Goal: Task Accomplishment & Management: Use online tool/utility

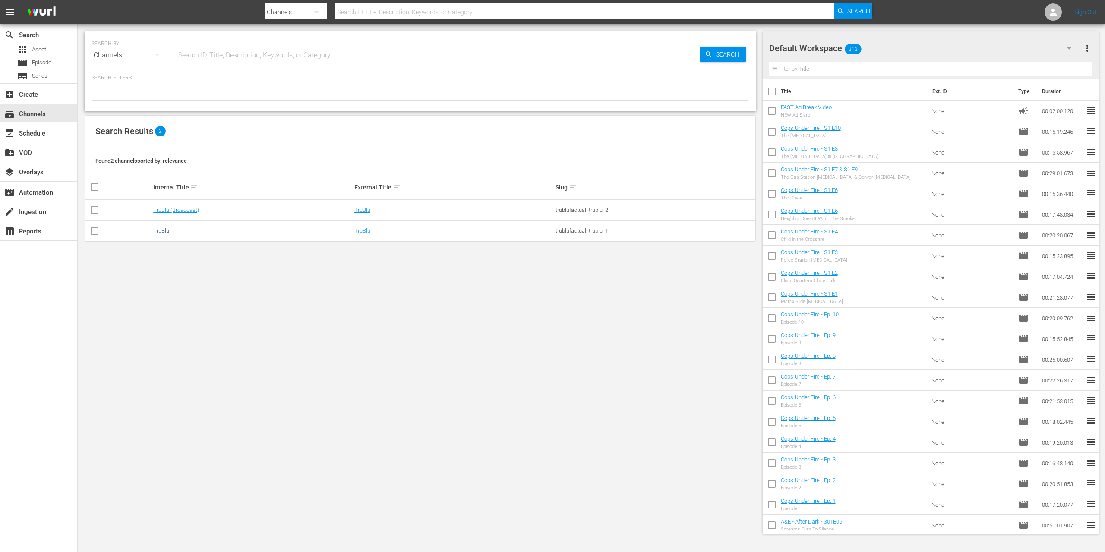
click at [153, 232] on link "TruBlu" at bounding box center [161, 231] width 16 height 6
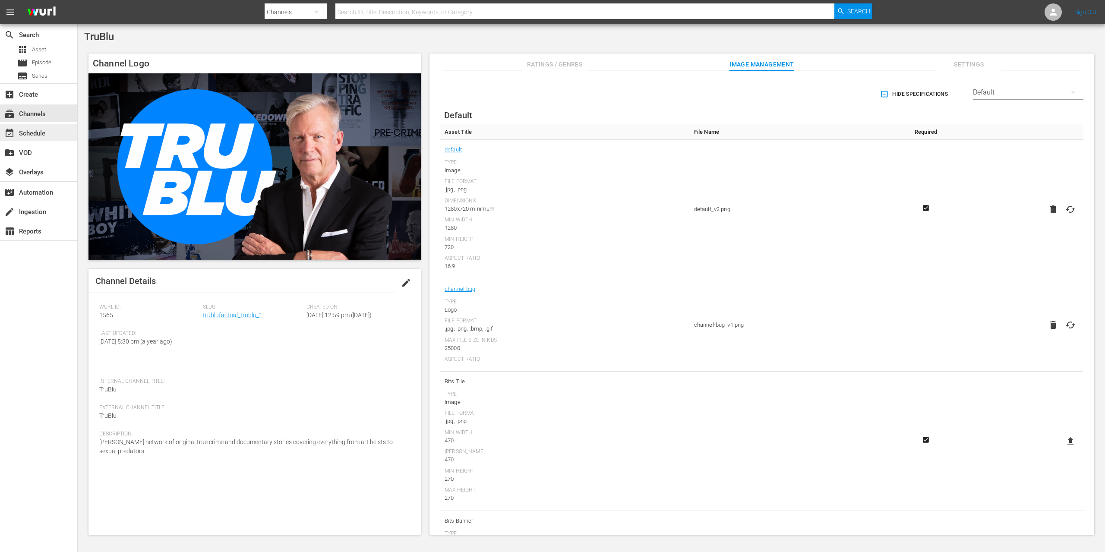
click at [39, 130] on div "event_available Schedule" at bounding box center [24, 132] width 48 height 8
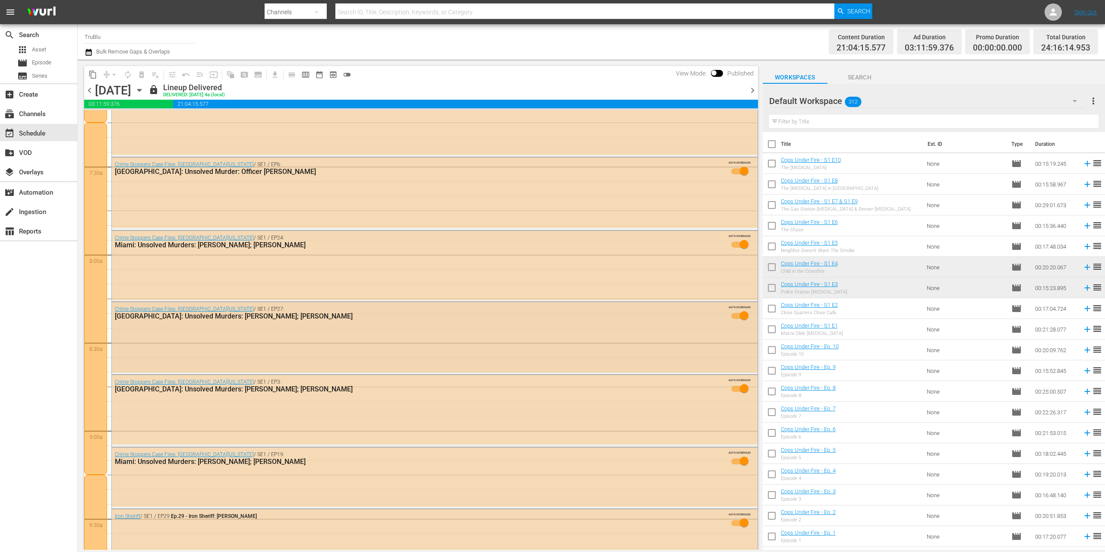
scroll to position [1408, 0]
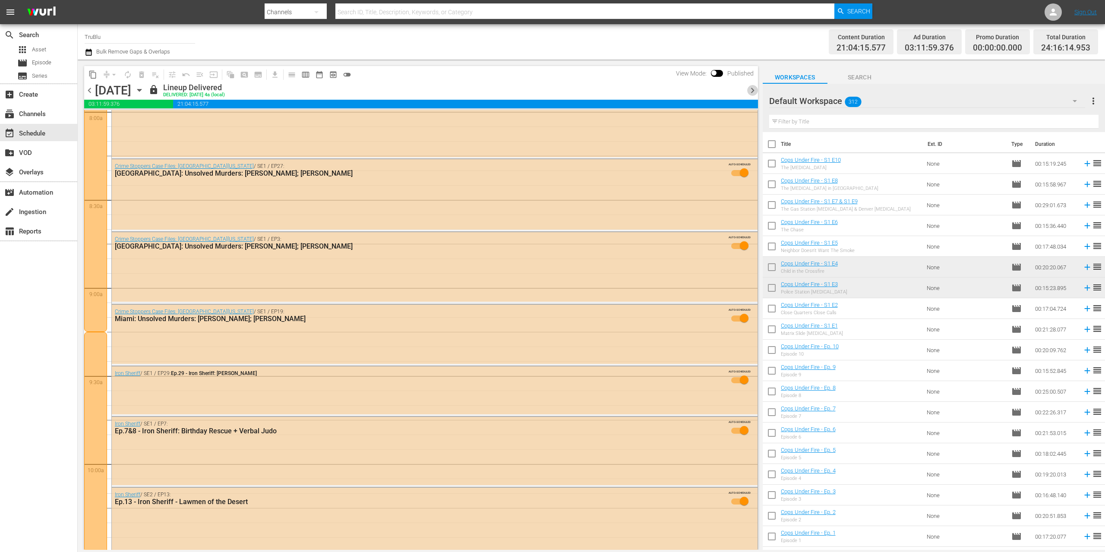
click at [752, 91] on span "chevron_right" at bounding box center [752, 90] width 11 height 11
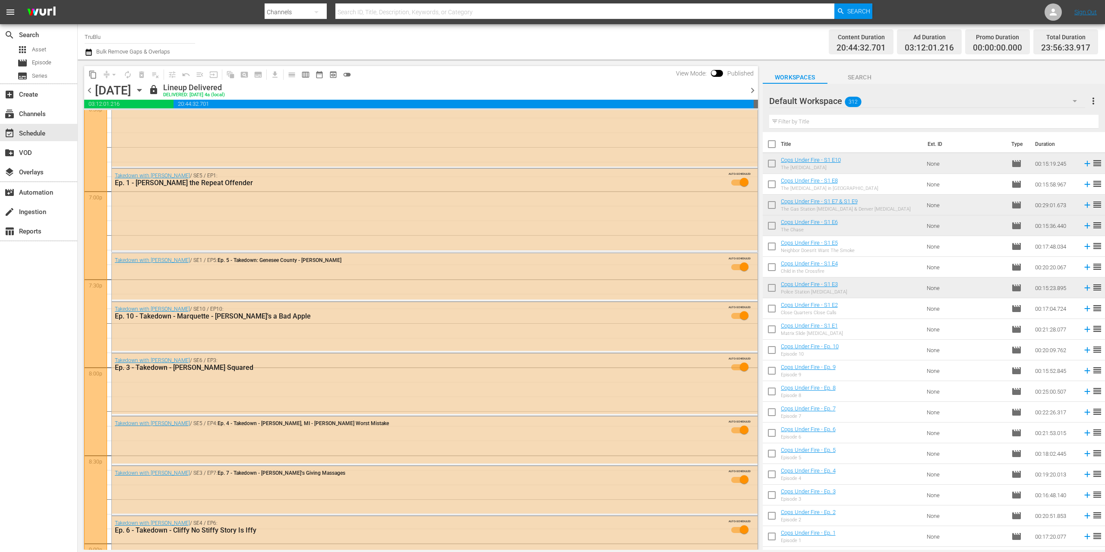
scroll to position [3830, 0]
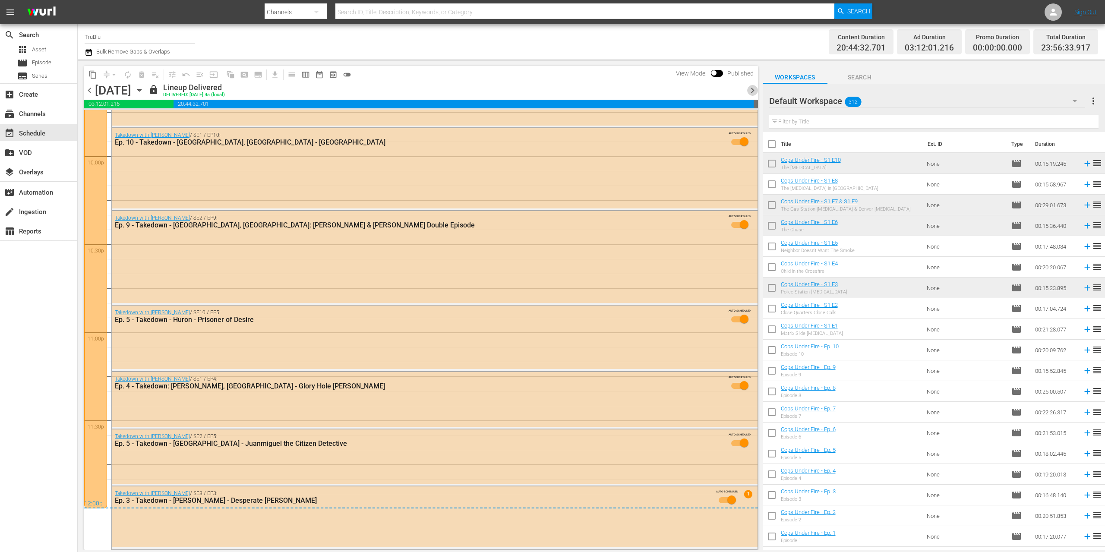
click at [752, 92] on span "chevron_right" at bounding box center [752, 90] width 11 height 11
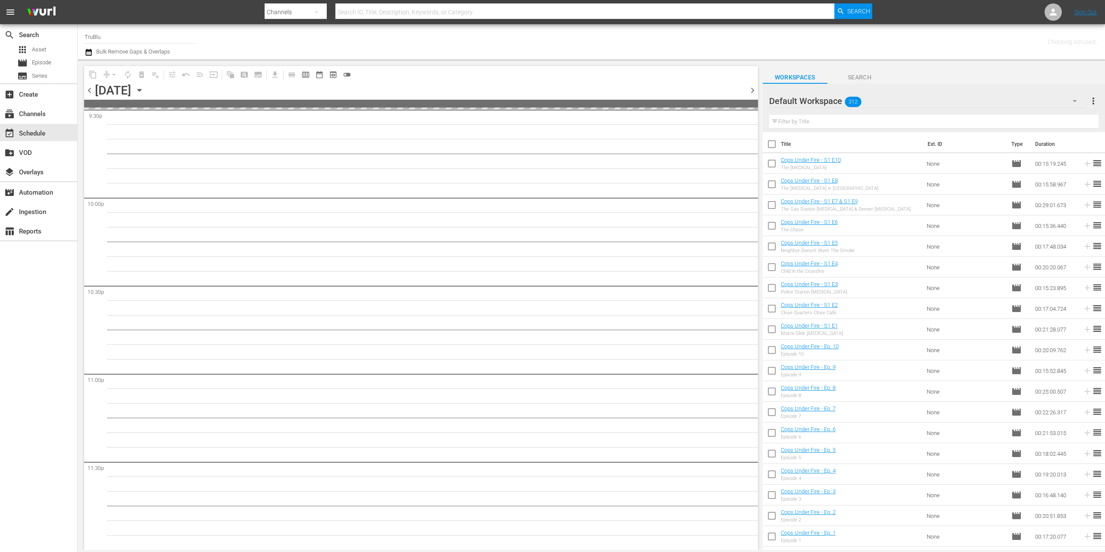
scroll to position [3787, 0]
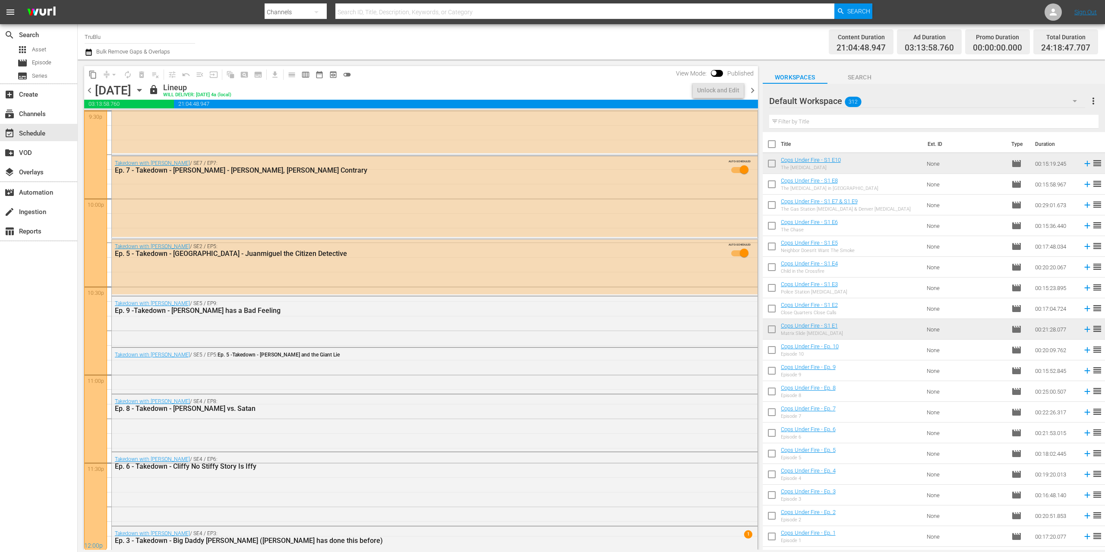
click at [750, 90] on span "chevron_right" at bounding box center [752, 90] width 11 height 11
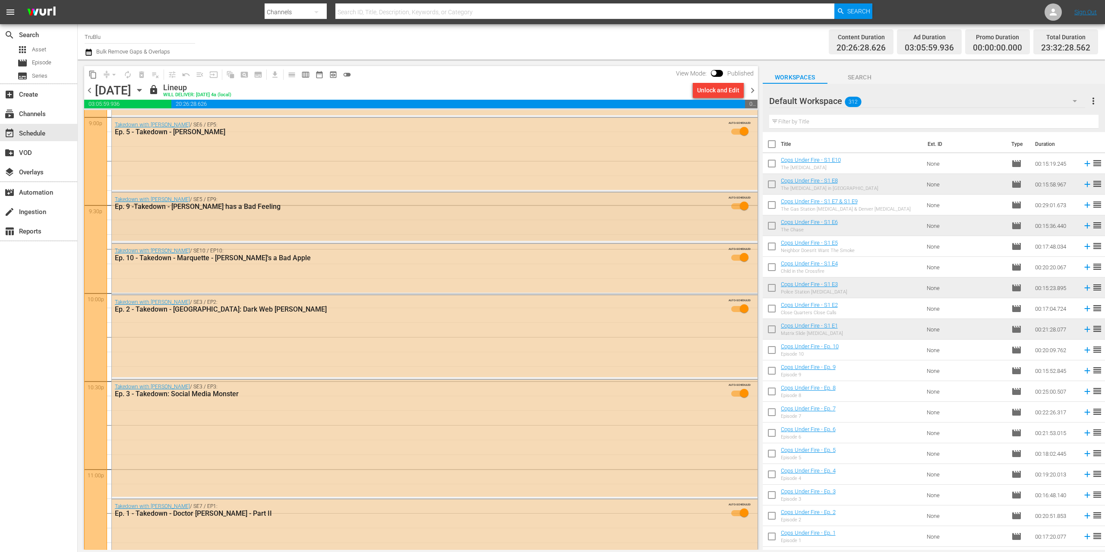
scroll to position [3691, 0]
click at [718, 89] on div "Unlock and Edit" at bounding box center [718, 90] width 42 height 16
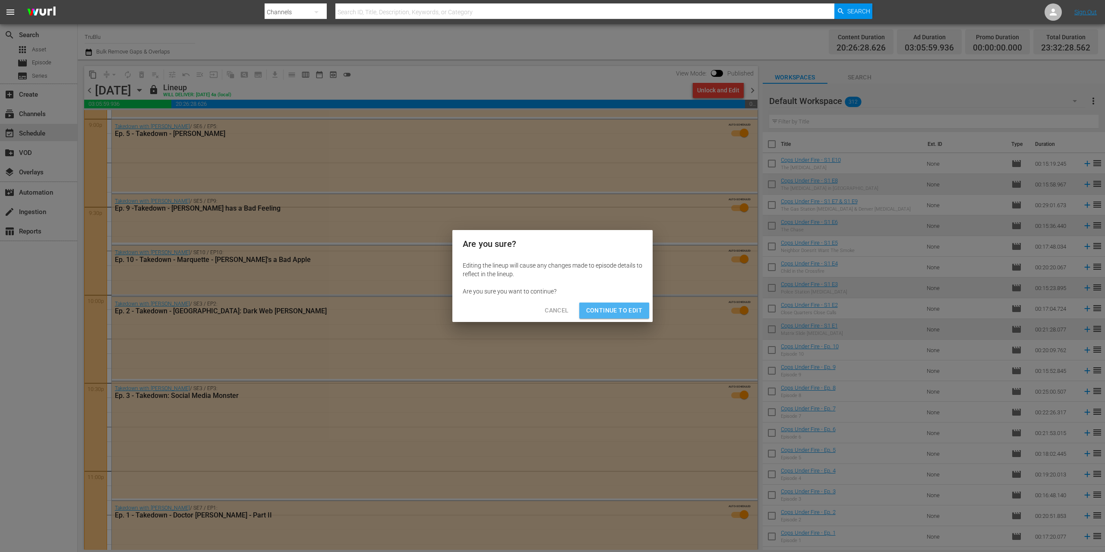
click at [603, 313] on span "Continue to Edit" at bounding box center [614, 310] width 56 height 11
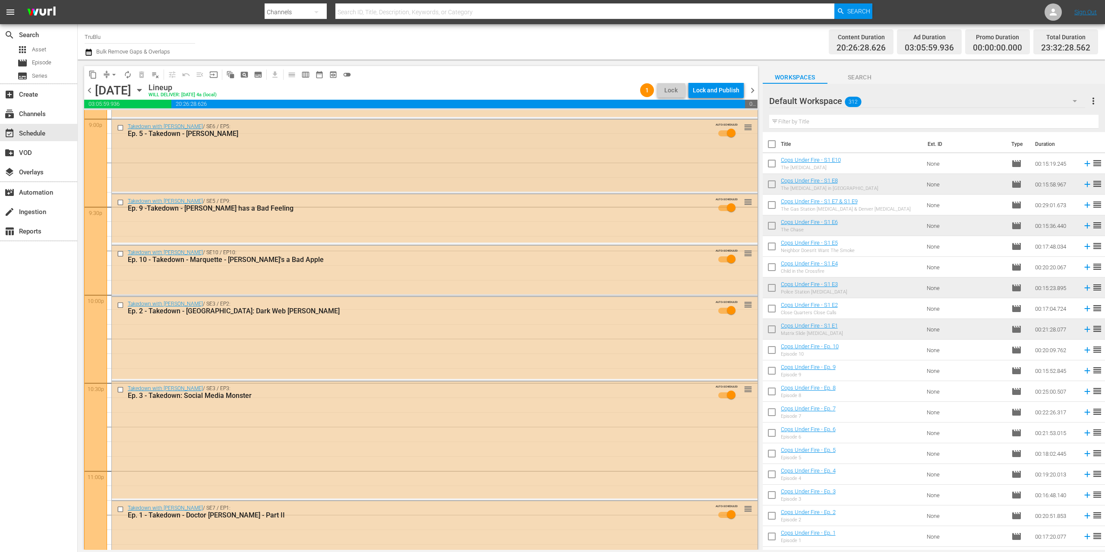
click at [531, 168] on div "Takedown with [PERSON_NAME] / SE6 / EP5: Ep. 5 - Takedown - [PERSON_NAME] AUTO-…" at bounding box center [435, 156] width 646 height 72
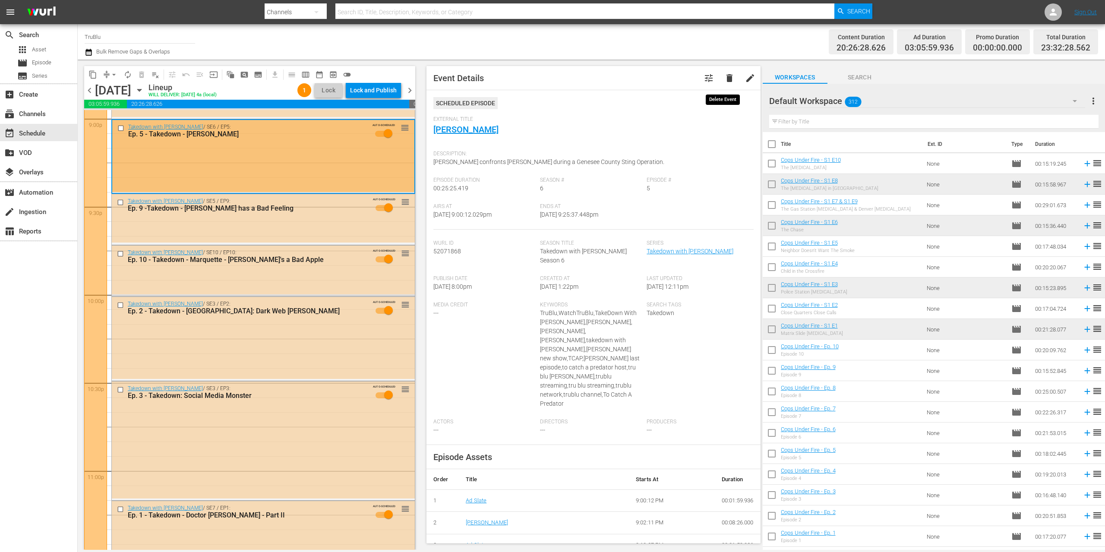
click at [727, 79] on span "delete" at bounding box center [730, 78] width 10 height 10
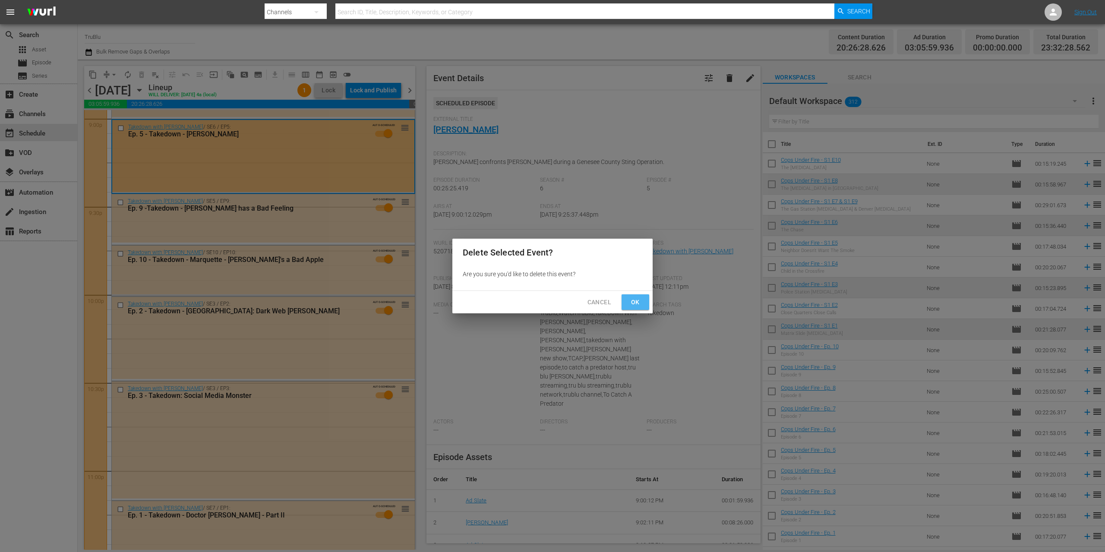
click at [639, 303] on span "Ok" at bounding box center [636, 302] width 14 height 11
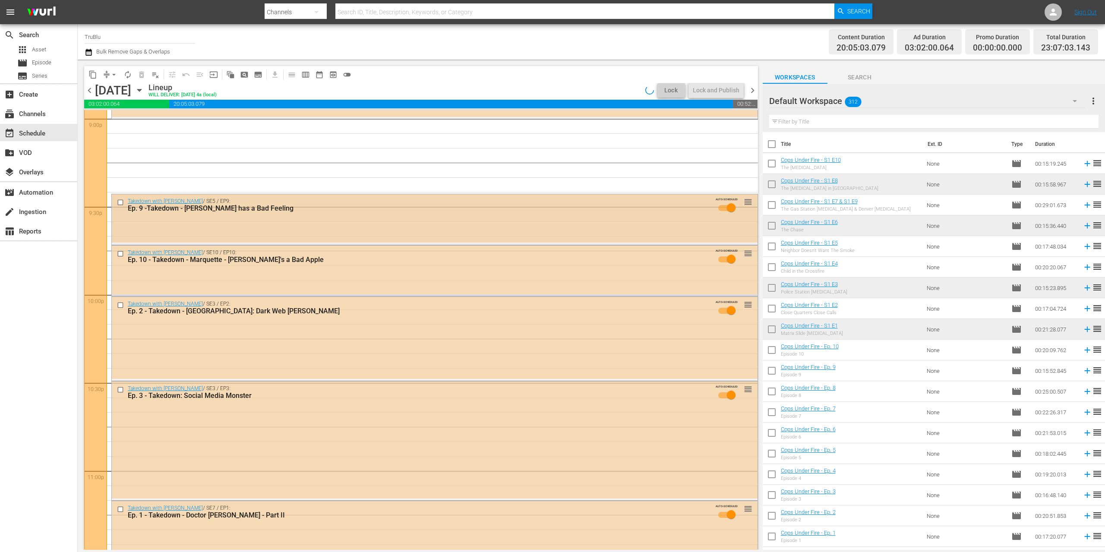
click at [744, 205] on span "reorder" at bounding box center [748, 201] width 9 height 9
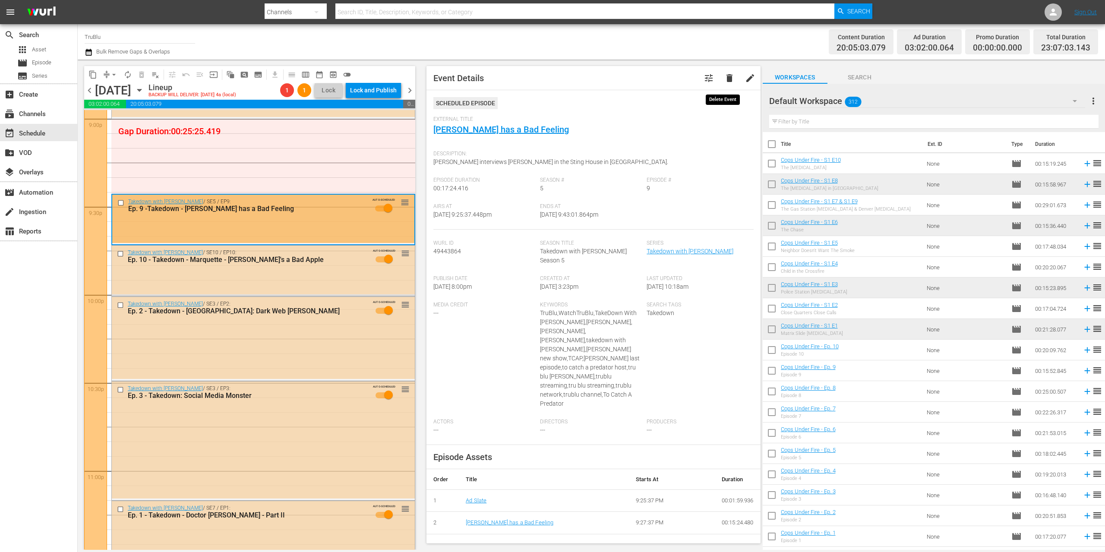
click at [725, 79] on span "delete" at bounding box center [730, 78] width 10 height 10
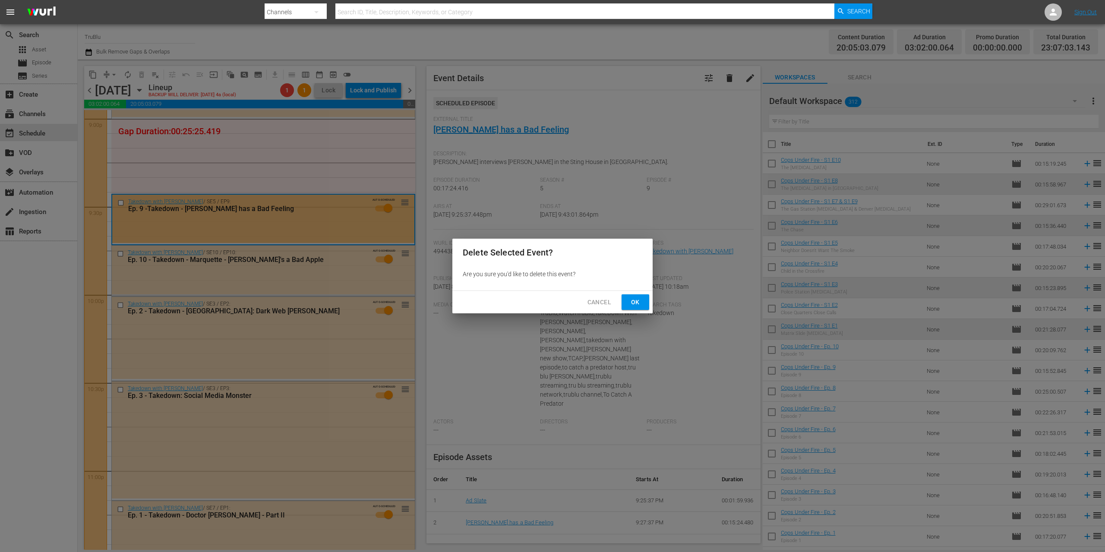
click at [627, 302] on button "Ok" at bounding box center [636, 302] width 28 height 16
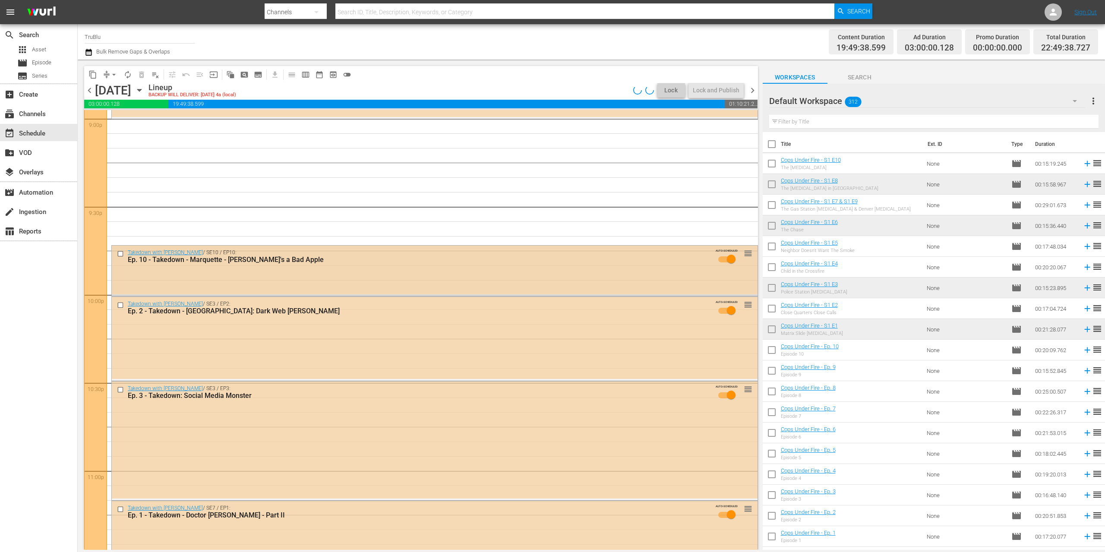
click at [639, 282] on div "Takedown with [PERSON_NAME] / SE10 / EP10: Ep. 10 - Takedown - Marquette - [PER…" at bounding box center [435, 270] width 646 height 49
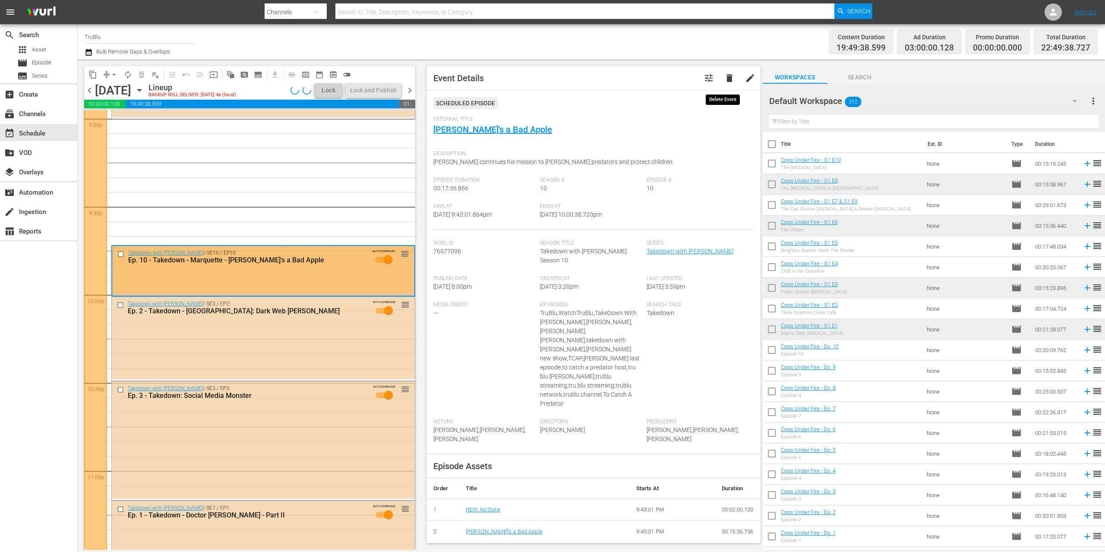
click at [725, 78] on span "delete" at bounding box center [730, 78] width 10 height 10
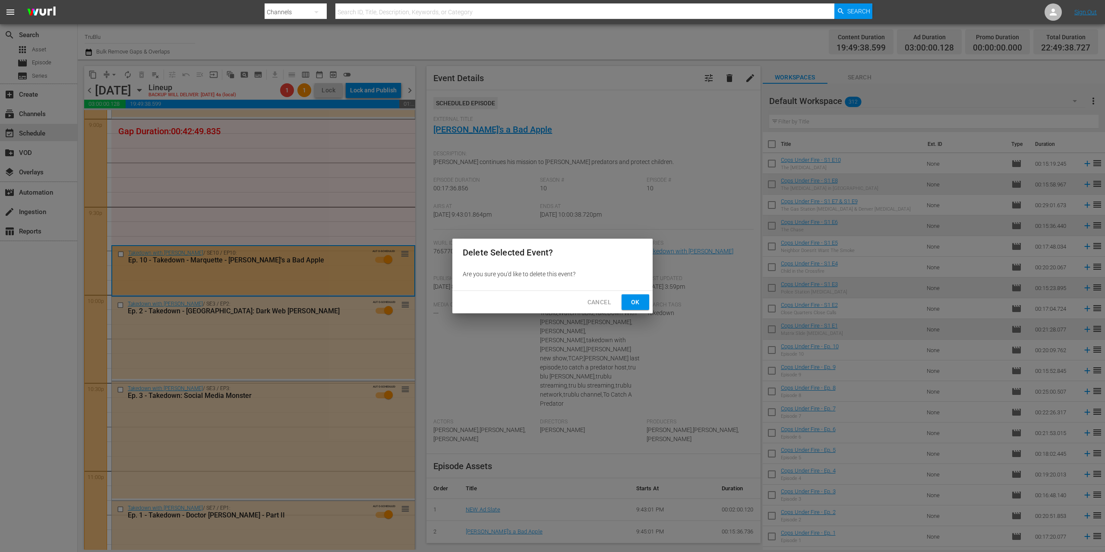
click at [633, 298] on span "Ok" at bounding box center [636, 302] width 14 height 11
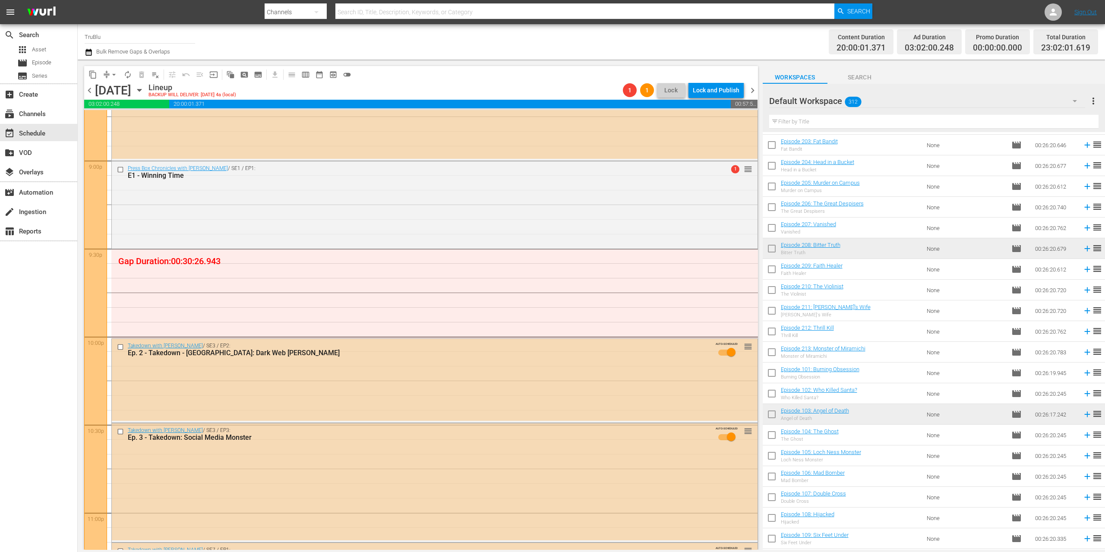
scroll to position [1631, 0]
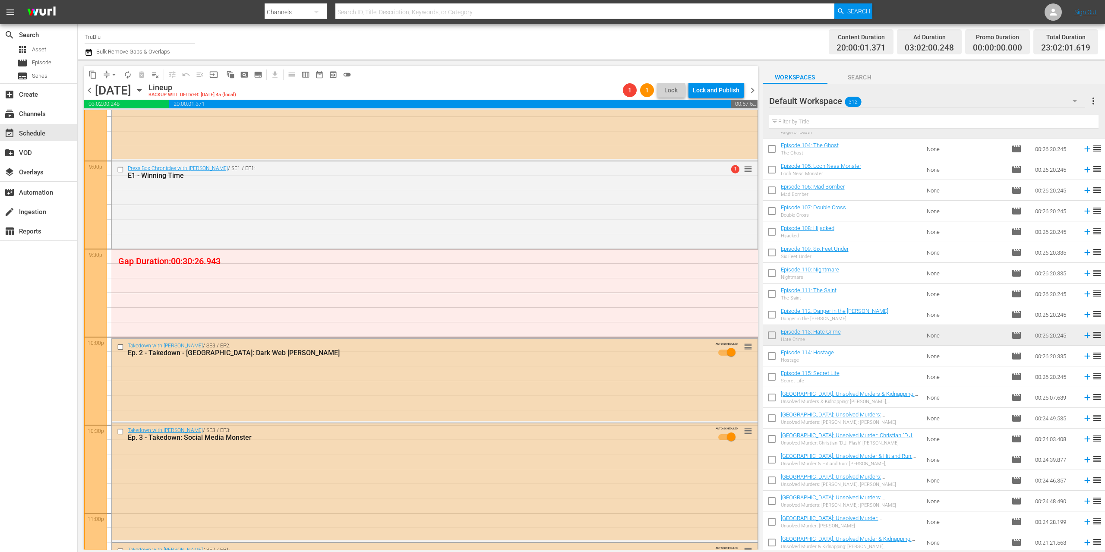
click at [830, 122] on input "text" at bounding box center [933, 122] width 329 height 14
click at [868, 69] on button "Search" at bounding box center [860, 74] width 65 height 17
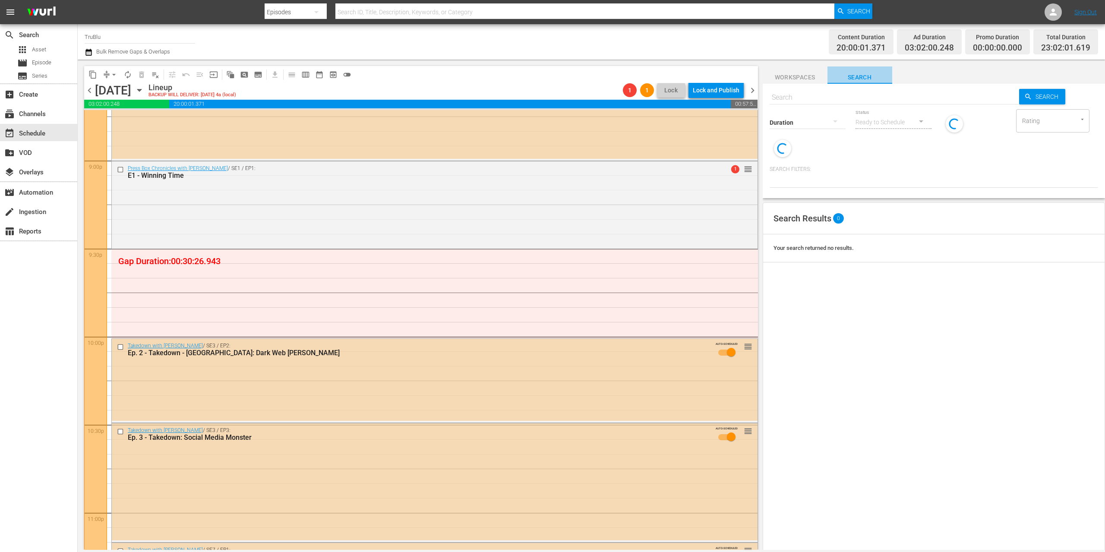
click at [861, 76] on span "Search" at bounding box center [860, 77] width 65 height 11
click at [844, 99] on input "text" at bounding box center [895, 97] width 250 height 21
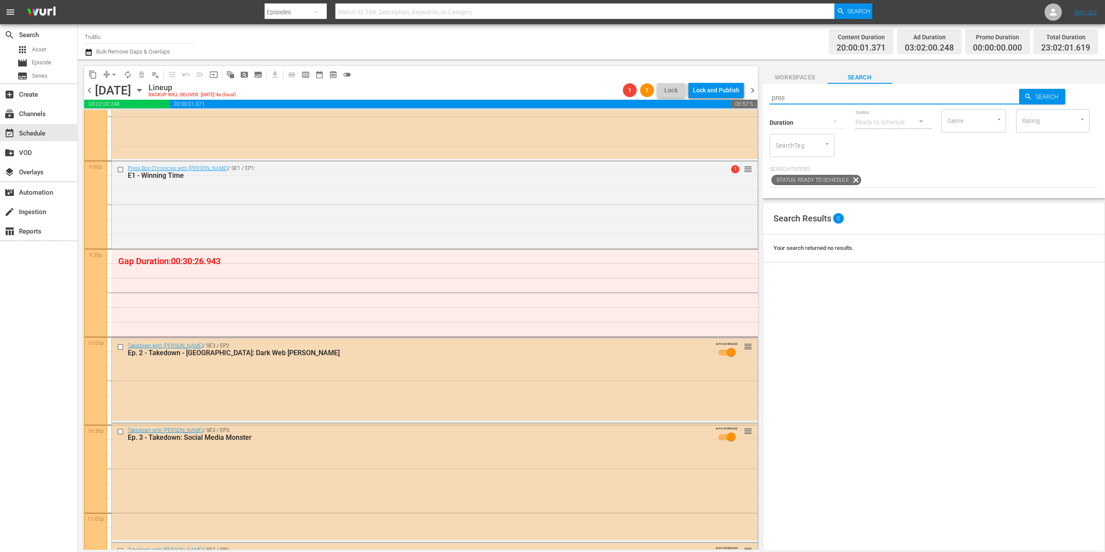
type input "press"
type input "press box"
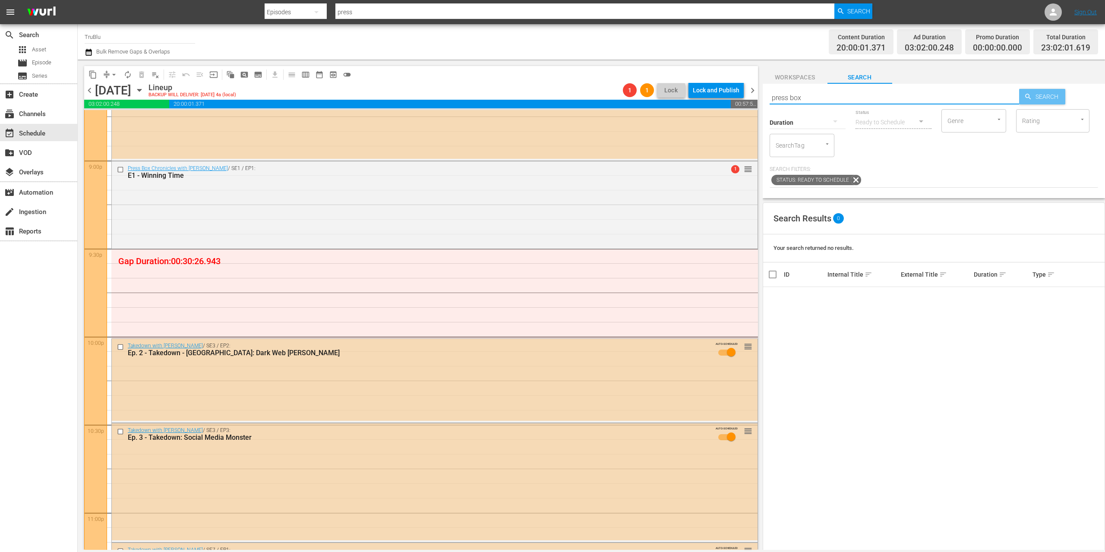
click at [1044, 92] on span "Search" at bounding box center [1048, 97] width 33 height 16
type input "press box"
click at [801, 76] on span "Workspaces" at bounding box center [795, 77] width 65 height 11
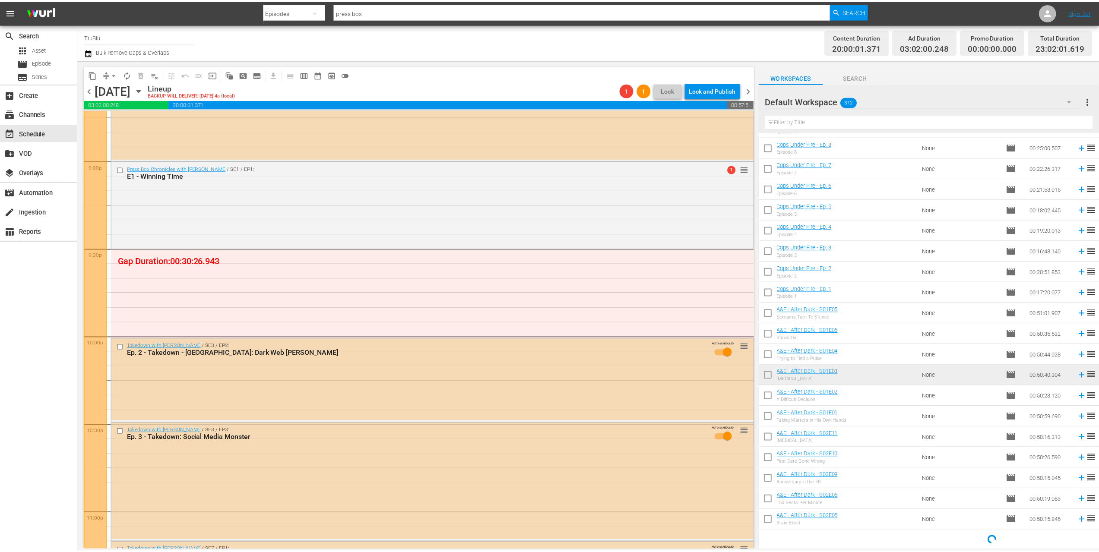
scroll to position [0, 0]
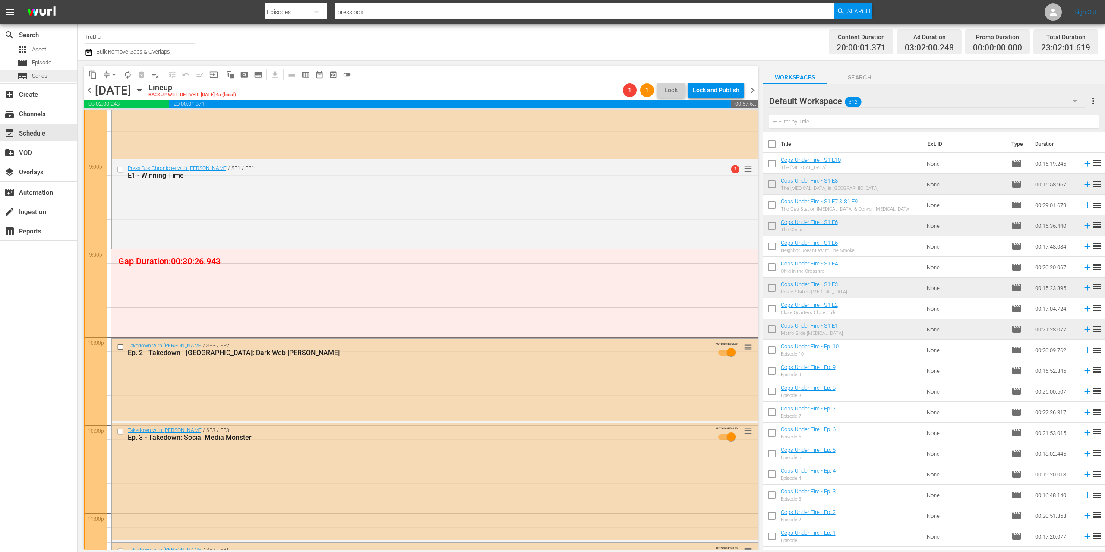
click at [51, 76] on div "subtitles Series" at bounding box center [38, 76] width 77 height 12
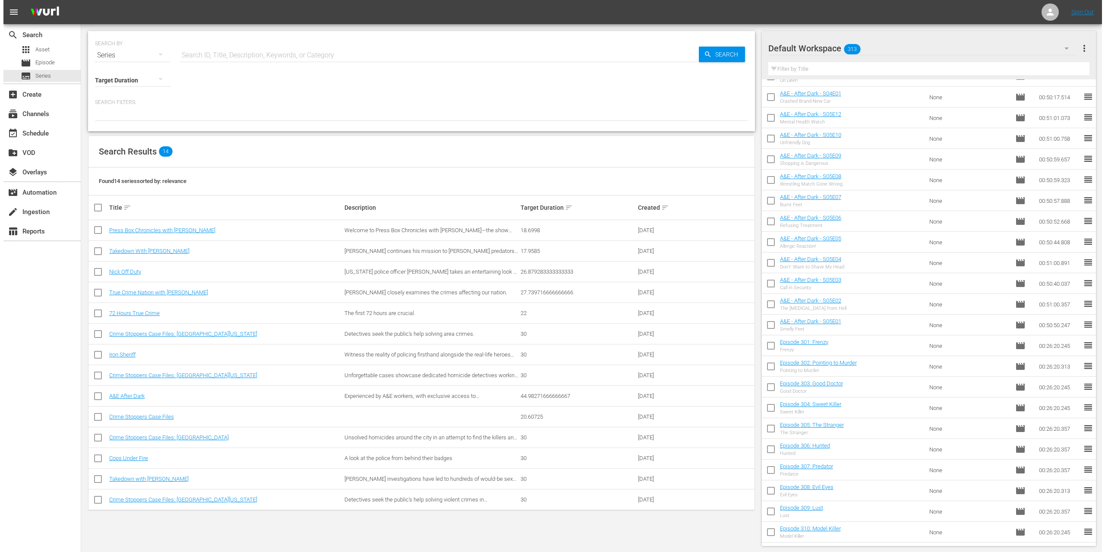
scroll to position [418, 0]
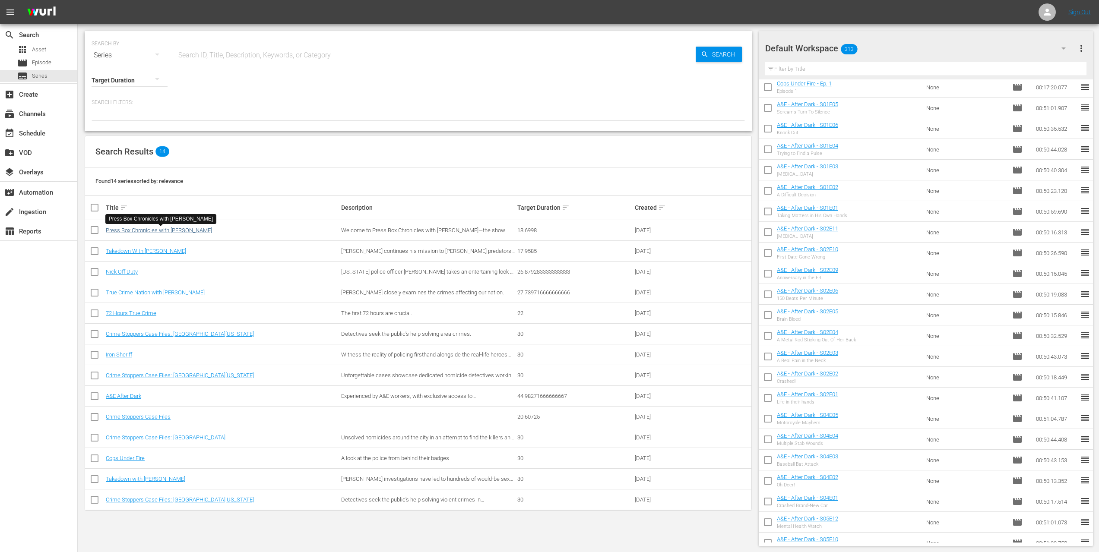
click at [169, 230] on link "Press Box Chronicles with [PERSON_NAME]" at bounding box center [159, 230] width 106 height 6
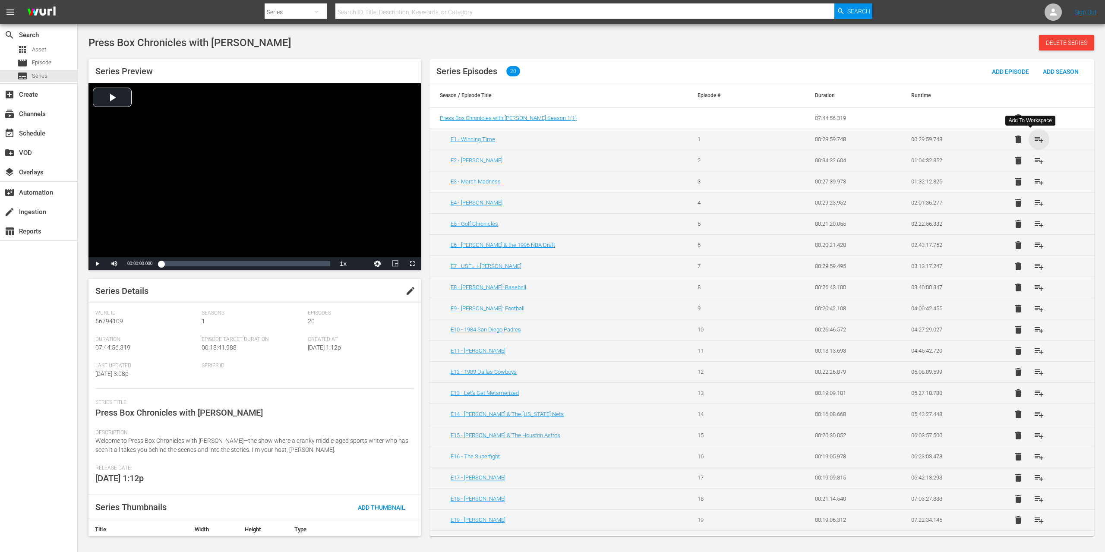
click at [1034, 140] on span "playlist_add" at bounding box center [1039, 139] width 10 height 10
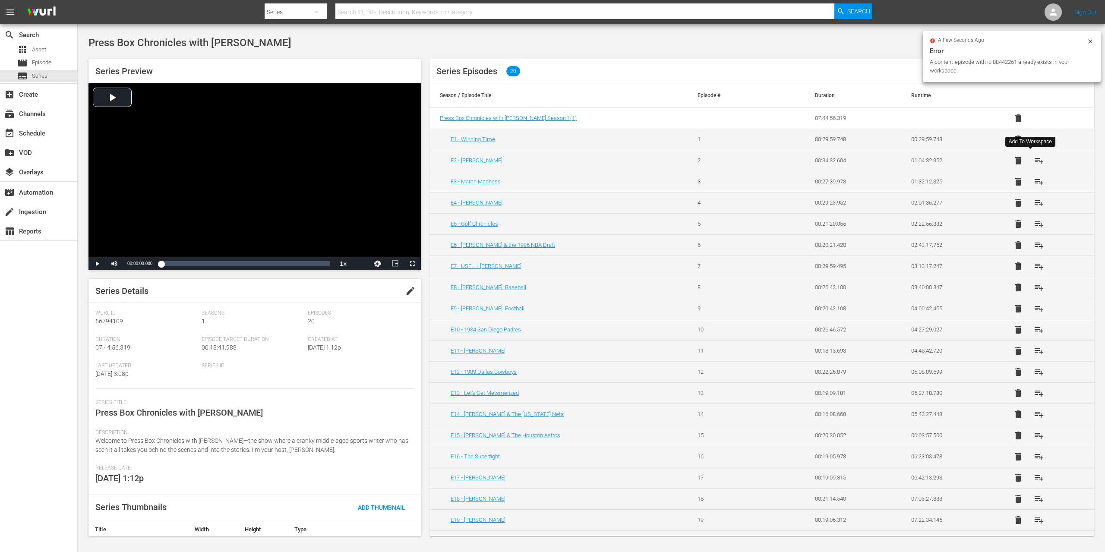
click at [1034, 161] on span "playlist_add" at bounding box center [1039, 160] width 10 height 10
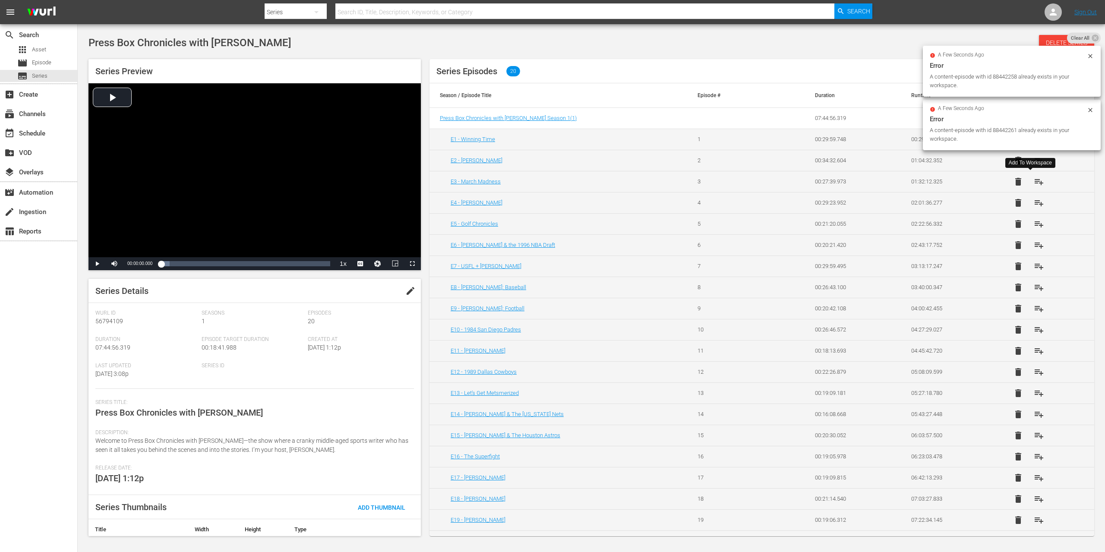
click at [1031, 175] on button "playlist_add" at bounding box center [1039, 181] width 21 height 21
click at [1031, 202] on div "a few seconds ago Error A content-episode with id 88442261 already exists in yo…" at bounding box center [1012, 178] width 178 height 51
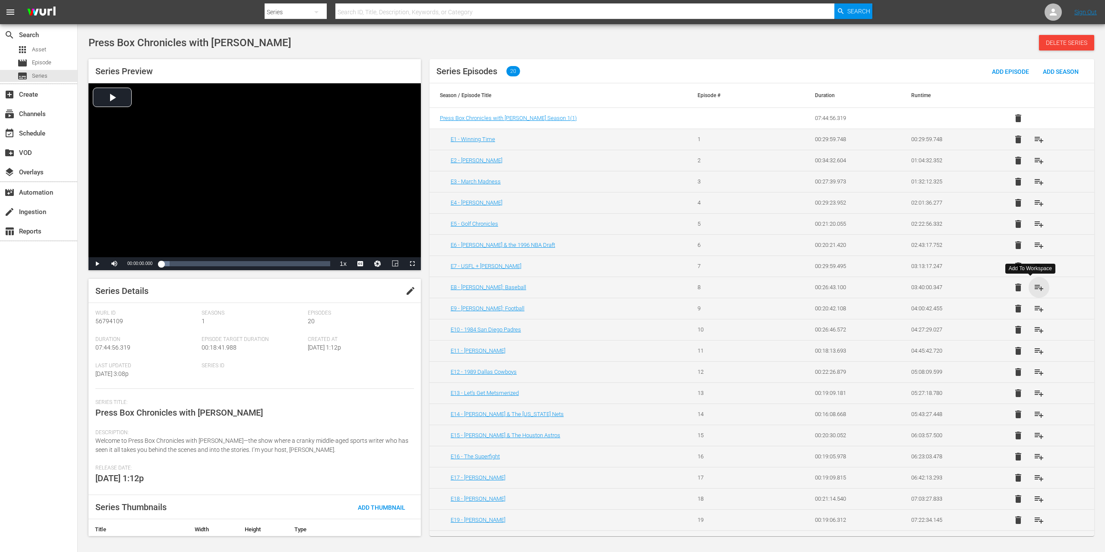
click at [1034, 290] on span "playlist_add" at bounding box center [1039, 287] width 10 height 10
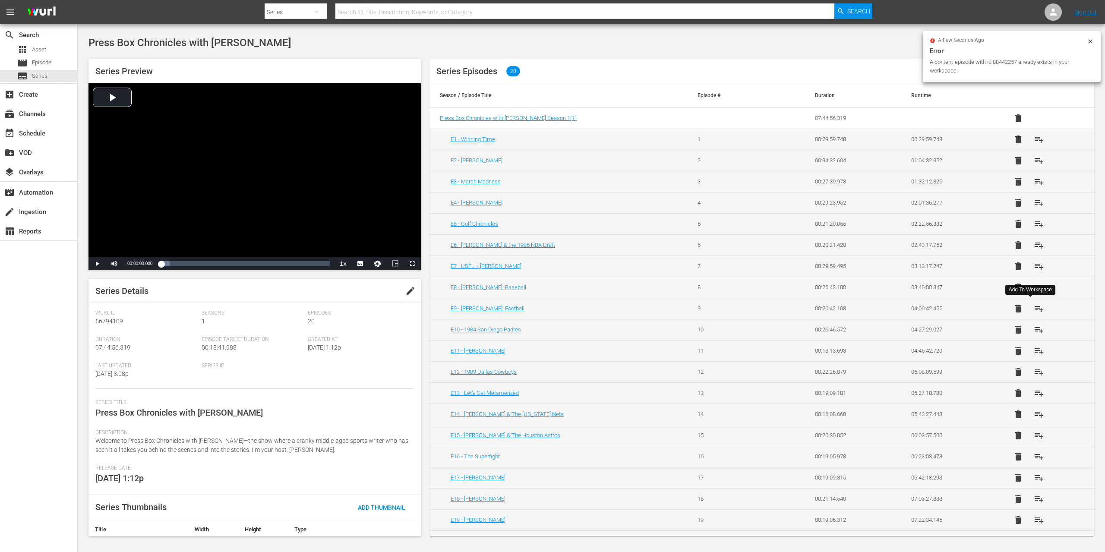
click at [1034, 310] on span "playlist_add" at bounding box center [1039, 309] width 10 height 10
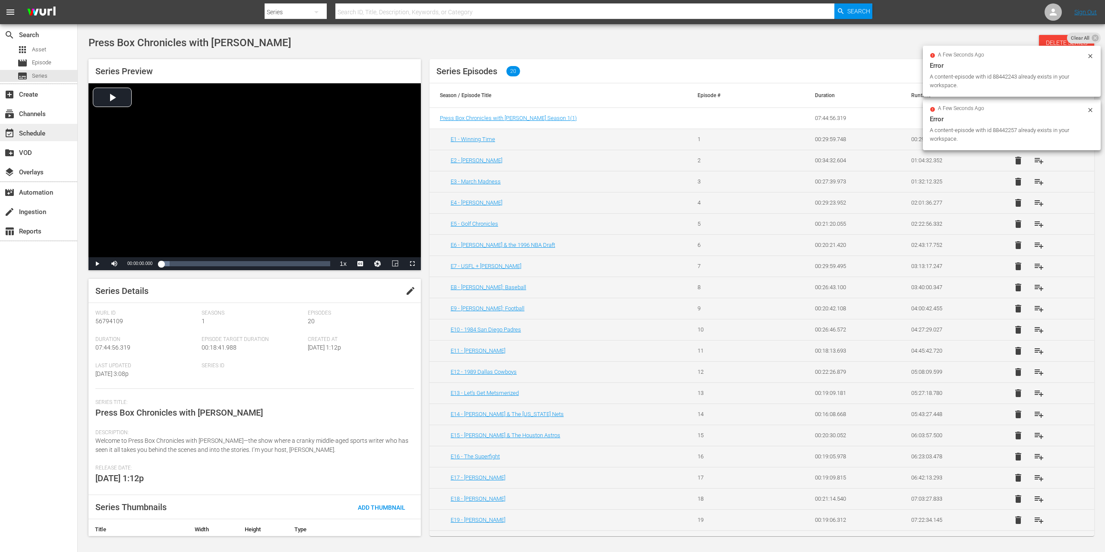
click at [36, 130] on div "event_available Schedule" at bounding box center [24, 132] width 48 height 8
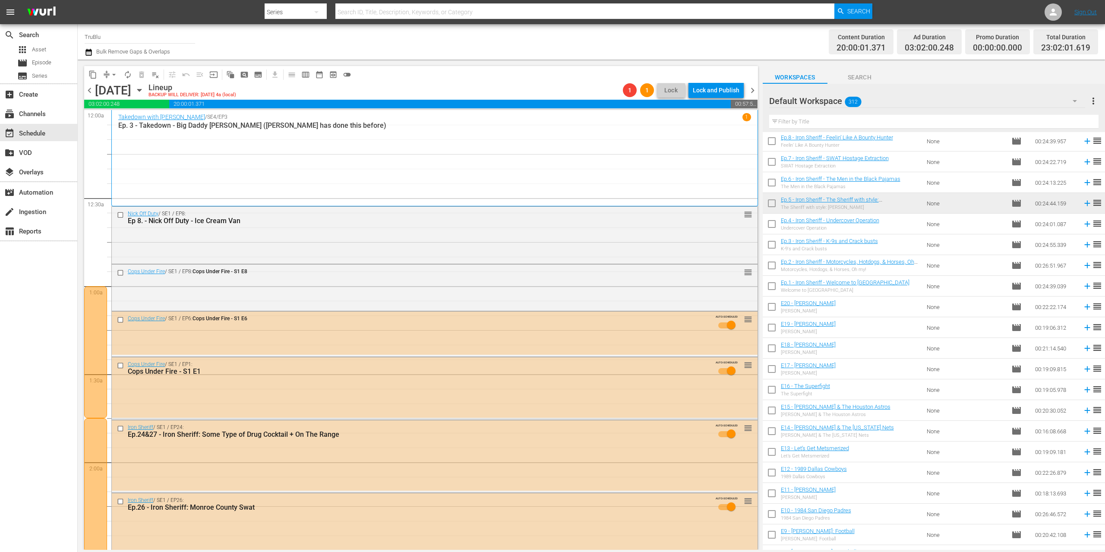
scroll to position [4061, 0]
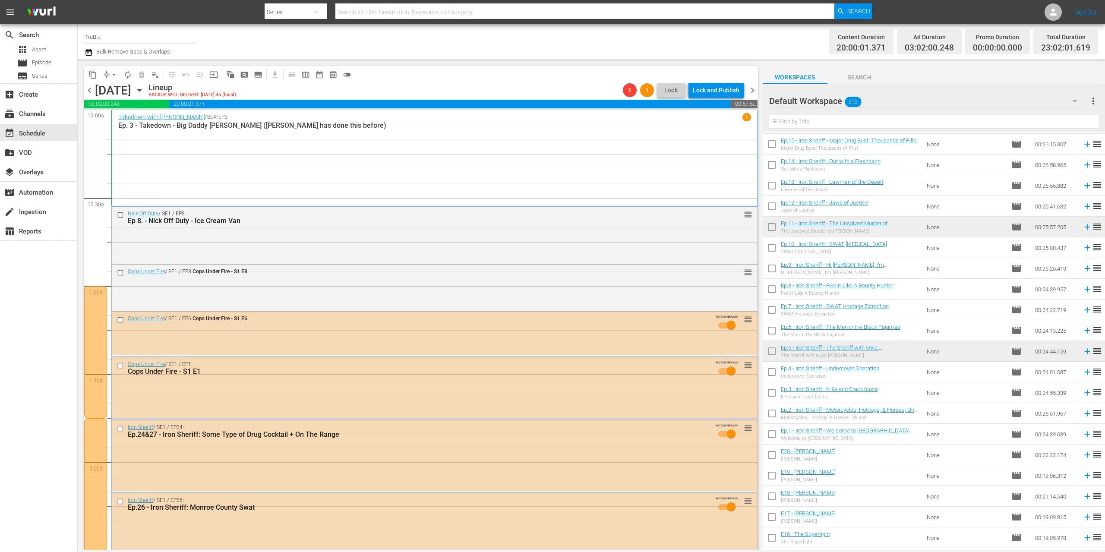
click at [802, 122] on input "text" at bounding box center [933, 122] width 329 height 14
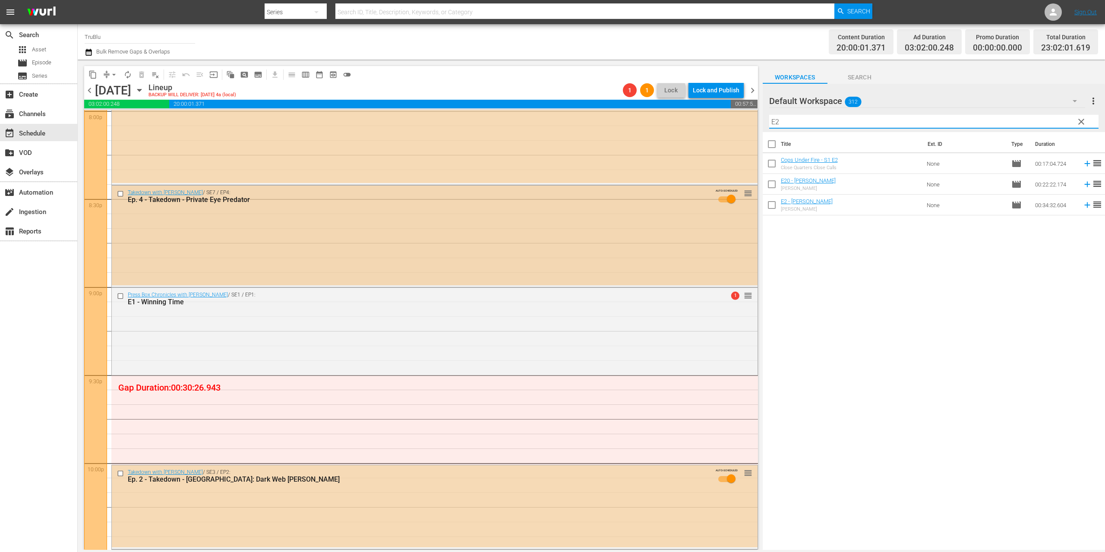
scroll to position [3524, 0]
type input "E2"
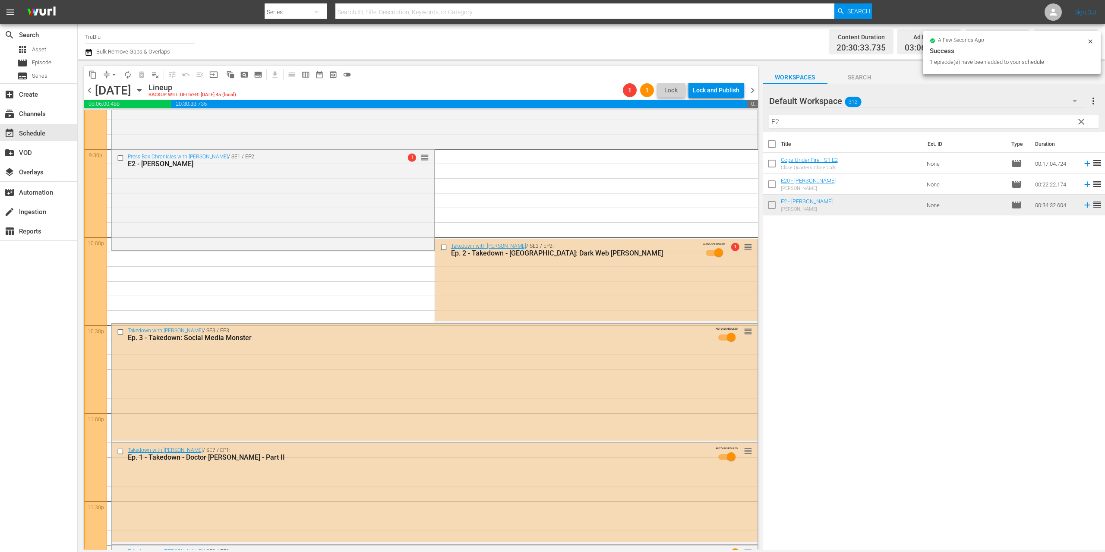
scroll to position [3804, 0]
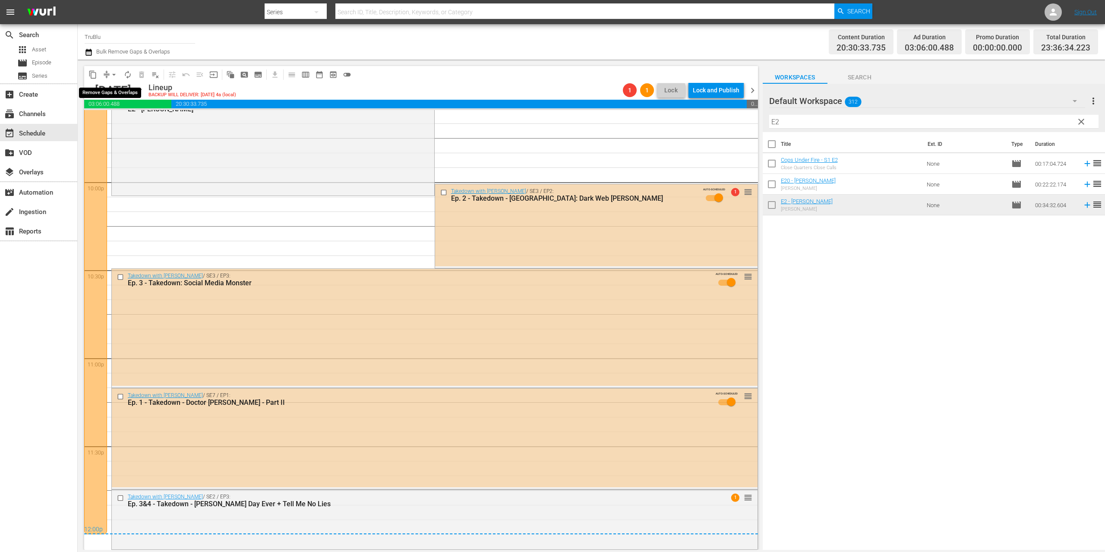
click at [114, 70] on span "arrow_drop_down" at bounding box center [114, 74] width 9 height 9
click at [142, 120] on li "Align to End of Previous Day" at bounding box center [114, 121] width 91 height 14
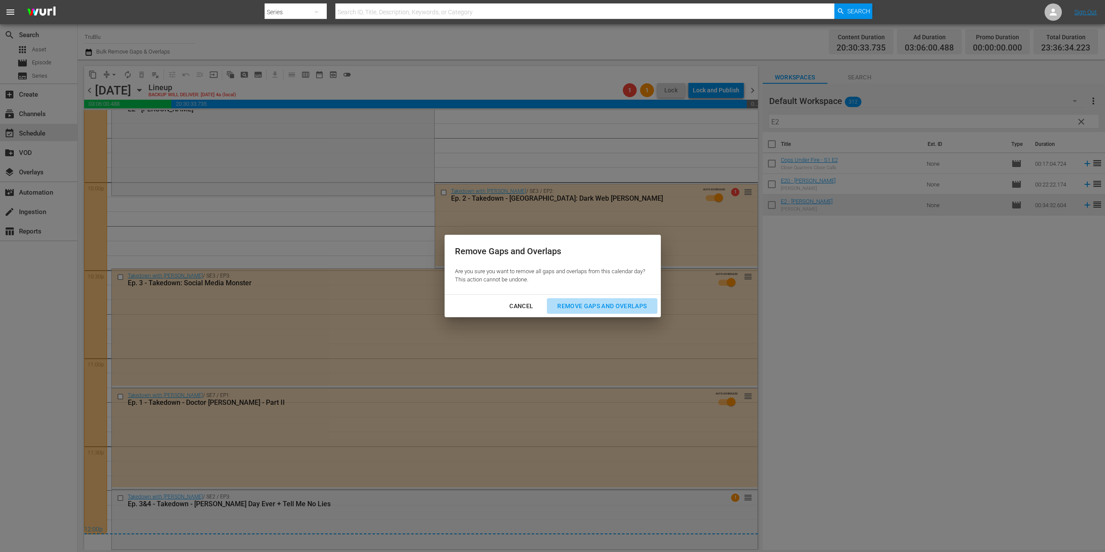
click at [621, 303] on div "Remove Gaps and Overlaps" at bounding box center [602, 306] width 103 height 11
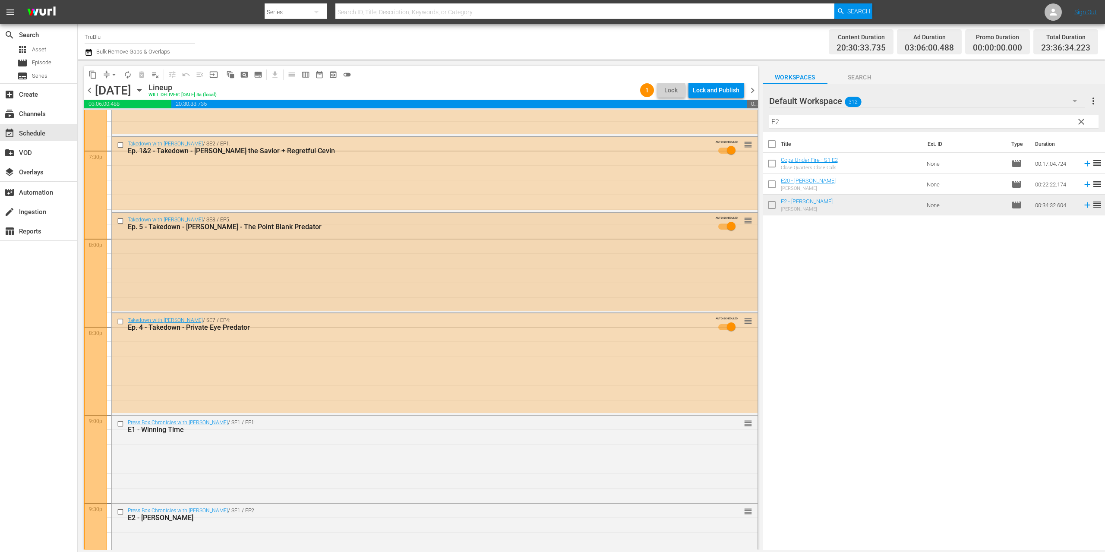
scroll to position [3678, 0]
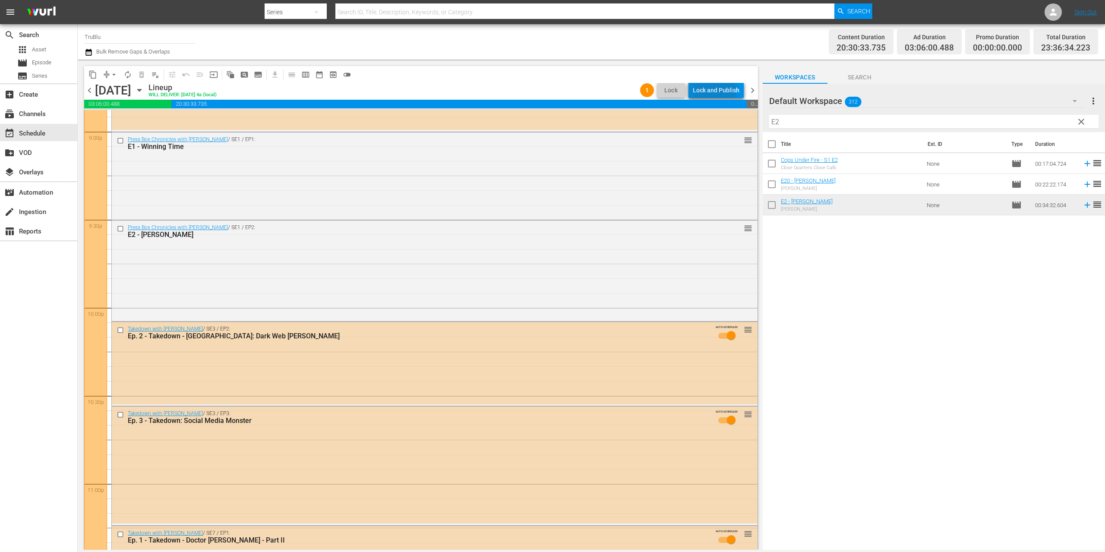
click at [700, 92] on div "Lock and Publish" at bounding box center [716, 90] width 47 height 16
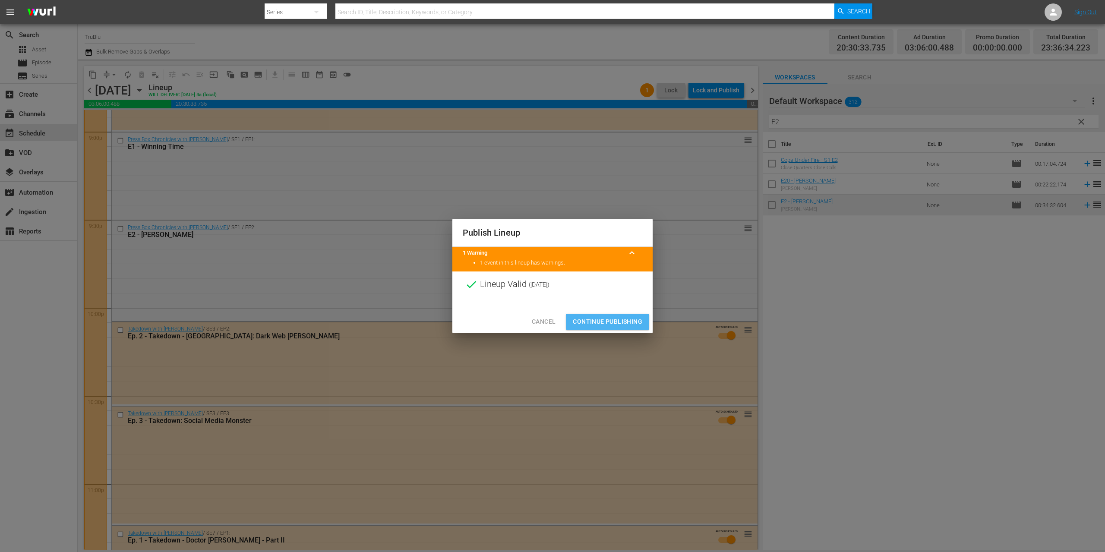
click at [625, 325] on span "Continue Publishing" at bounding box center [608, 322] width 70 height 11
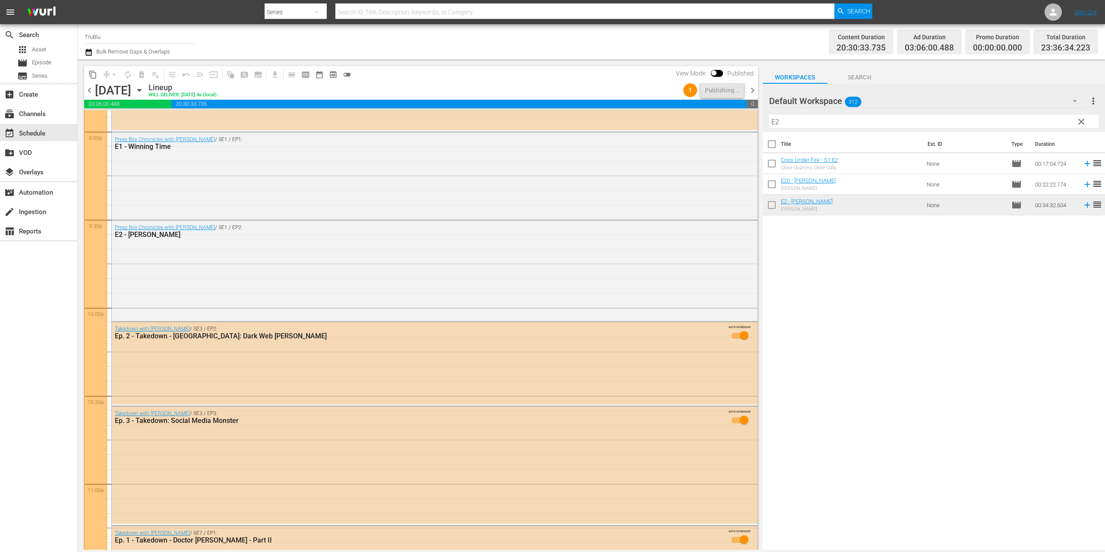
click at [751, 88] on span "chevron_right" at bounding box center [752, 90] width 11 height 11
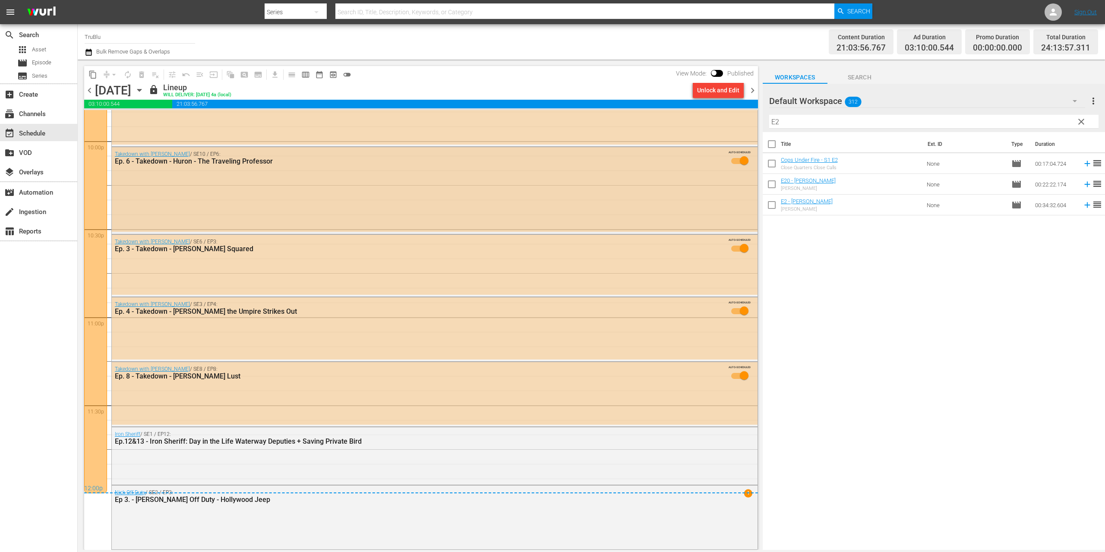
scroll to position [3549, 0]
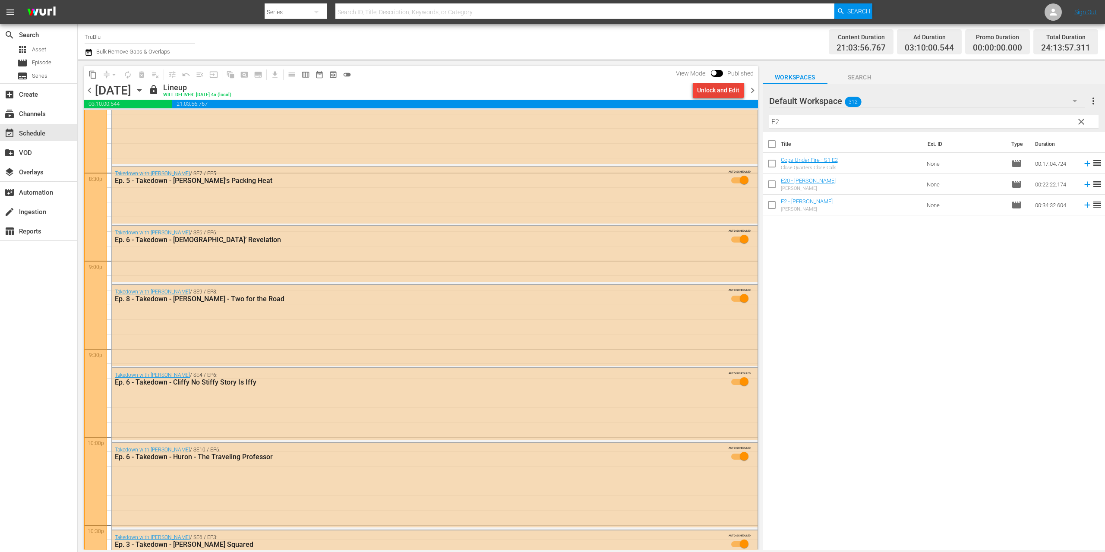
click at [726, 87] on div "Unlock and Edit" at bounding box center [718, 90] width 42 height 16
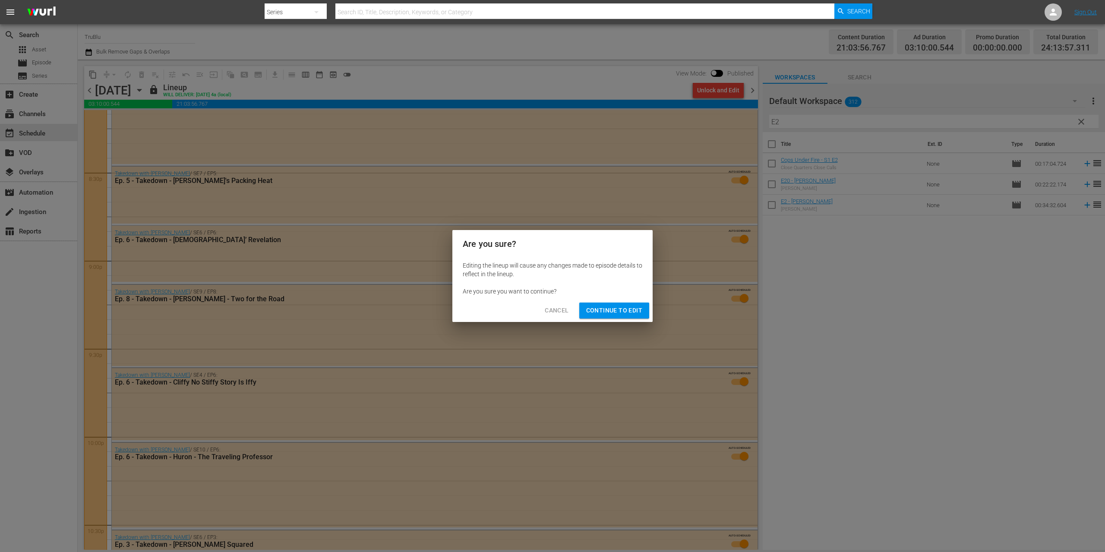
click at [630, 308] on span "Continue to Edit" at bounding box center [614, 310] width 56 height 11
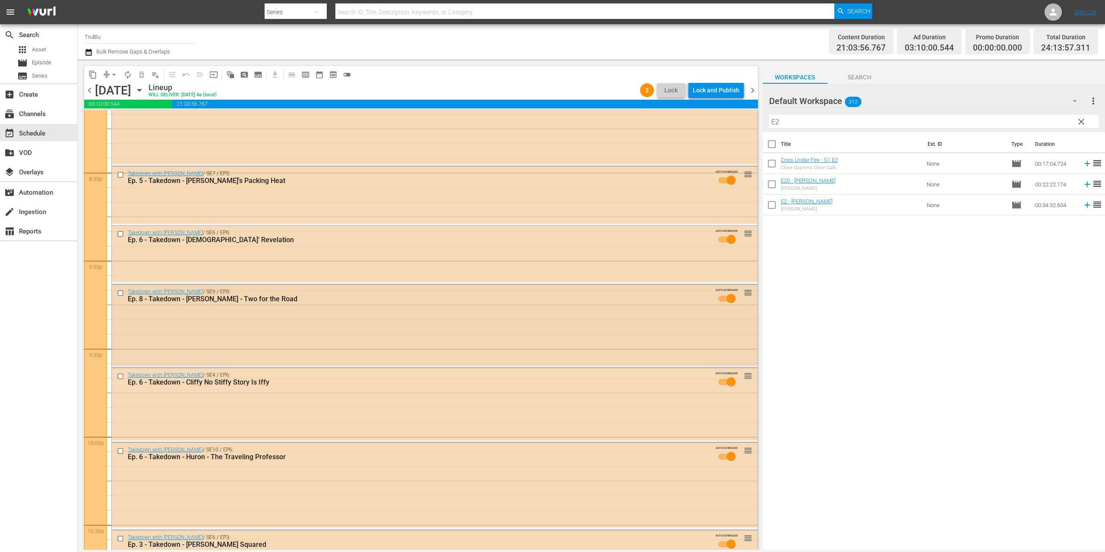
click at [745, 305] on div "AUTO-SCHEDULED reorder" at bounding box center [730, 298] width 44 height 20
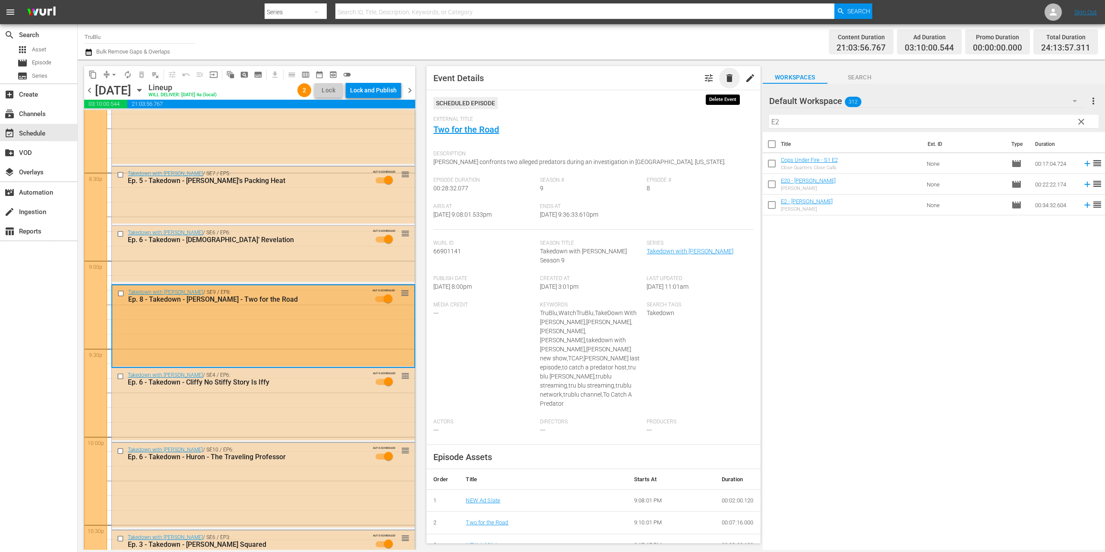
click at [725, 78] on span "delete" at bounding box center [730, 78] width 10 height 10
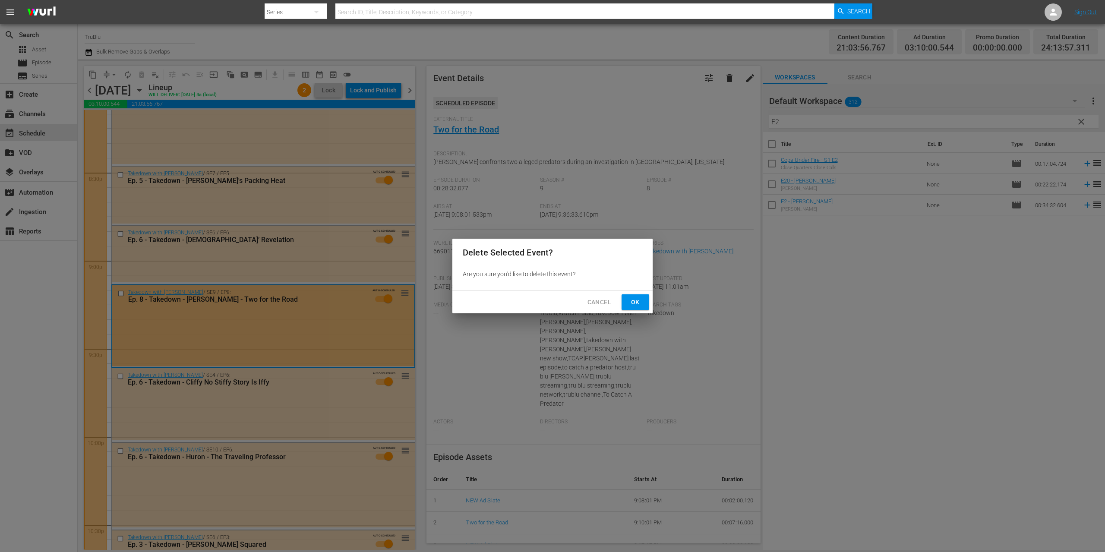
click at [638, 305] on span "Ok" at bounding box center [636, 302] width 14 height 11
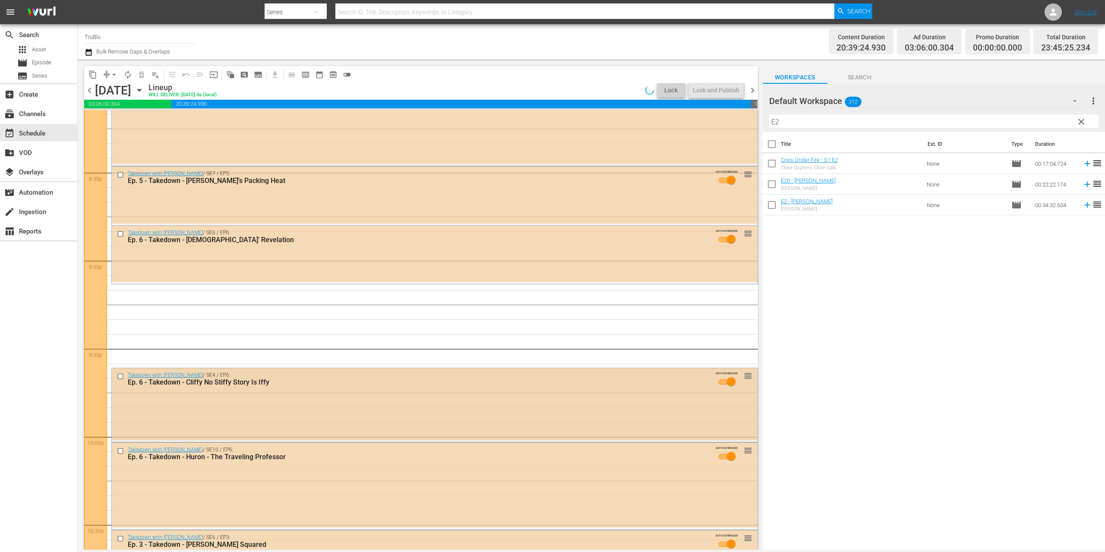
click at [539, 399] on div "Takedown with [PERSON_NAME] / SE4 / EP6: Ep. 6 - Takedown - Cliffy No Stiffy St…" at bounding box center [435, 404] width 646 height 72
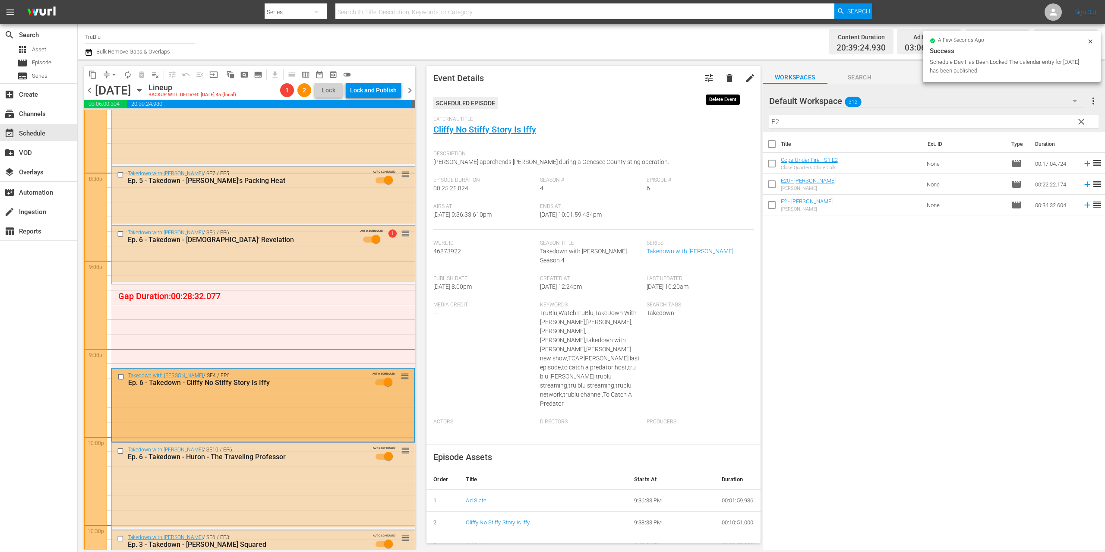
click at [725, 77] on span "delete" at bounding box center [730, 78] width 10 height 10
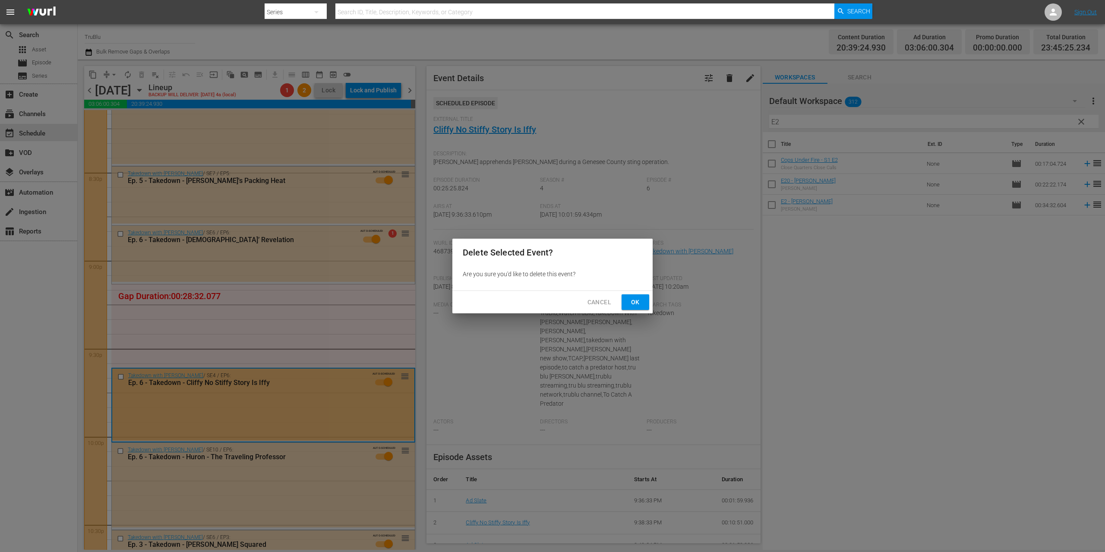
click at [631, 299] on span "Ok" at bounding box center [636, 302] width 14 height 11
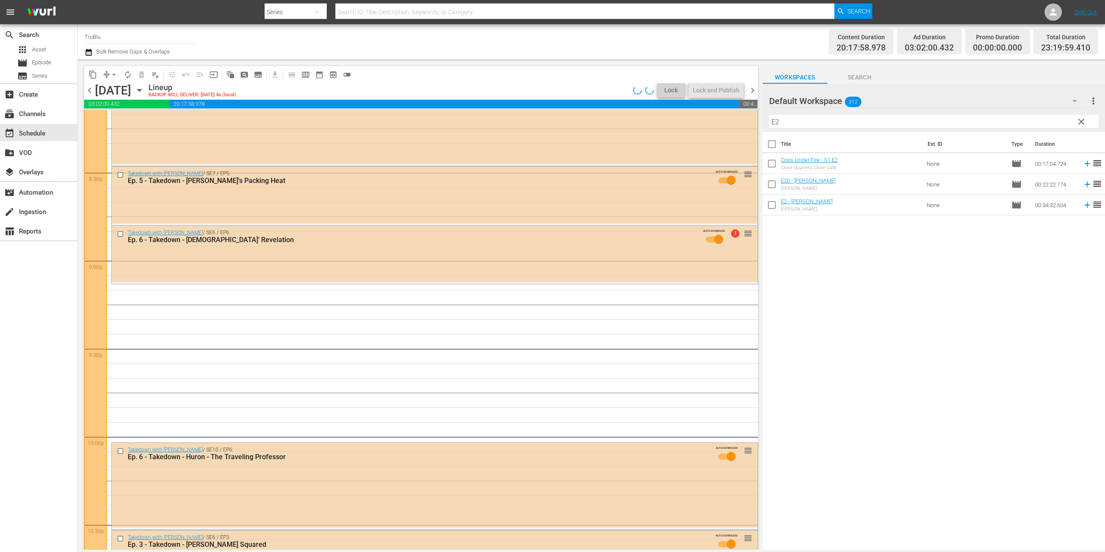
drag, startPoint x: 1079, startPoint y: 120, endPoint x: 1066, endPoint y: 130, distance: 17.0
click at [1079, 119] on span "clear" at bounding box center [1081, 122] width 10 height 10
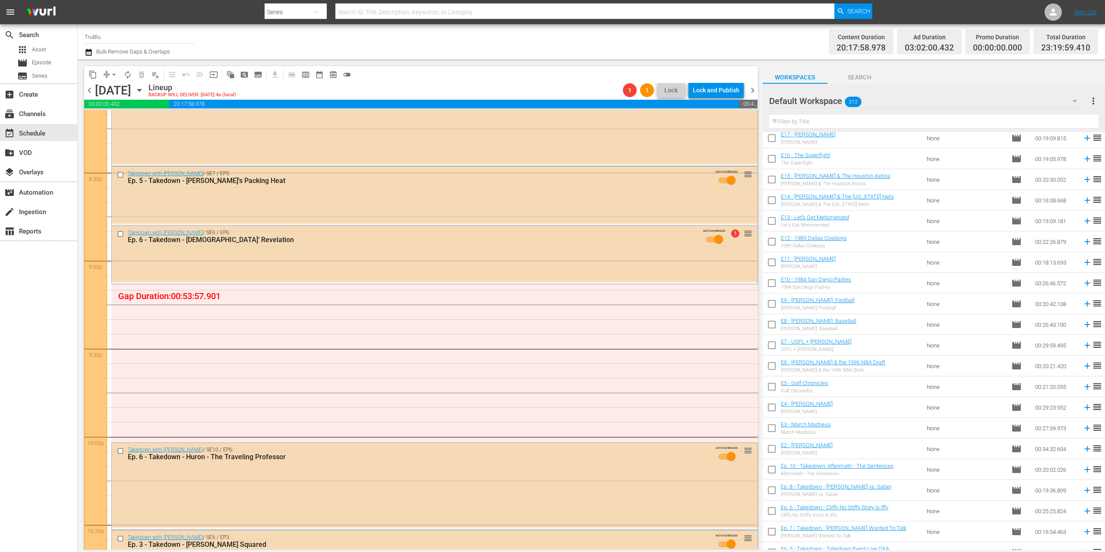
scroll to position [4442, 0]
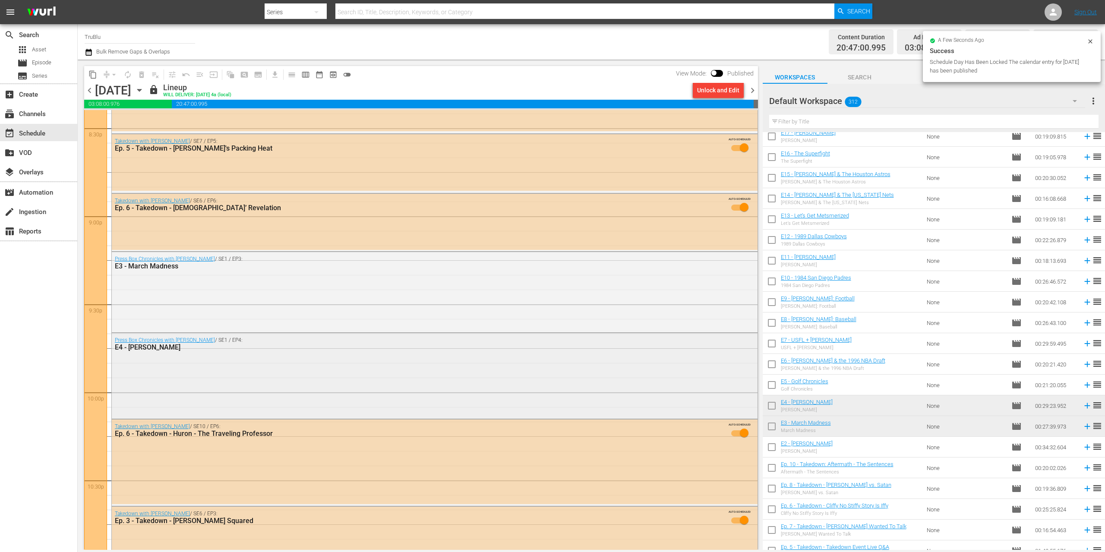
scroll to position [3801, 0]
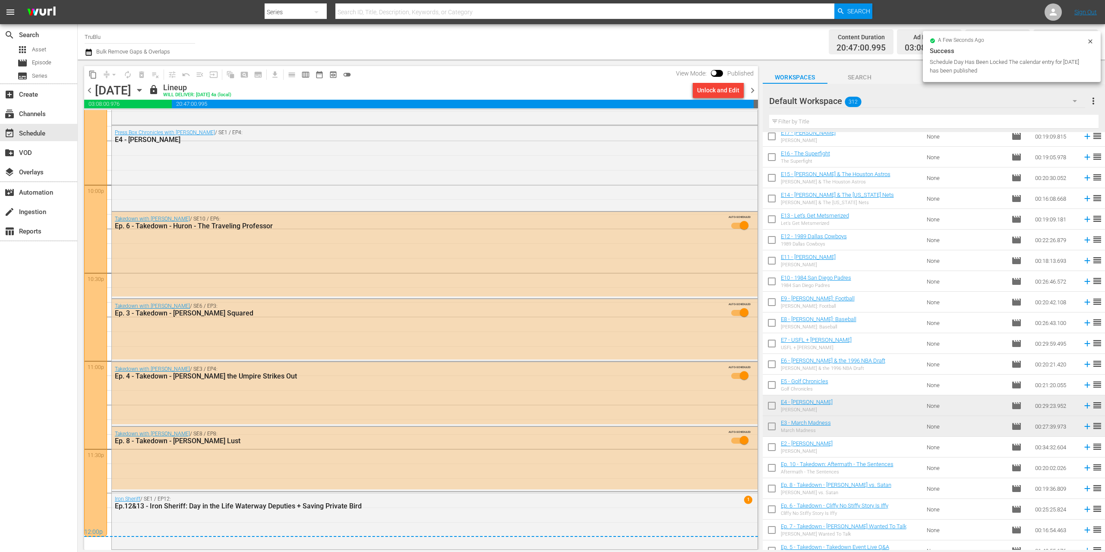
click at [752, 89] on span "chevron_right" at bounding box center [752, 90] width 11 height 11
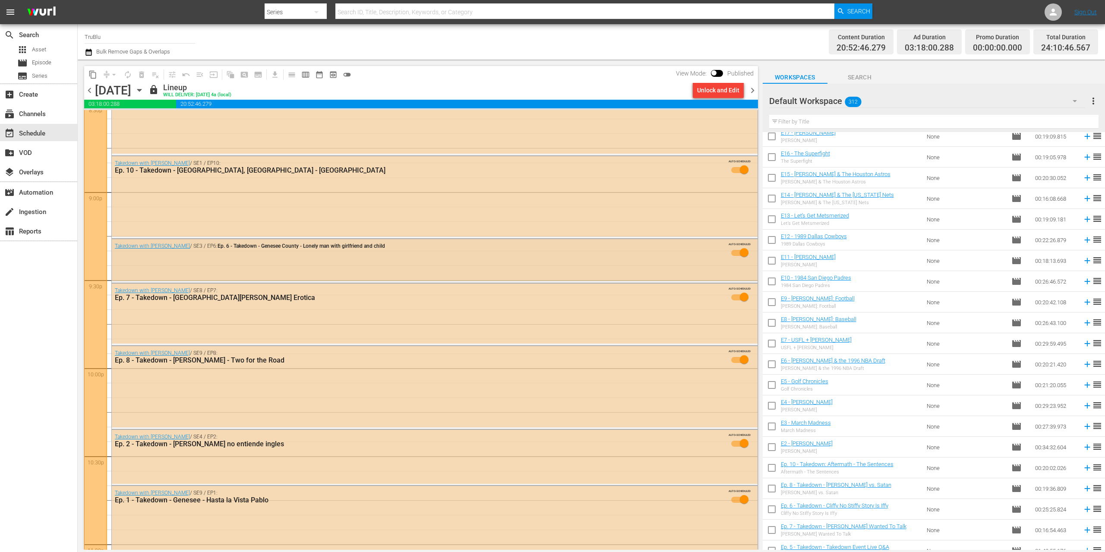
scroll to position [3619, 0]
click at [397, 250] on div "Takedown with Chris Hansen / SE3 / EP6: Ep. 6 - Takedown - Genesee County - Lon…" at bounding box center [435, 250] width 646 height 26
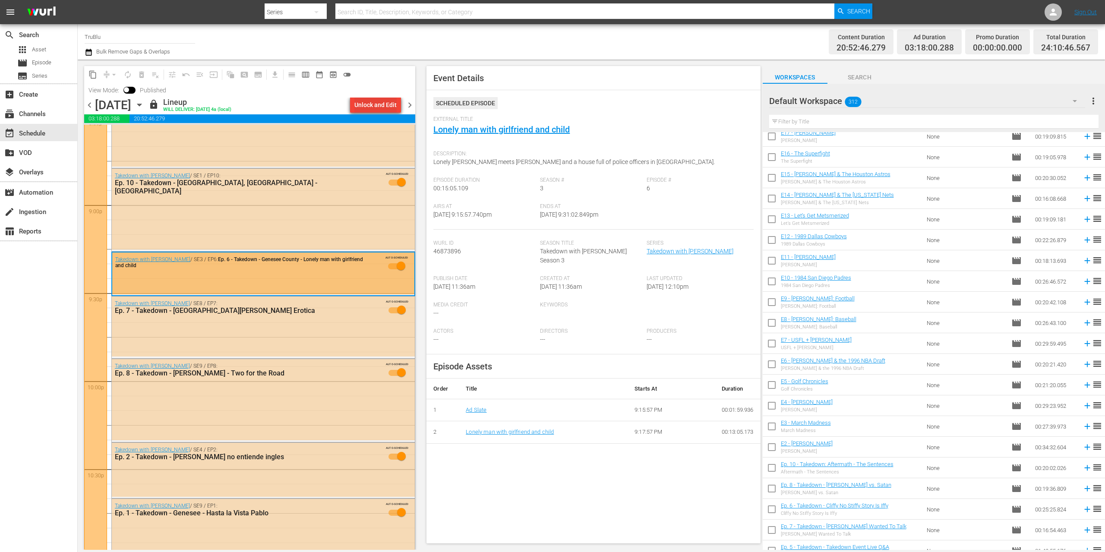
click at [377, 107] on div "Unlock and Edit" at bounding box center [376, 105] width 42 height 16
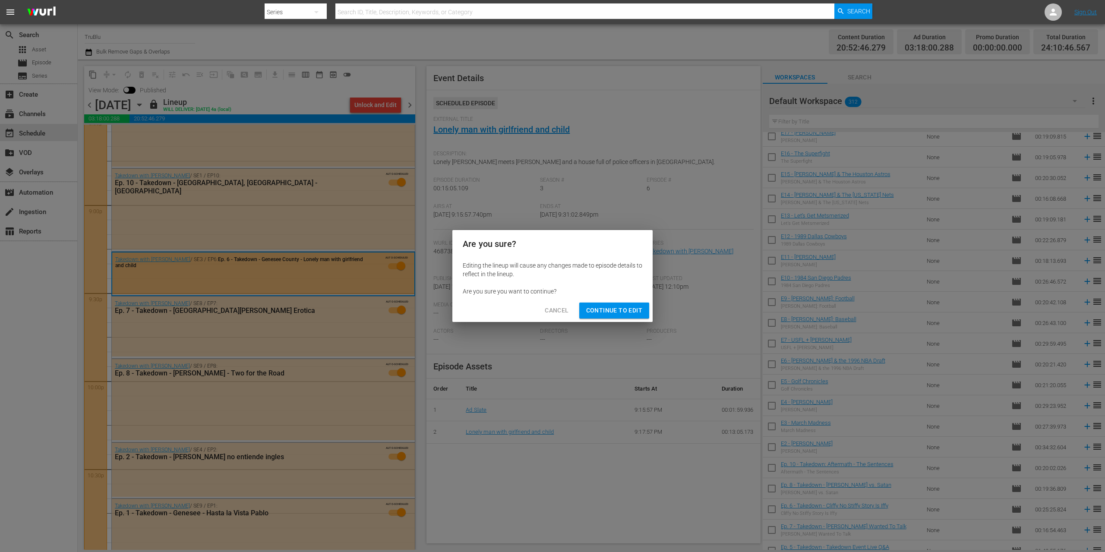
click at [629, 308] on span "Continue to Edit" at bounding box center [614, 310] width 56 height 11
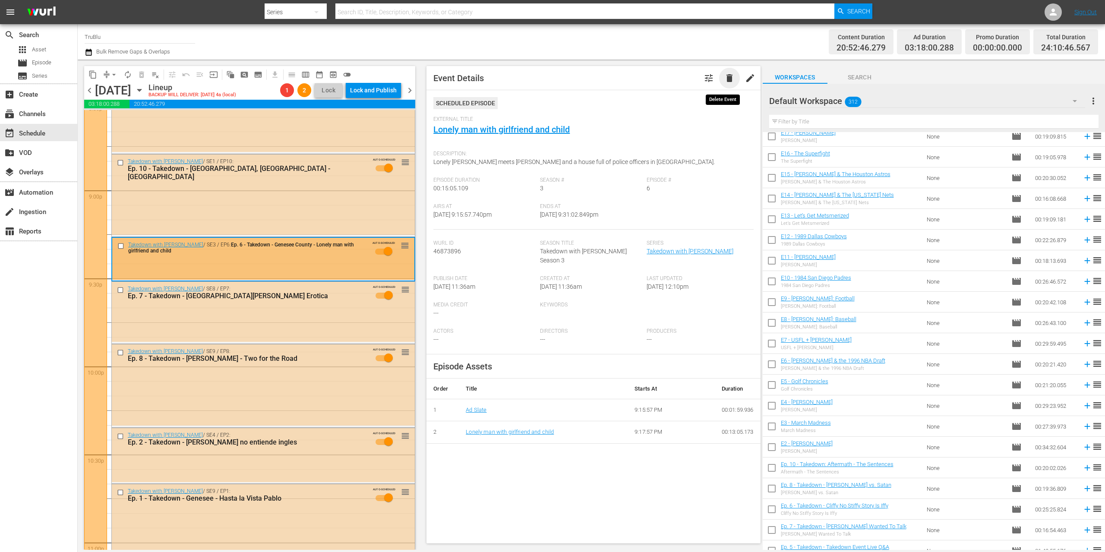
click at [725, 82] on span "delete" at bounding box center [730, 78] width 10 height 10
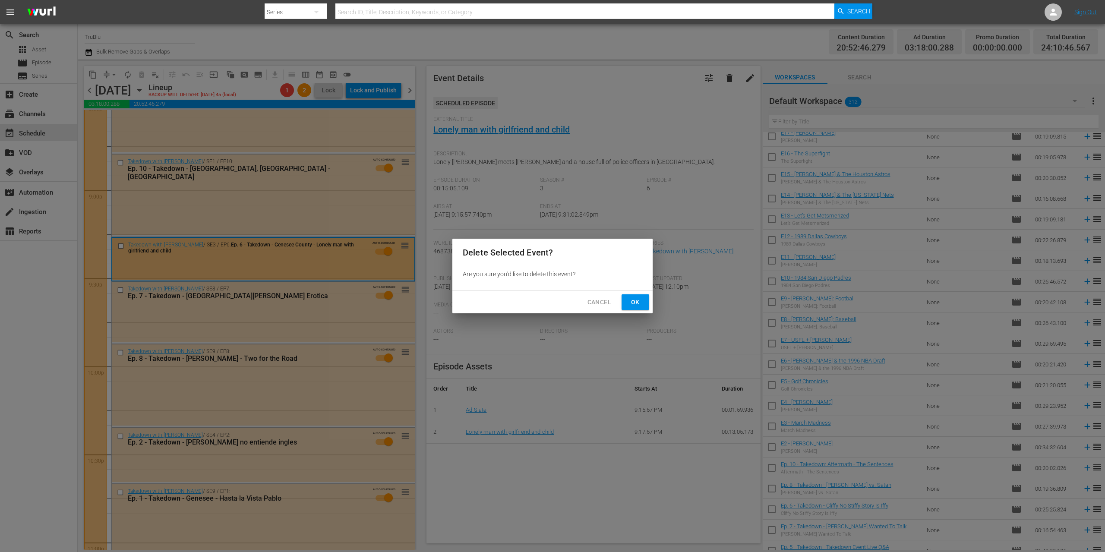
click at [634, 305] on span "Ok" at bounding box center [636, 302] width 14 height 11
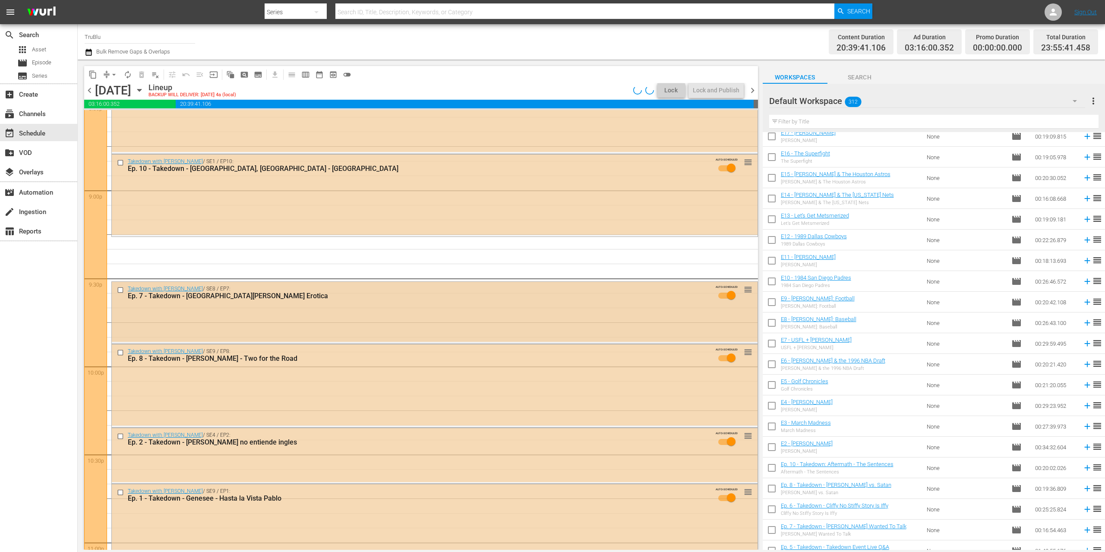
click at [557, 307] on div "Takedown with Chris Hansen / SE8 / EP7: Ep. 7 - Takedown - Monroe - Eric Erotic…" at bounding box center [435, 295] width 646 height 26
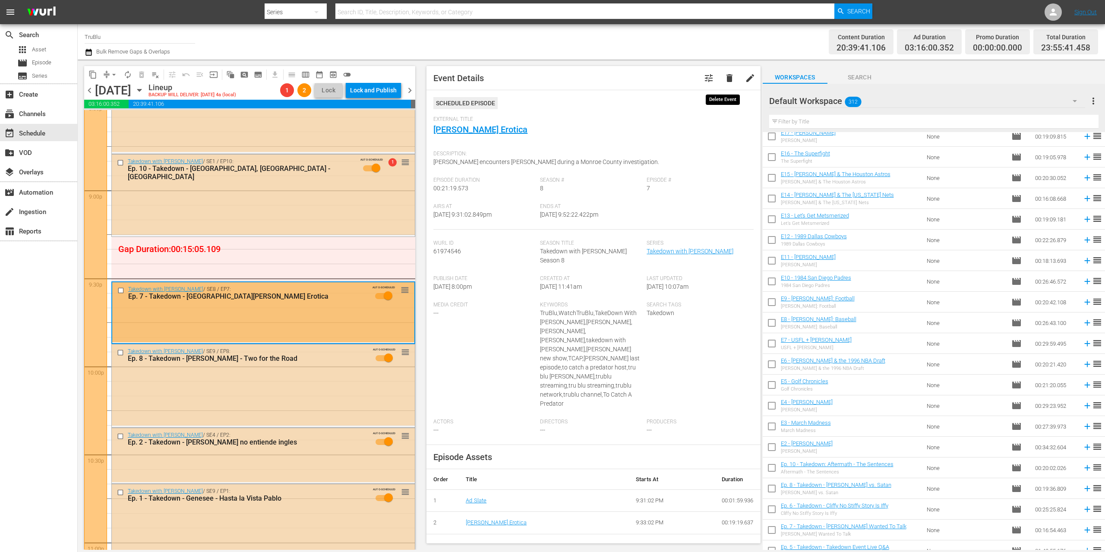
click at [728, 78] on button "delete" at bounding box center [729, 78] width 21 height 21
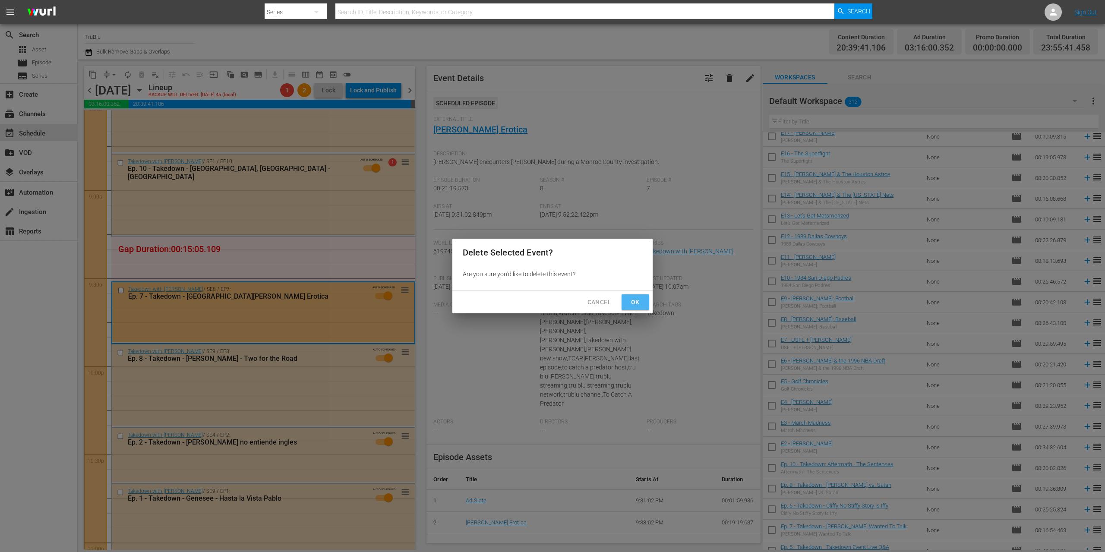
click at [633, 303] on span "Ok" at bounding box center [636, 302] width 14 height 11
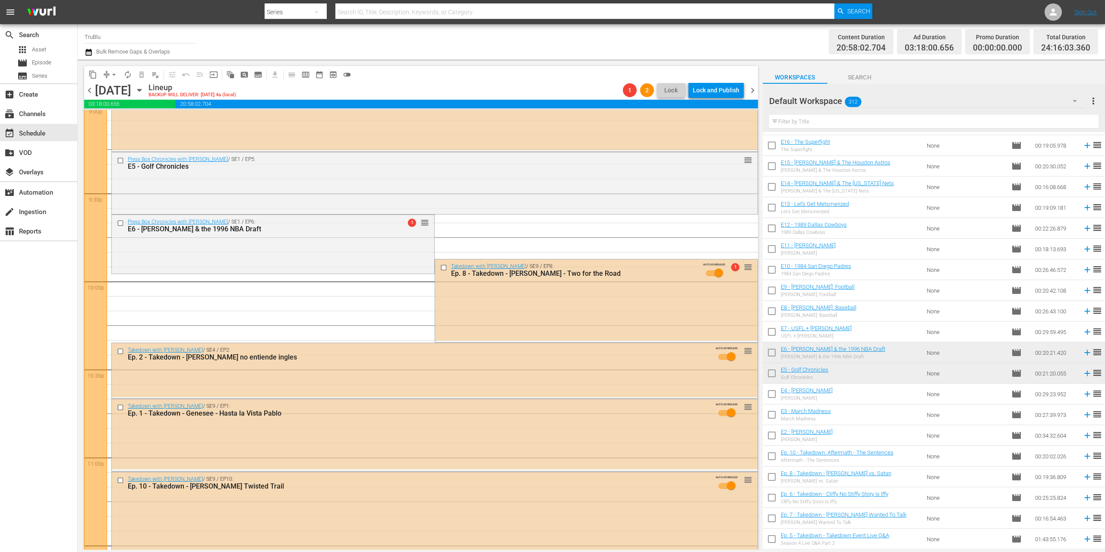
scroll to position [4400, 0]
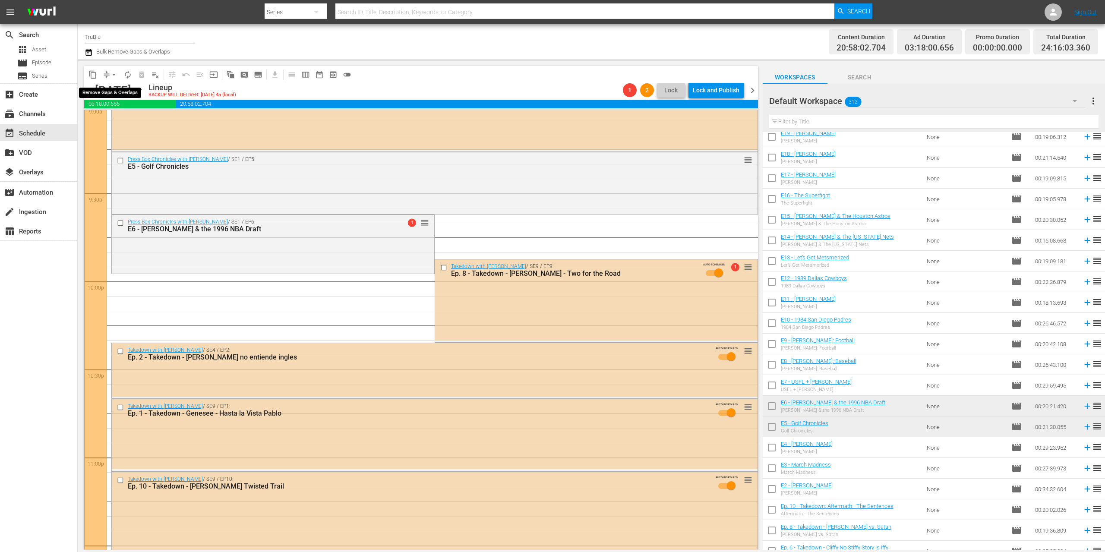
click at [109, 73] on button "arrow_drop_down" at bounding box center [114, 75] width 14 height 14
click at [110, 120] on li "Align to End of Previous Day" at bounding box center [114, 121] width 91 height 14
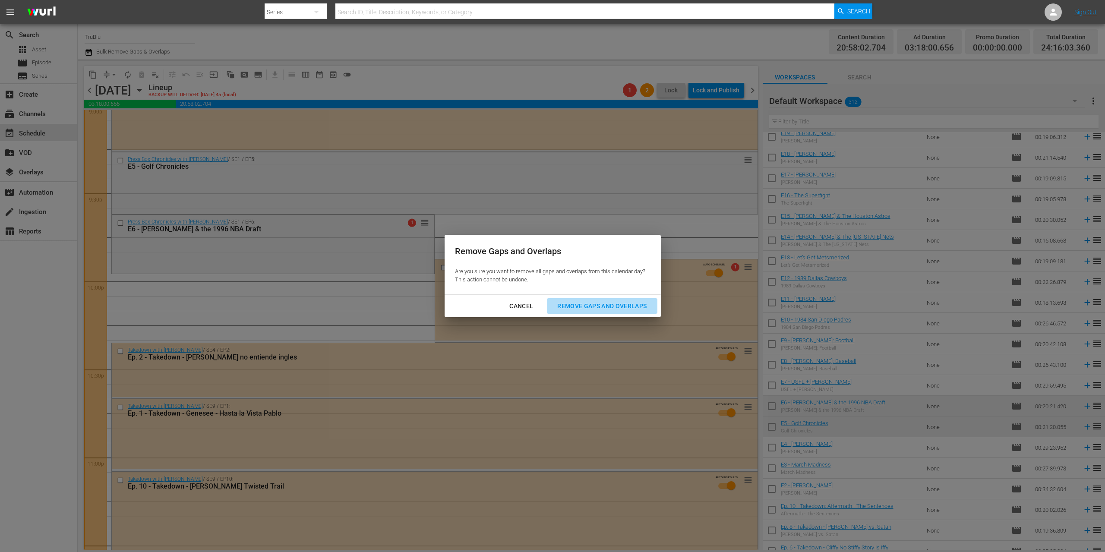
click at [598, 307] on div "Remove Gaps and Overlaps" at bounding box center [602, 306] width 103 height 11
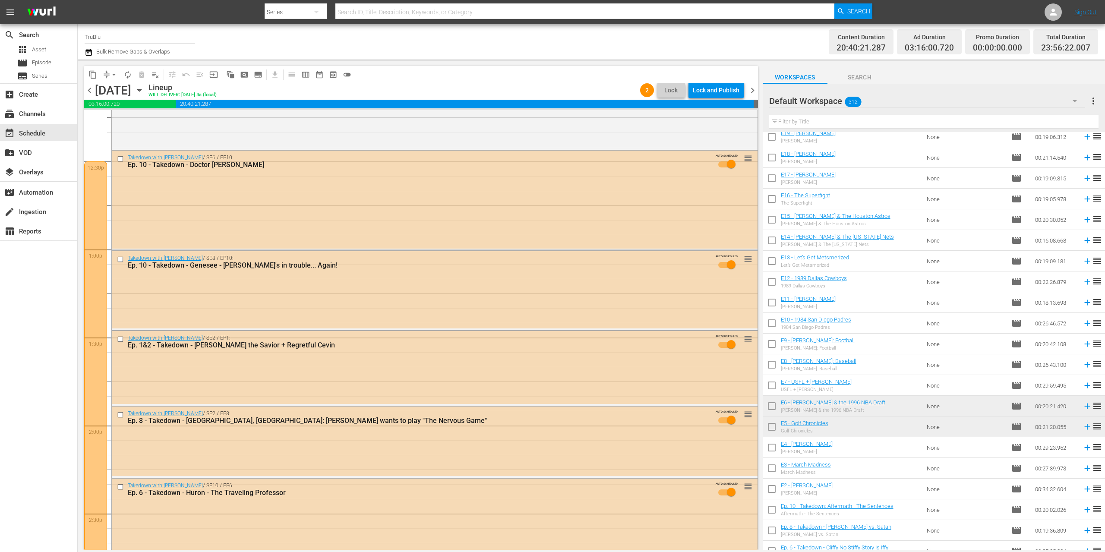
scroll to position [2846, 0]
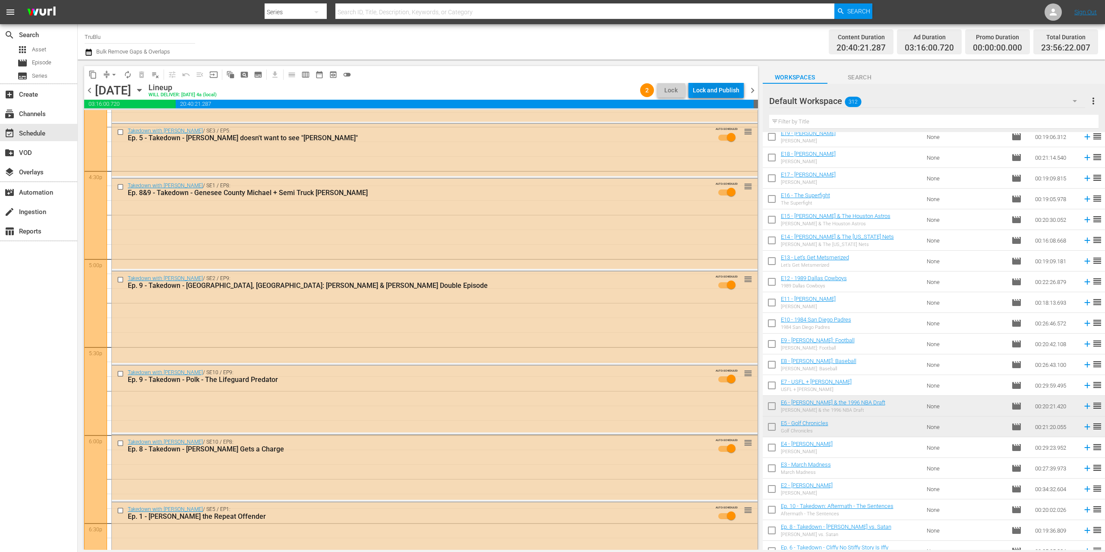
click at [706, 91] on div "Lock and Publish" at bounding box center [716, 90] width 47 height 16
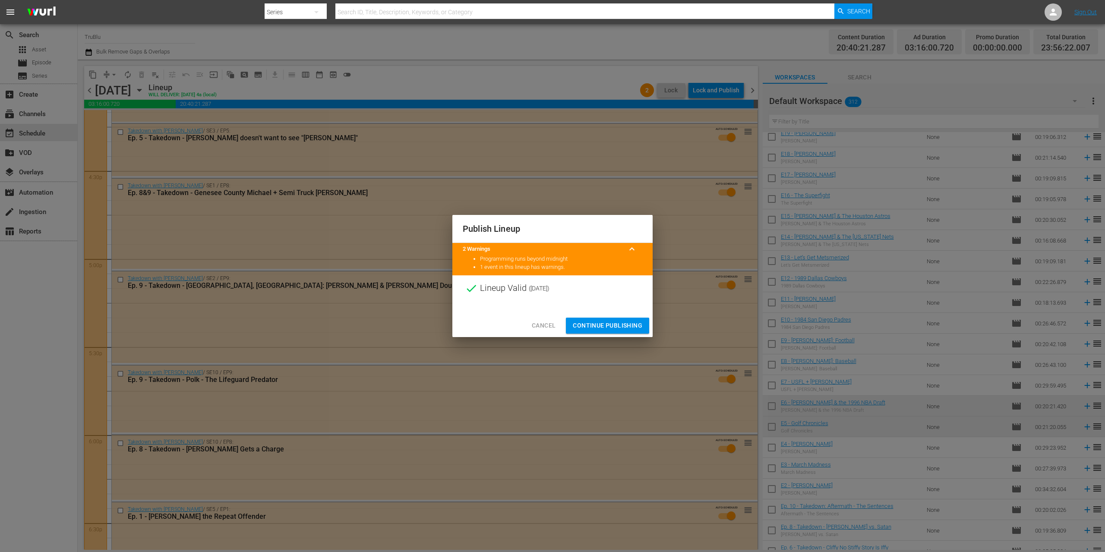
click at [619, 323] on span "Continue Publishing" at bounding box center [608, 325] width 70 height 11
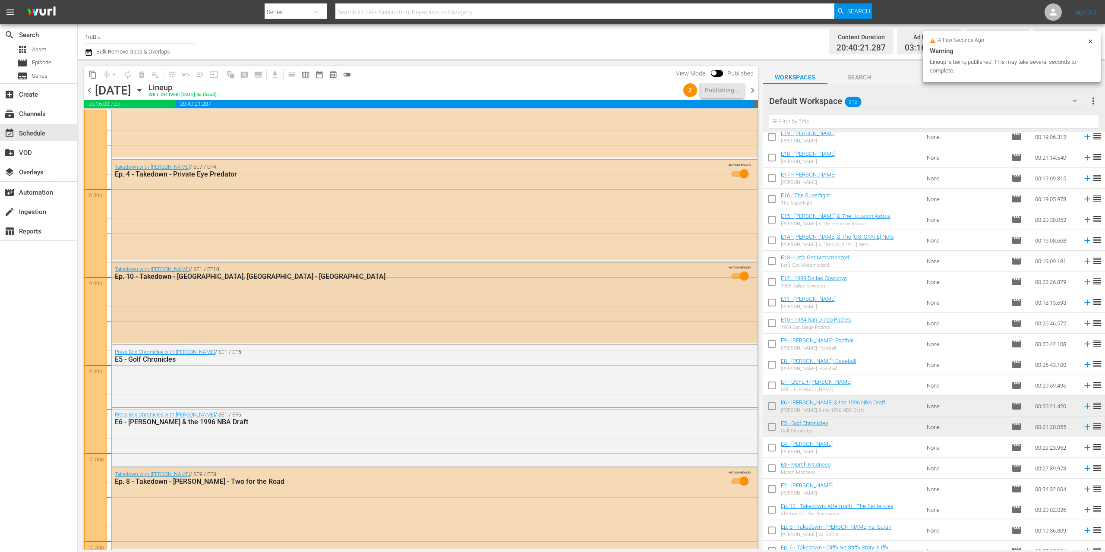
scroll to position [3791, 0]
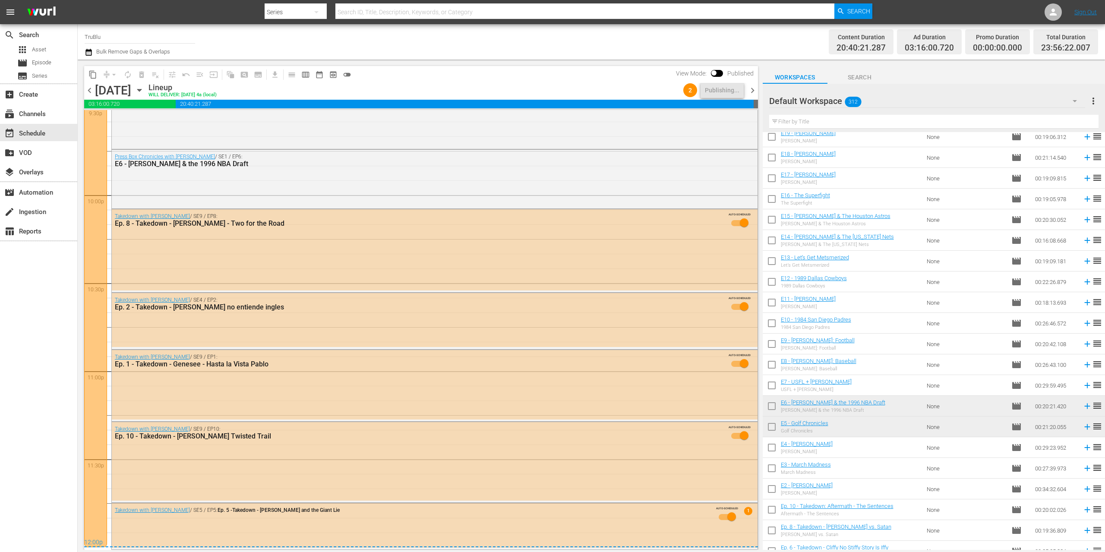
click at [750, 89] on span "chevron_right" at bounding box center [752, 90] width 11 height 11
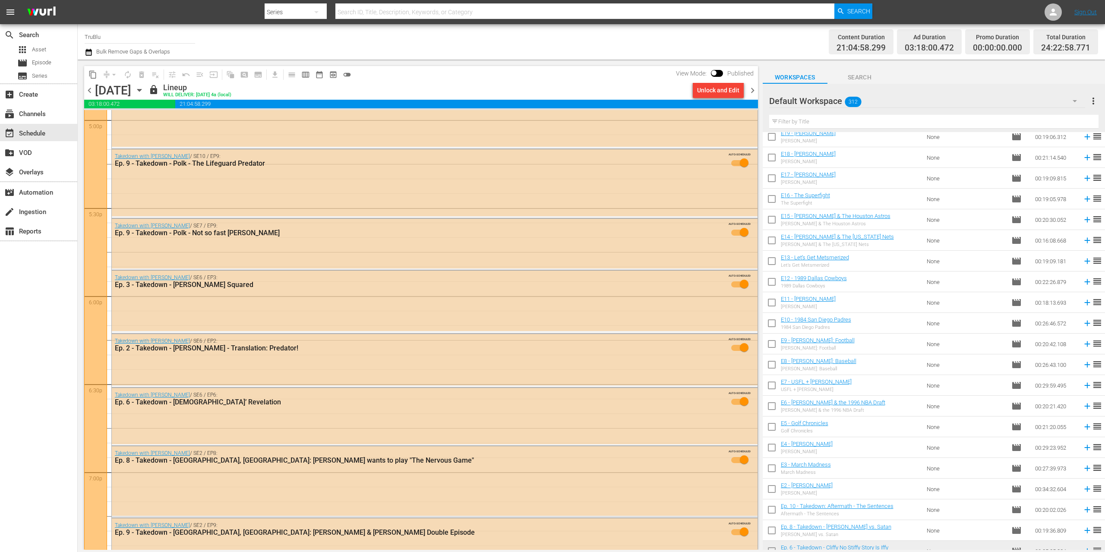
scroll to position [3130, 0]
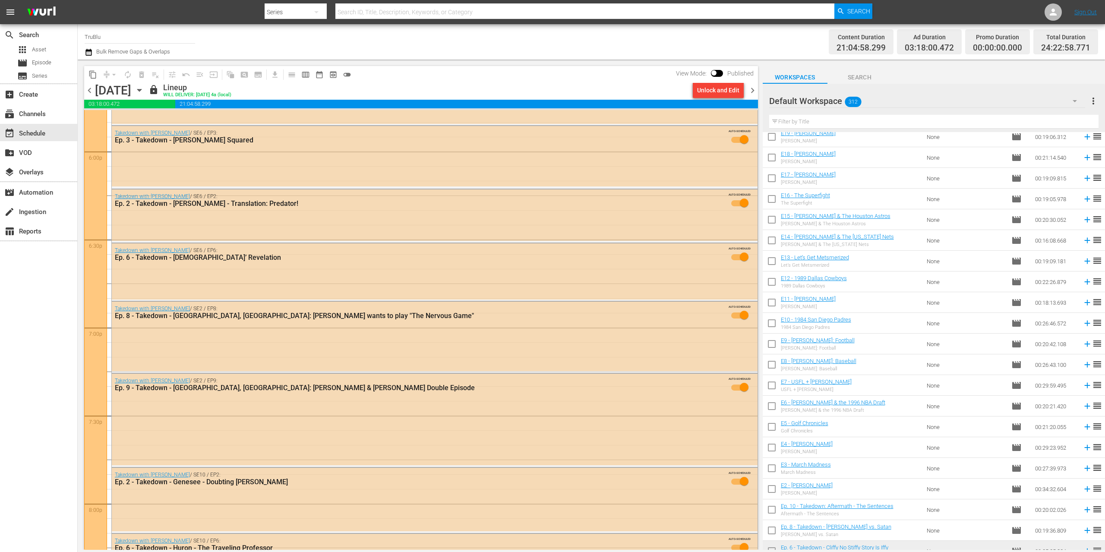
click at [754, 91] on span "chevron_right" at bounding box center [752, 90] width 11 height 11
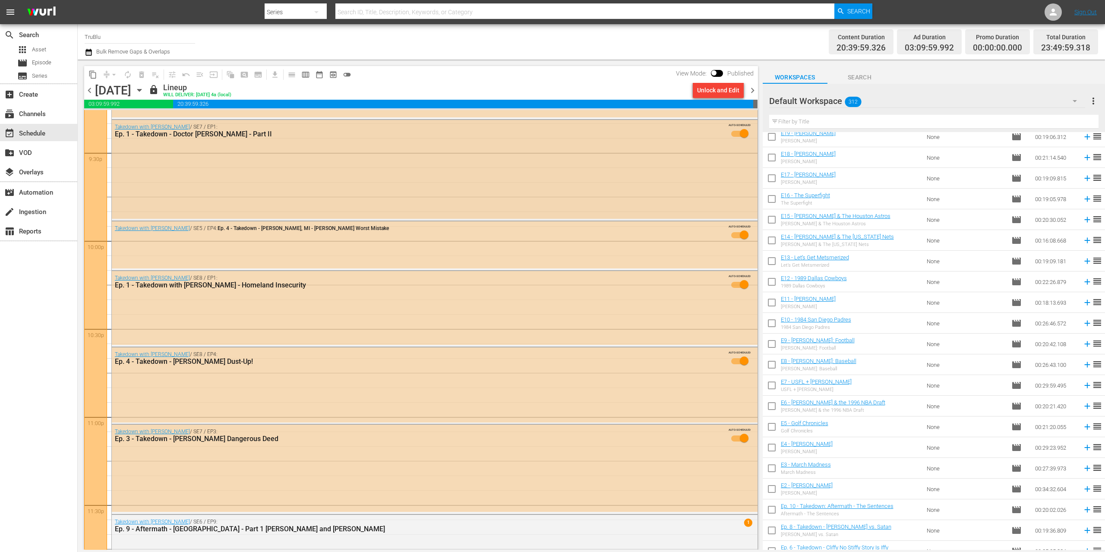
scroll to position [3747, 0]
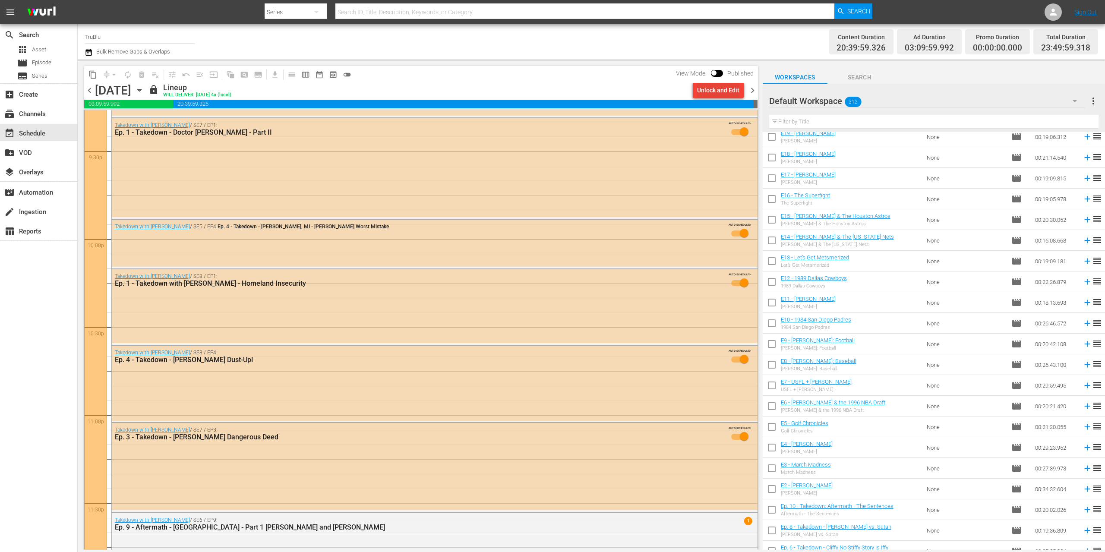
click at [709, 92] on div "Unlock and Edit" at bounding box center [718, 90] width 42 height 16
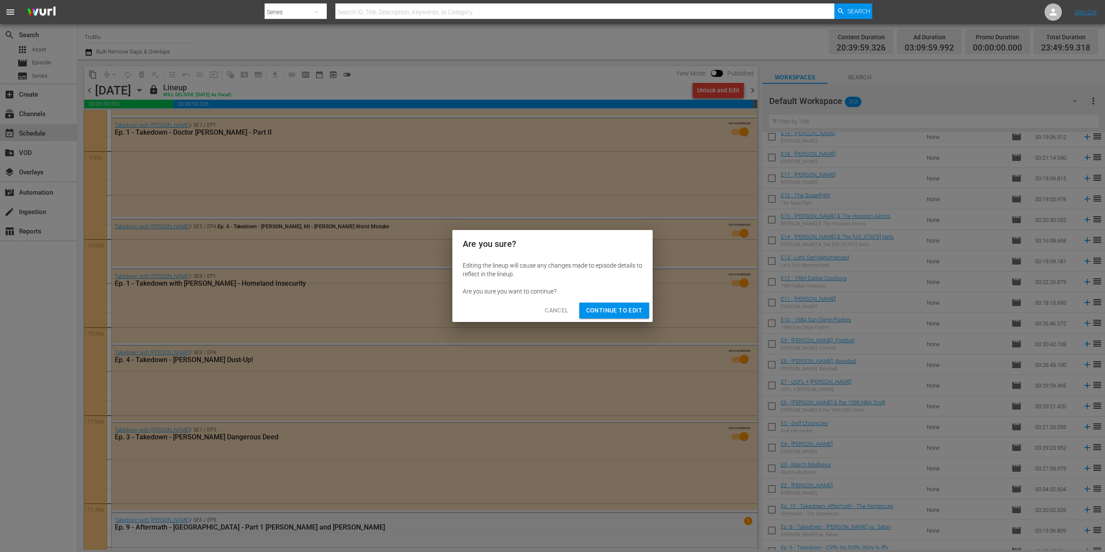
click at [596, 314] on span "Continue to Edit" at bounding box center [614, 310] width 56 height 11
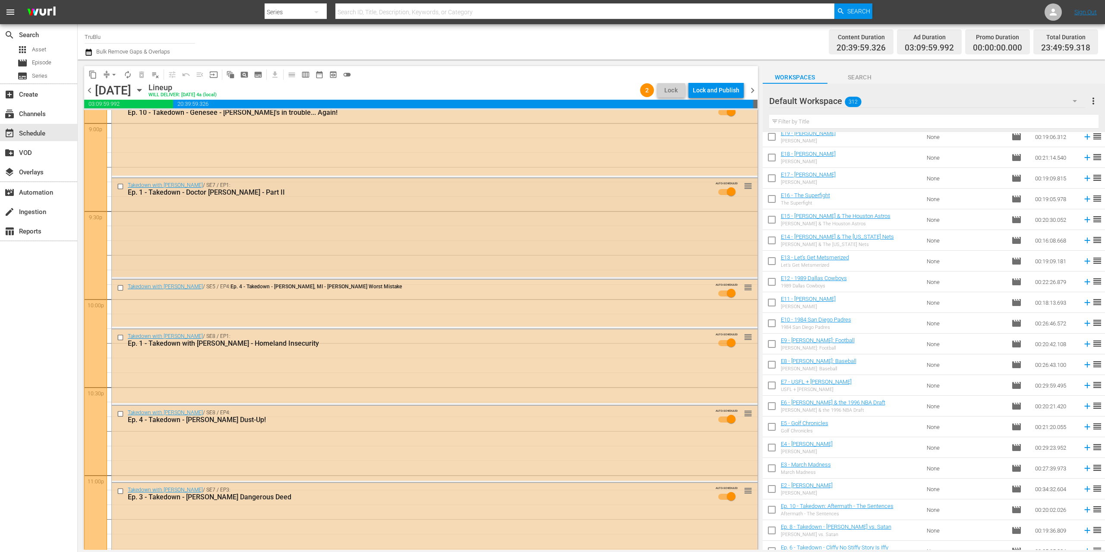
scroll to position [3623, 0]
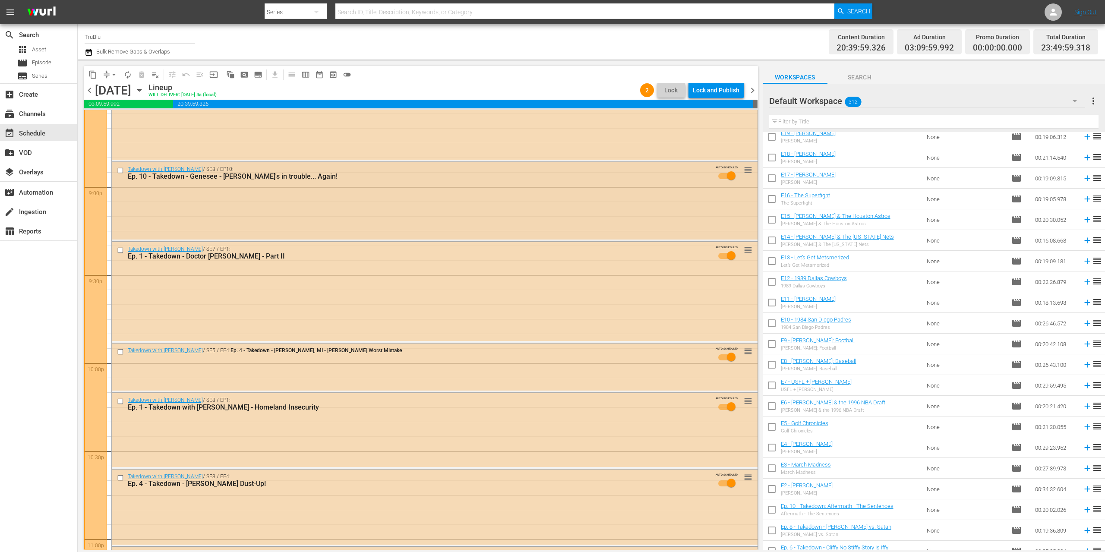
click at [123, 177] on div "Takedown with Chris Hansen / SE8 / EP10: Ep. 10 - Takedown - Genesee - Tony's i…" at bounding box center [411, 172] width 593 height 15
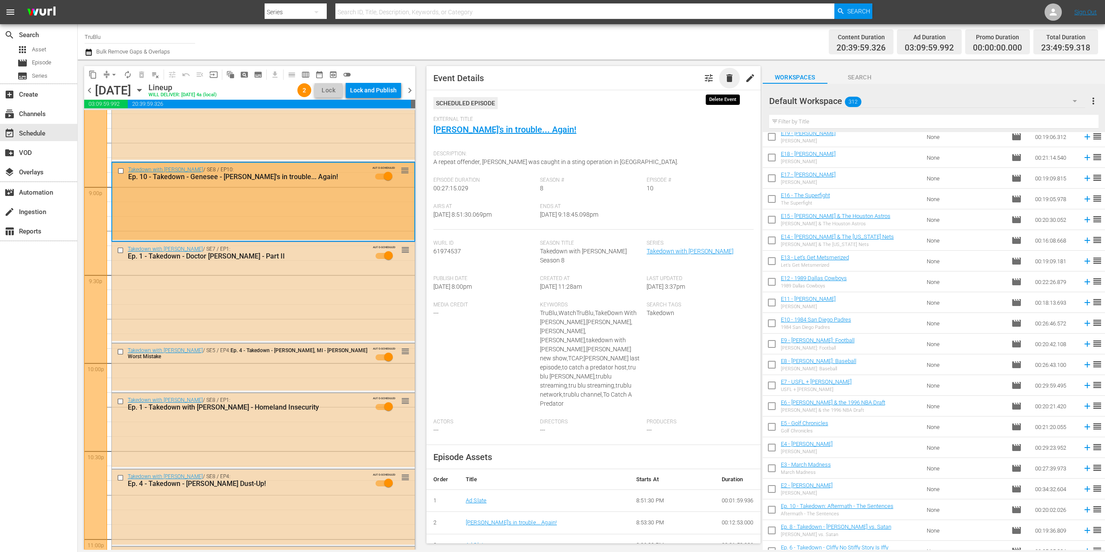
click at [725, 79] on span "delete" at bounding box center [730, 78] width 10 height 10
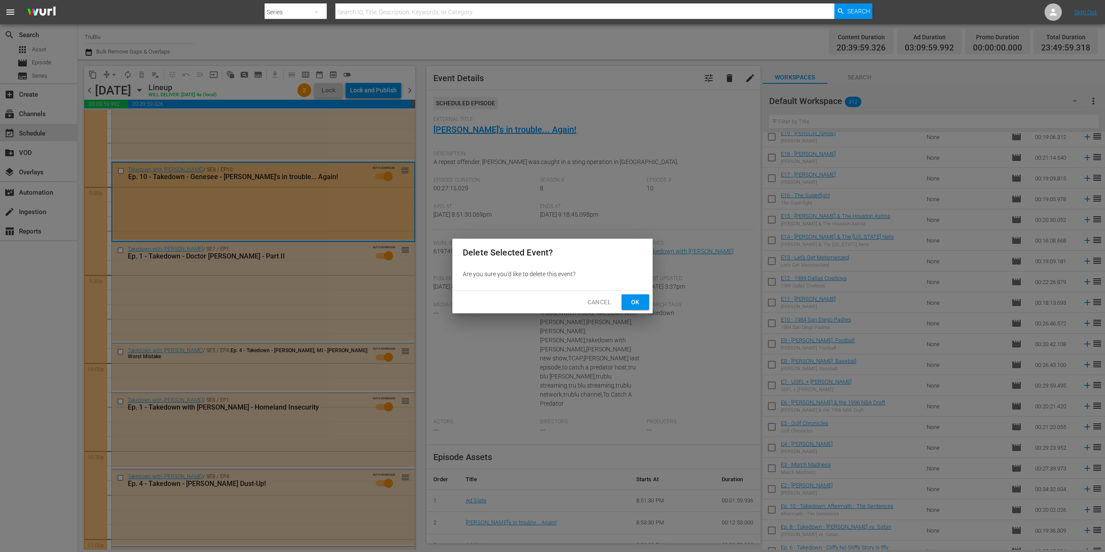
click at [638, 304] on span "Ok" at bounding box center [636, 302] width 14 height 11
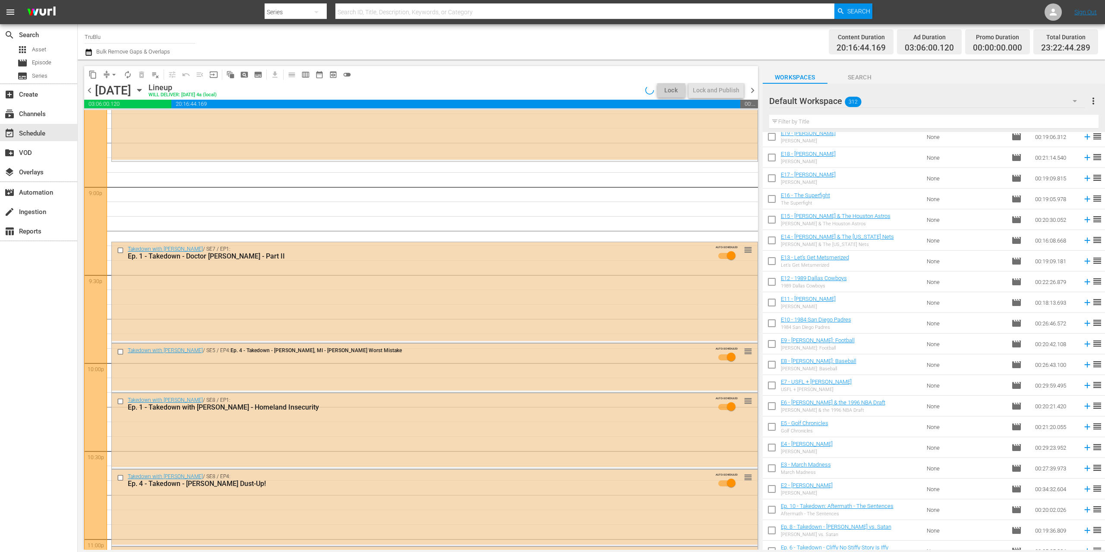
click at [342, 303] on div "Takedown with Chris Hansen / SE7 / EP1: Ep. 1 - Takedown - Doctor Heal Thyself …" at bounding box center [435, 291] width 646 height 99
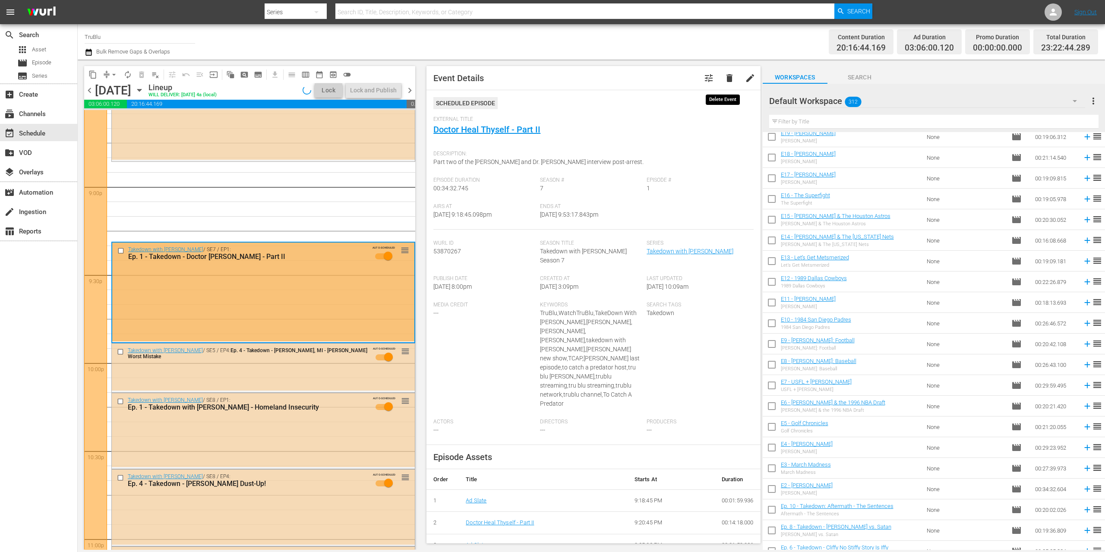
click at [725, 79] on span "delete" at bounding box center [730, 78] width 10 height 10
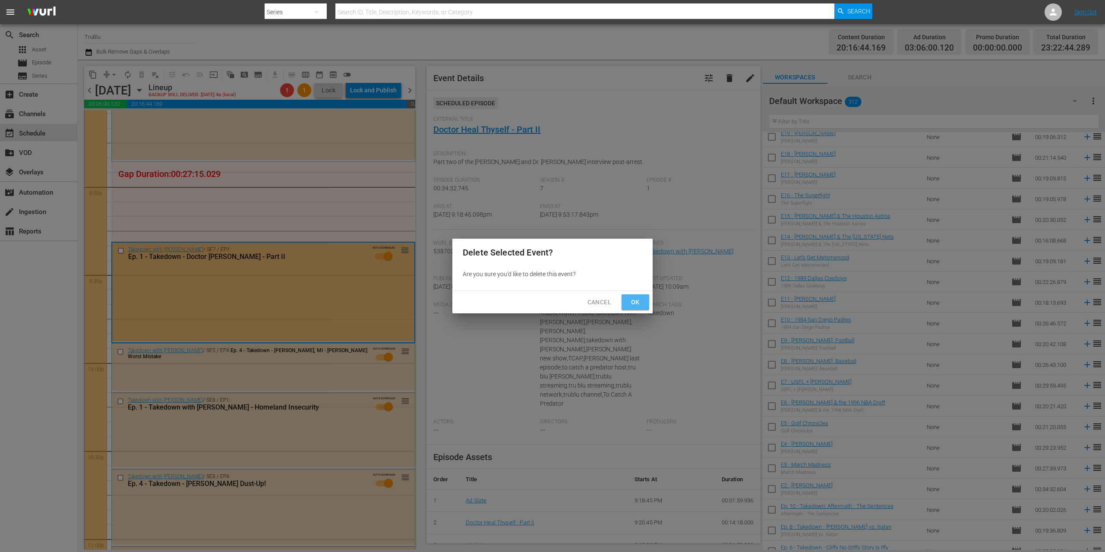
click at [634, 301] on span "Ok" at bounding box center [636, 302] width 14 height 11
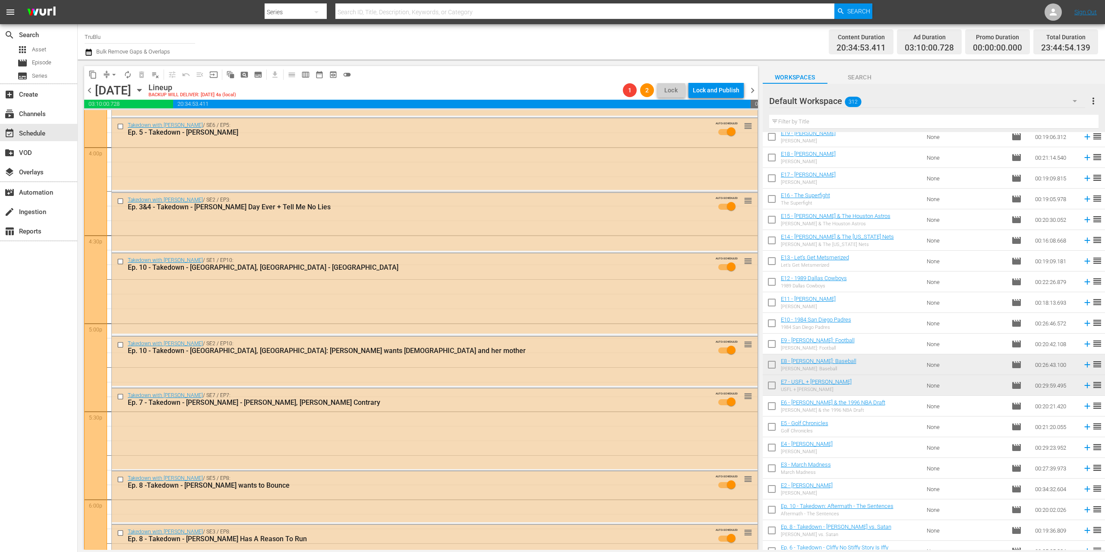
scroll to position [3674, 0]
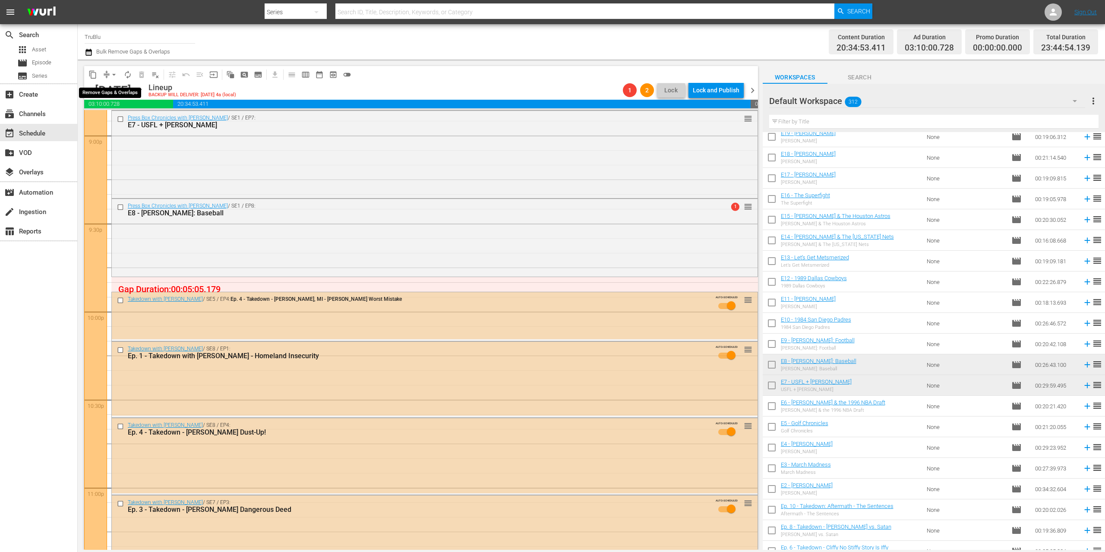
click at [110, 73] on span "arrow_drop_down" at bounding box center [114, 74] width 9 height 9
click at [127, 121] on li "Align to End of Previous Day" at bounding box center [114, 121] width 91 height 14
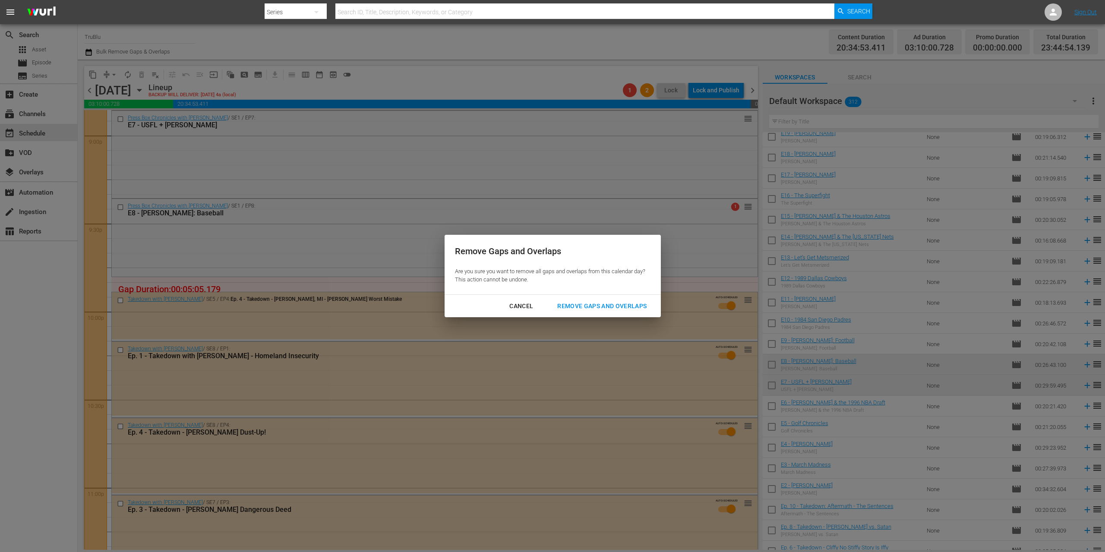
click at [586, 305] on div "Remove Gaps and Overlaps" at bounding box center [602, 306] width 103 height 11
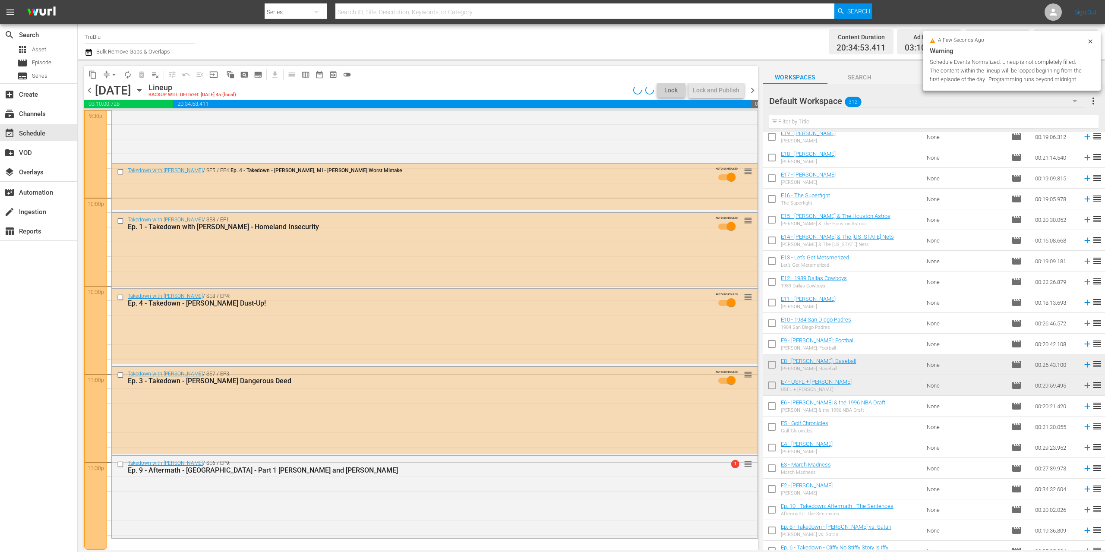
scroll to position [3788, 0]
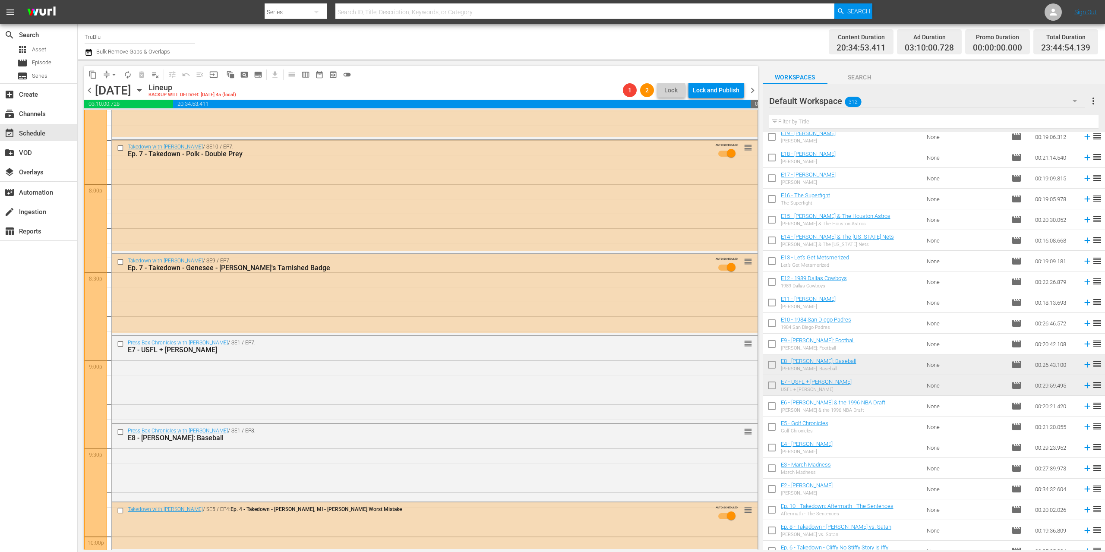
scroll to position [3795, 0]
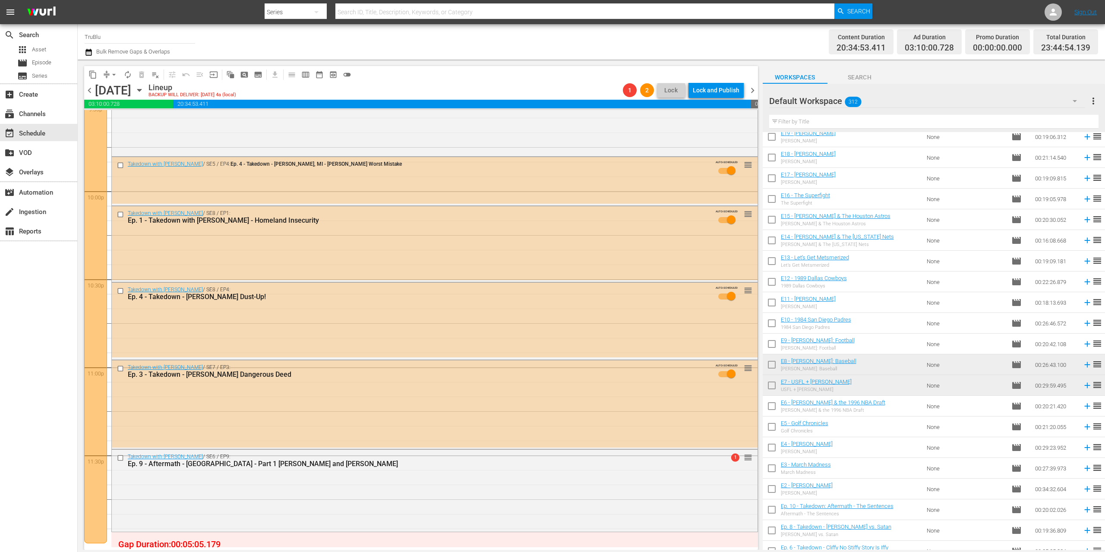
click at [751, 87] on span "chevron_right" at bounding box center [752, 90] width 11 height 11
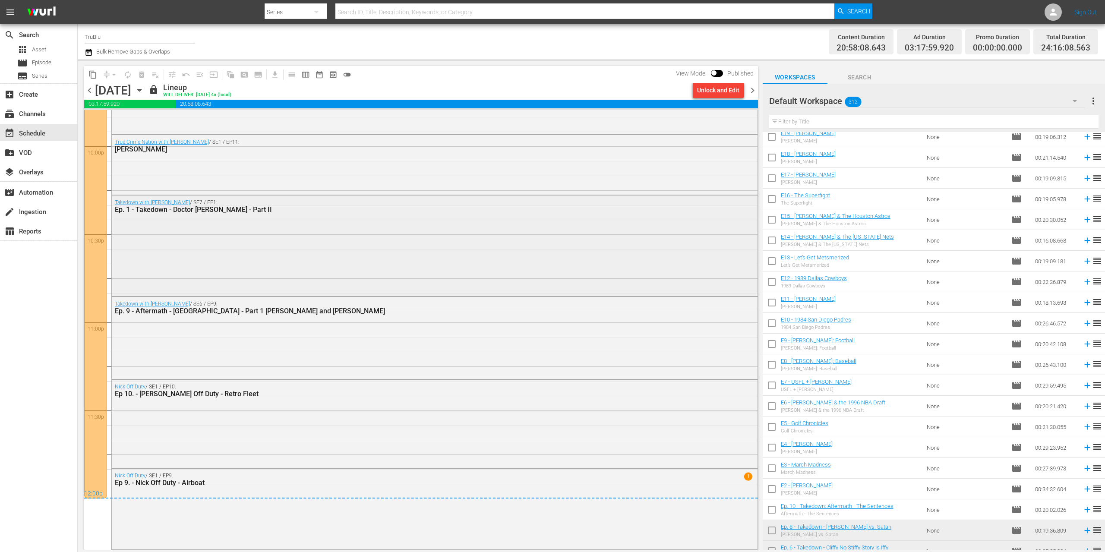
scroll to position [3659, 0]
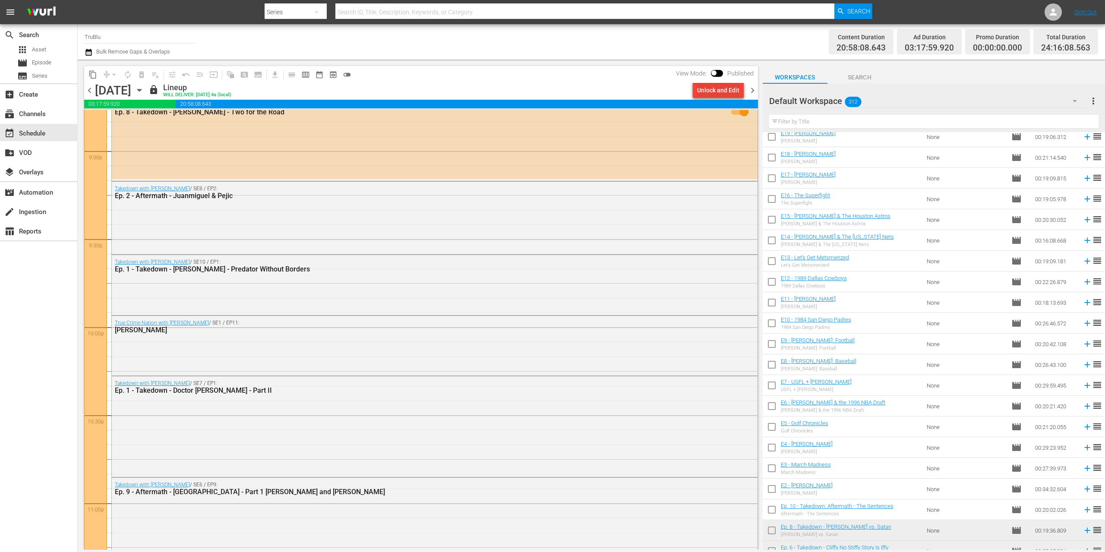
click at [733, 89] on div "Unlock and Edit" at bounding box center [718, 90] width 42 height 16
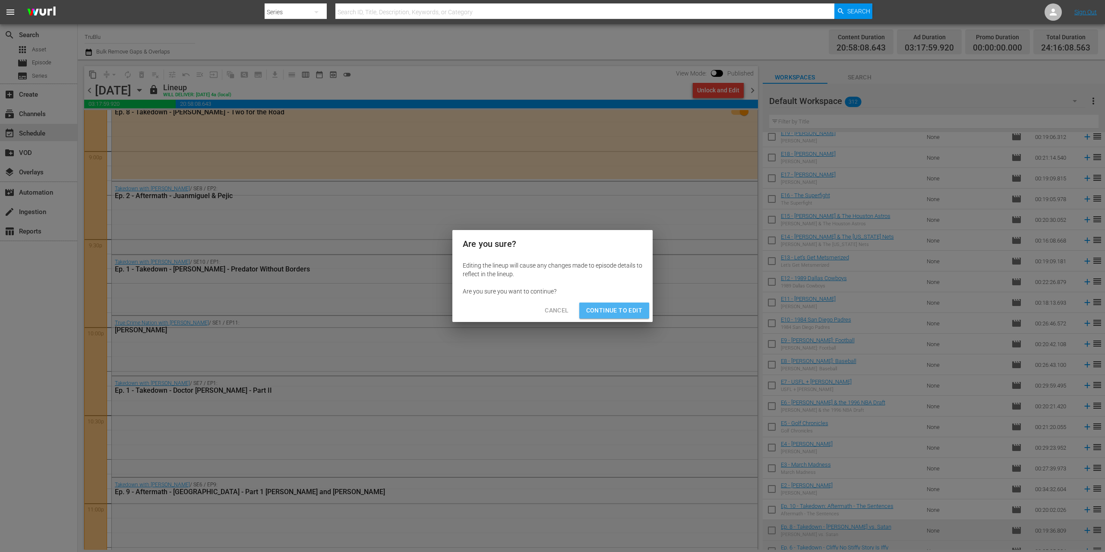
click at [602, 313] on span "Continue to Edit" at bounding box center [614, 310] width 56 height 11
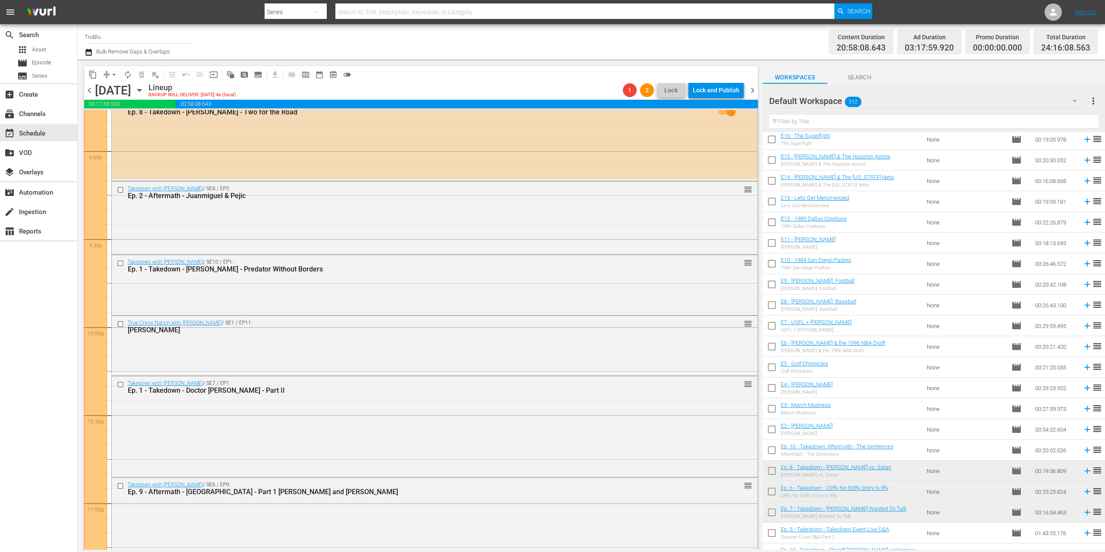
scroll to position [3626, 0]
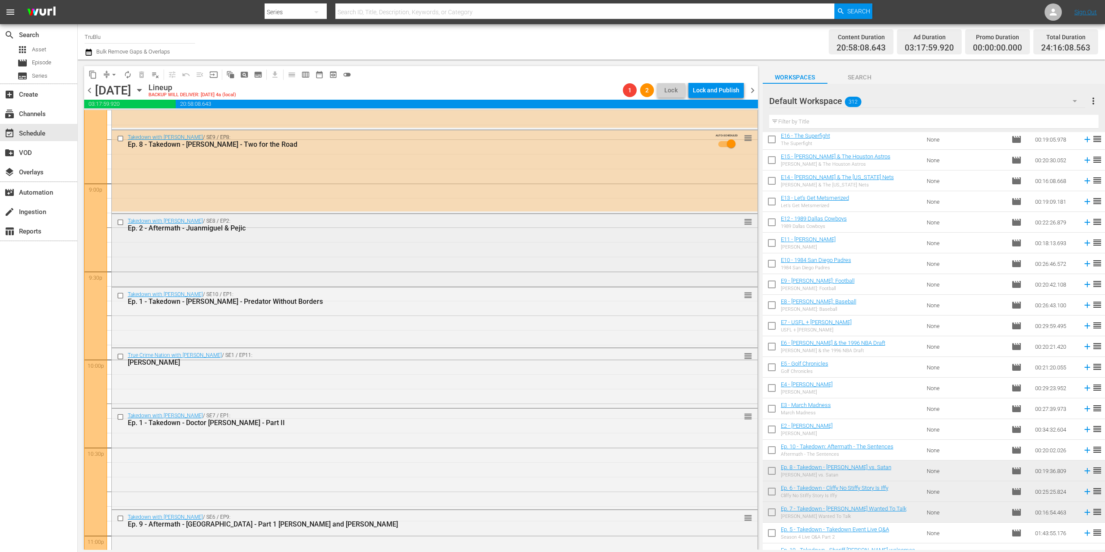
click at [696, 265] on div "Takedown with Chris Hansen / SE8 / EP2: Ep. 2 - Aftermath - Juanmiguel & Pejic …" at bounding box center [435, 249] width 646 height 71
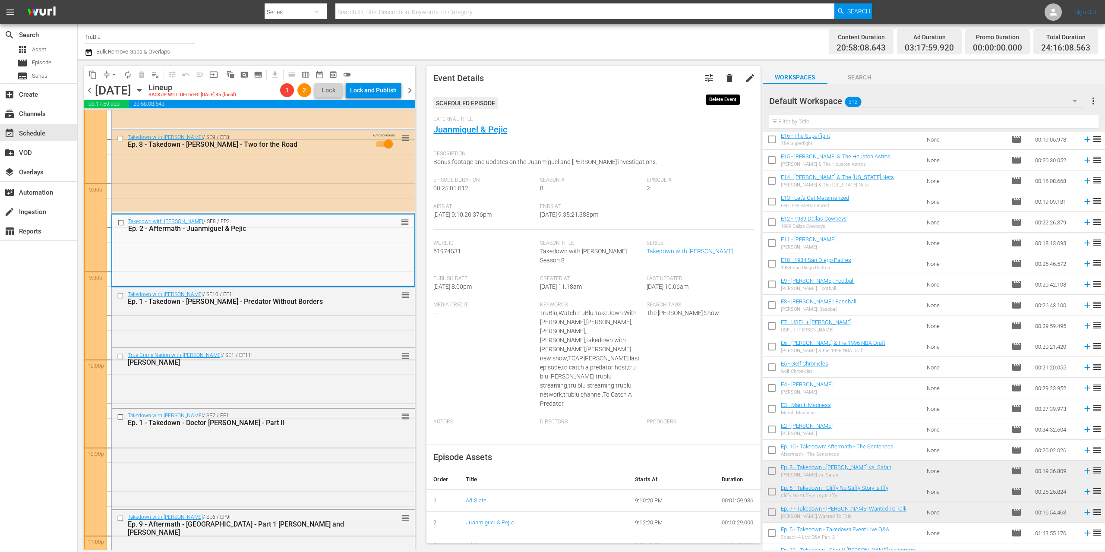
click at [723, 83] on button "delete" at bounding box center [729, 78] width 21 height 21
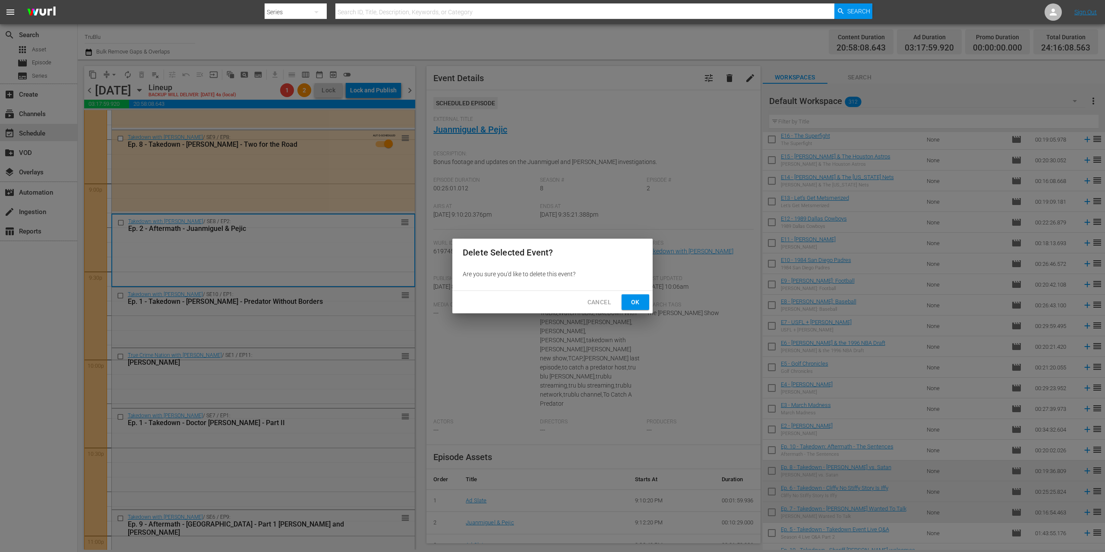
click at [636, 298] on span "Ok" at bounding box center [636, 302] width 14 height 11
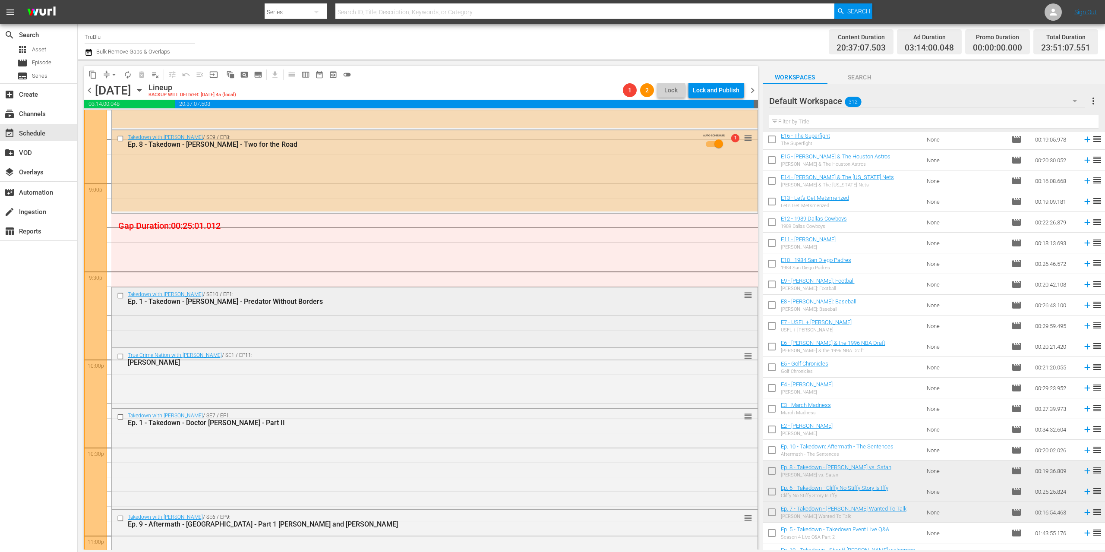
click at [566, 316] on div "Takedown with Chris Hansen / SE10 / EP1: Ep. 1 - Takedown - Blount - Predator W…" at bounding box center [435, 317] width 646 height 58
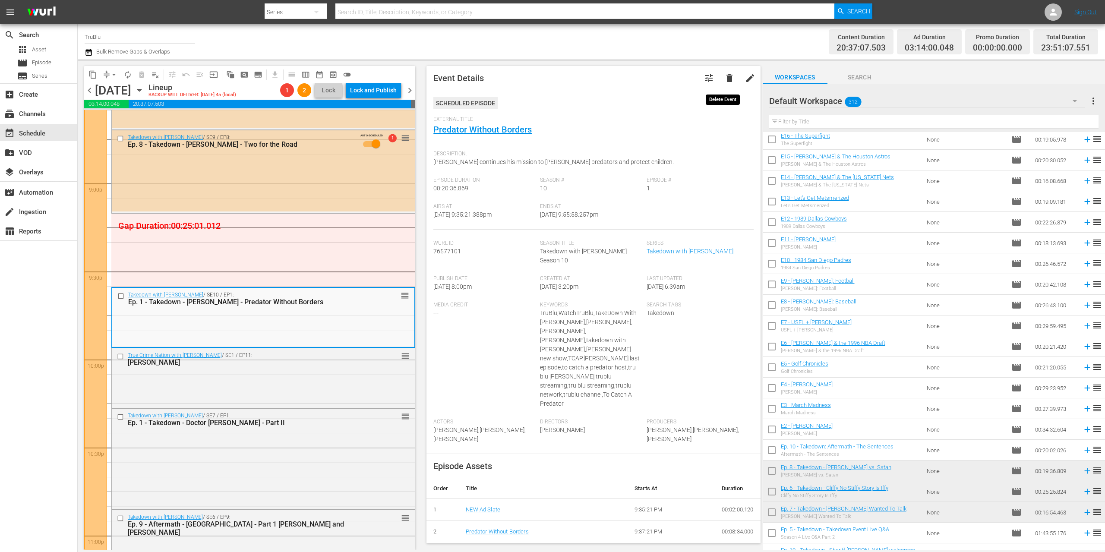
click at [725, 78] on span "delete" at bounding box center [730, 78] width 10 height 10
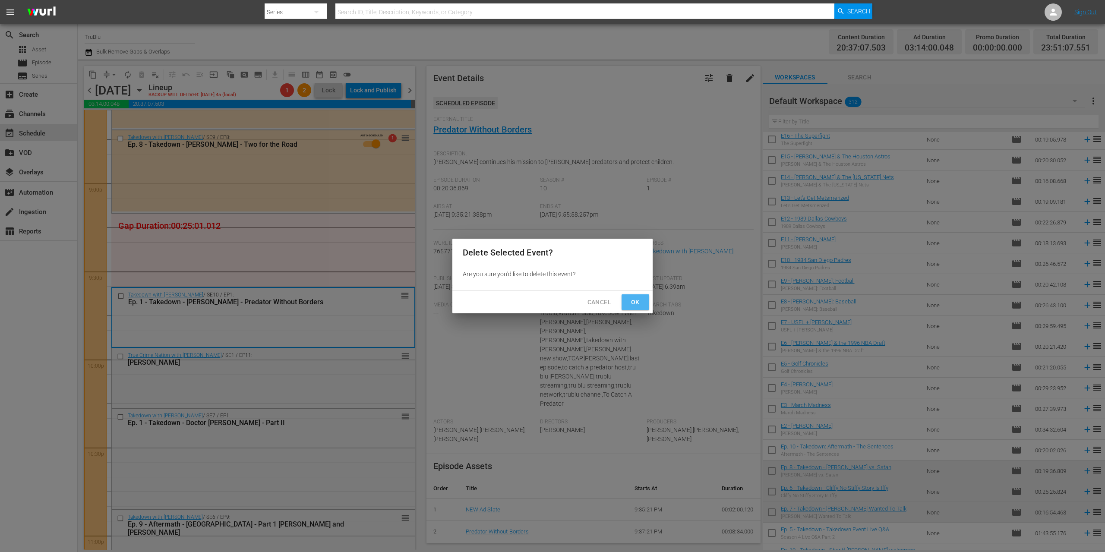
click at [631, 302] on span "Ok" at bounding box center [636, 302] width 14 height 11
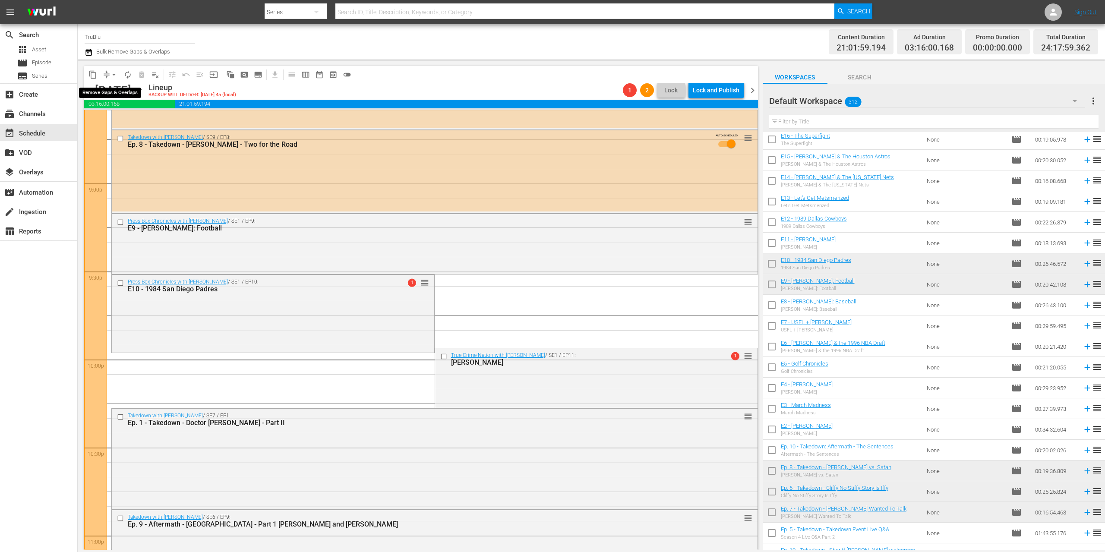
click at [108, 70] on button "arrow_drop_down" at bounding box center [114, 75] width 14 height 14
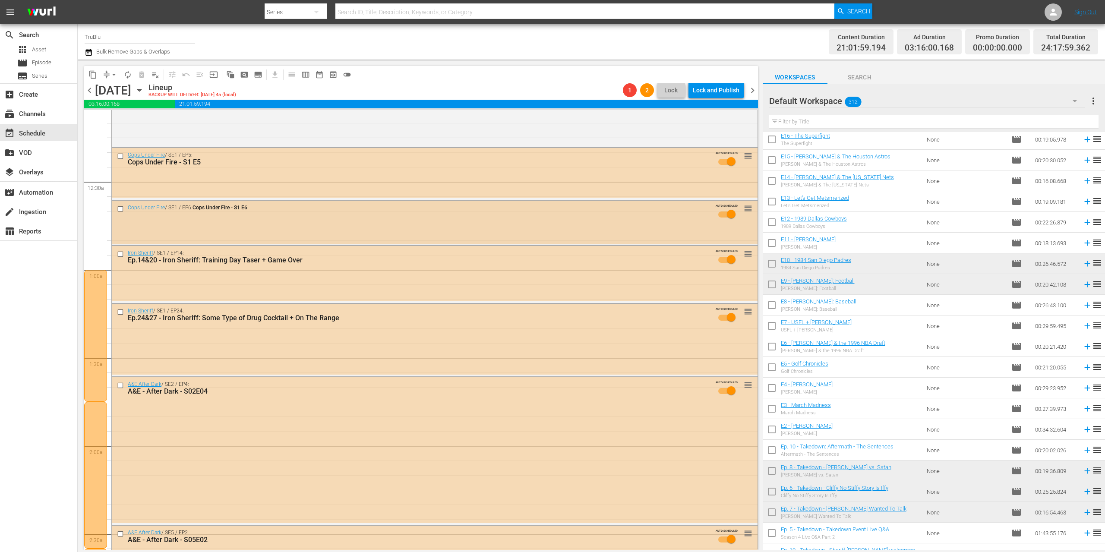
scroll to position [16, 0]
click at [87, 90] on span "chevron_left" at bounding box center [89, 90] width 11 height 11
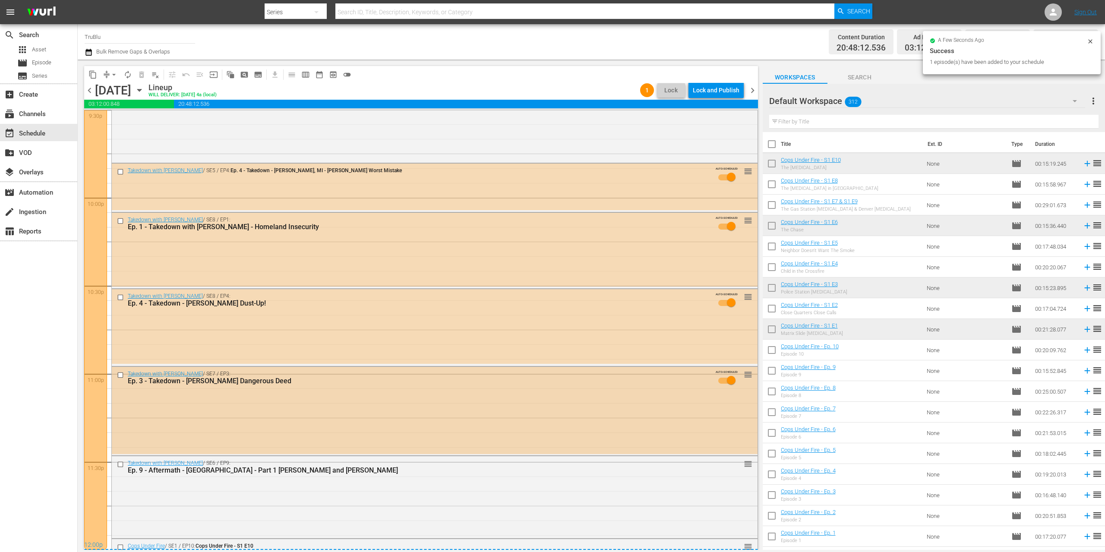
scroll to position [3822, 0]
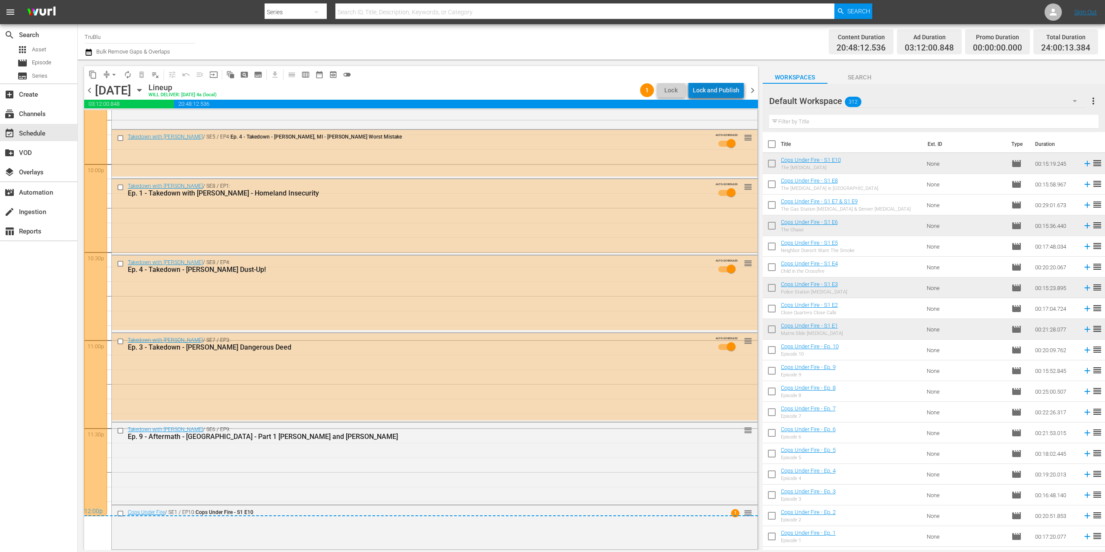
click at [720, 90] on div "Lock and Publish" at bounding box center [716, 90] width 47 height 16
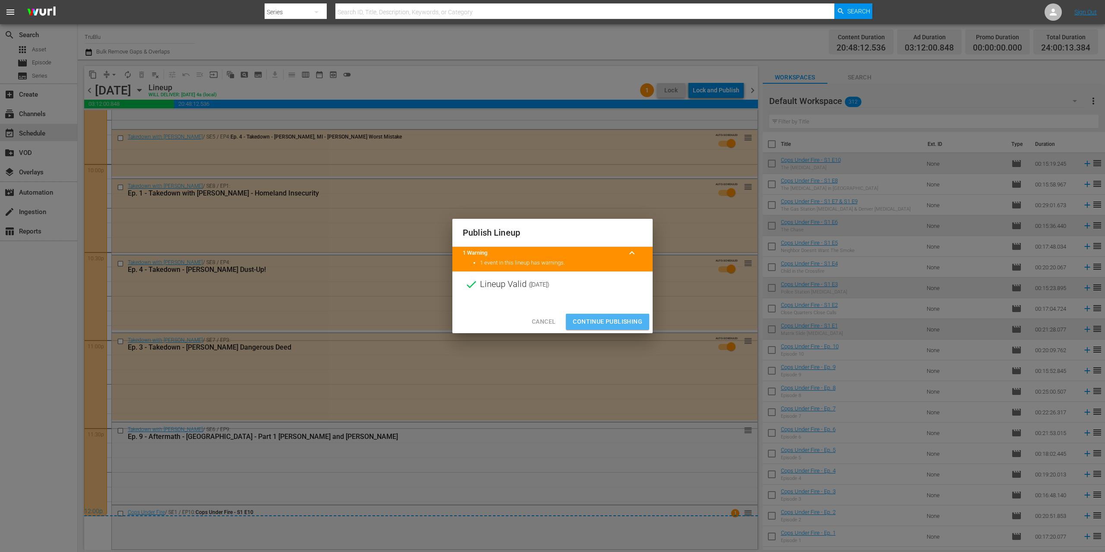
click at [607, 318] on span "Continue Publishing" at bounding box center [608, 322] width 70 height 11
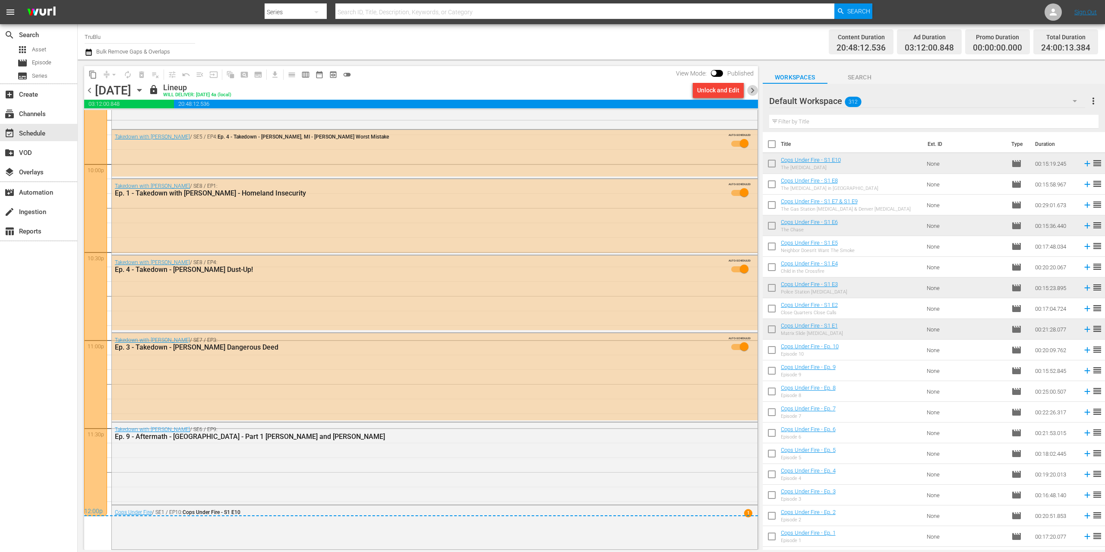
click at [751, 89] on span "chevron_right" at bounding box center [752, 90] width 11 height 11
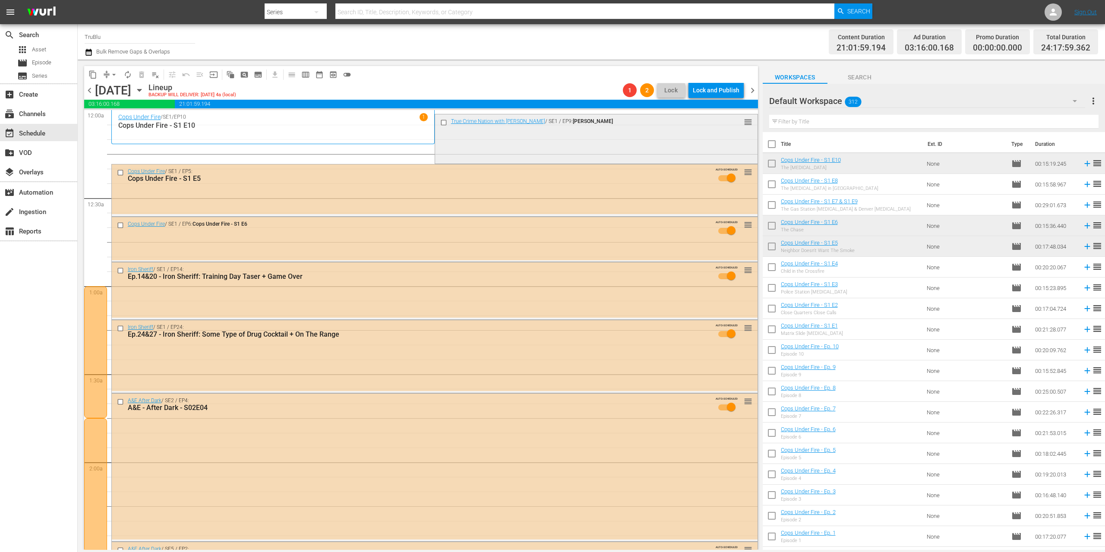
click at [509, 136] on div "True Crime Nation with Chris Hansen / SE1 / EP9: Ray Tierney reorder" at bounding box center [596, 137] width 323 height 47
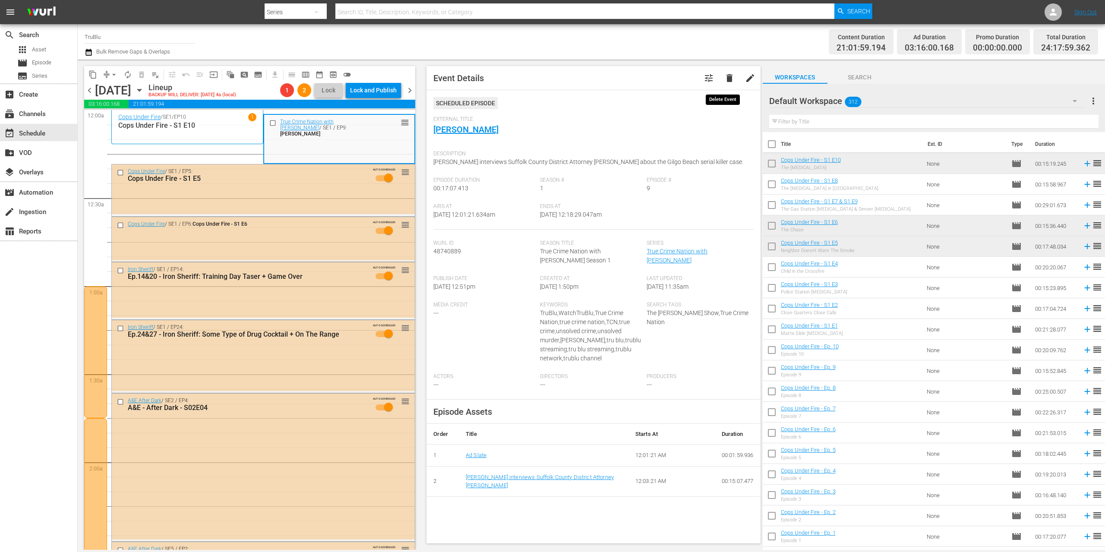
click at [725, 79] on span "delete" at bounding box center [730, 78] width 10 height 10
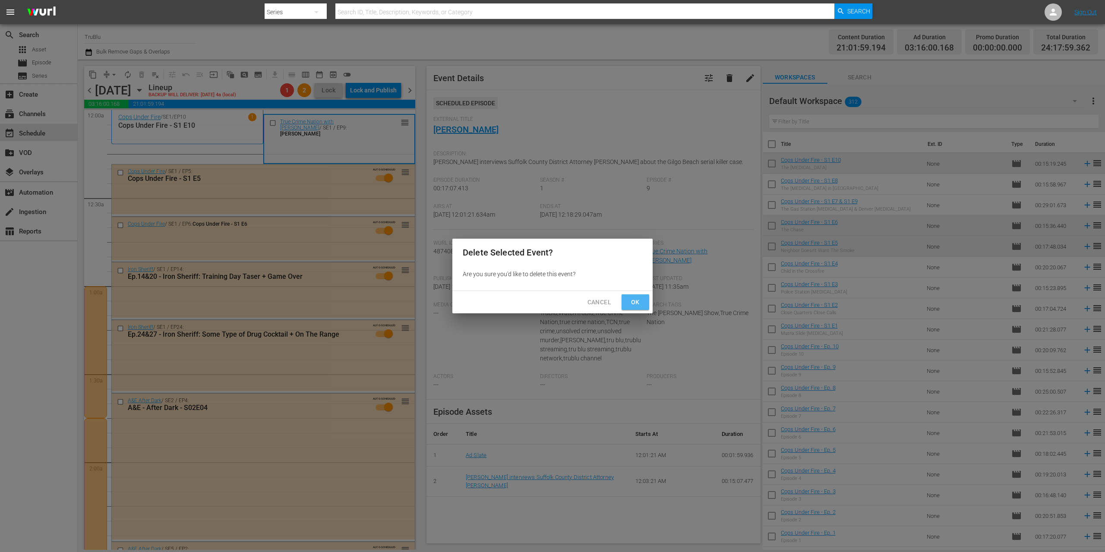
click at [640, 300] on span "Ok" at bounding box center [636, 302] width 14 height 11
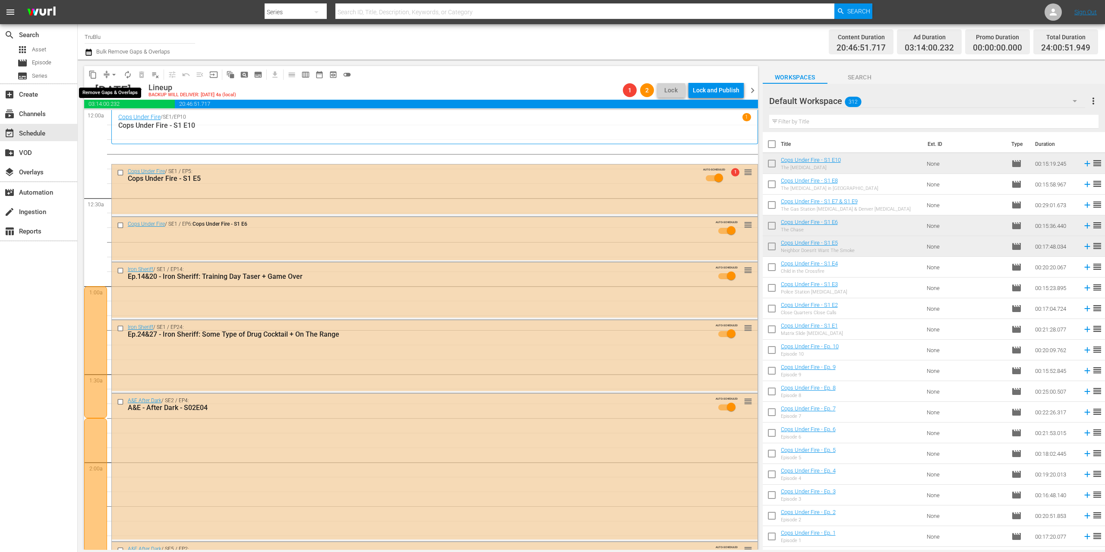
click at [113, 76] on span "arrow_drop_down" at bounding box center [114, 74] width 9 height 9
click at [128, 119] on li "Align to End of Previous Day" at bounding box center [114, 121] width 91 height 14
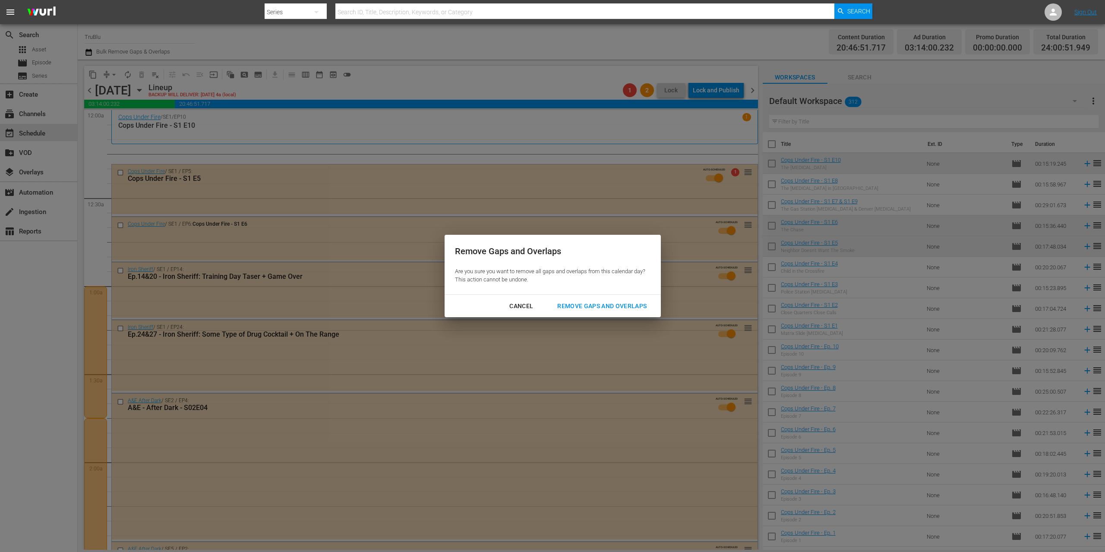
click at [580, 304] on div "Remove Gaps and Overlaps" at bounding box center [602, 306] width 103 height 11
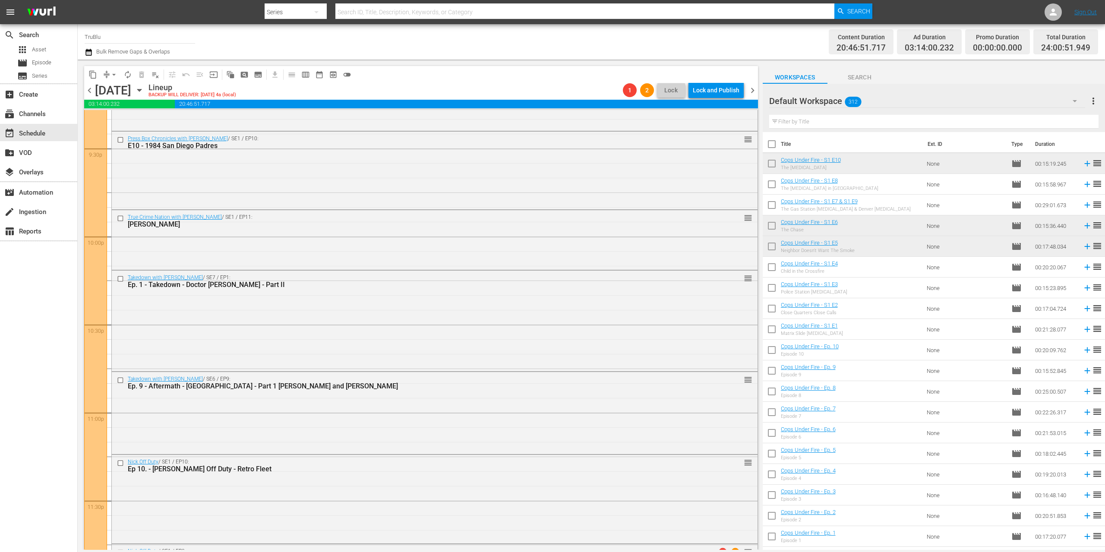
scroll to position [3627, 0]
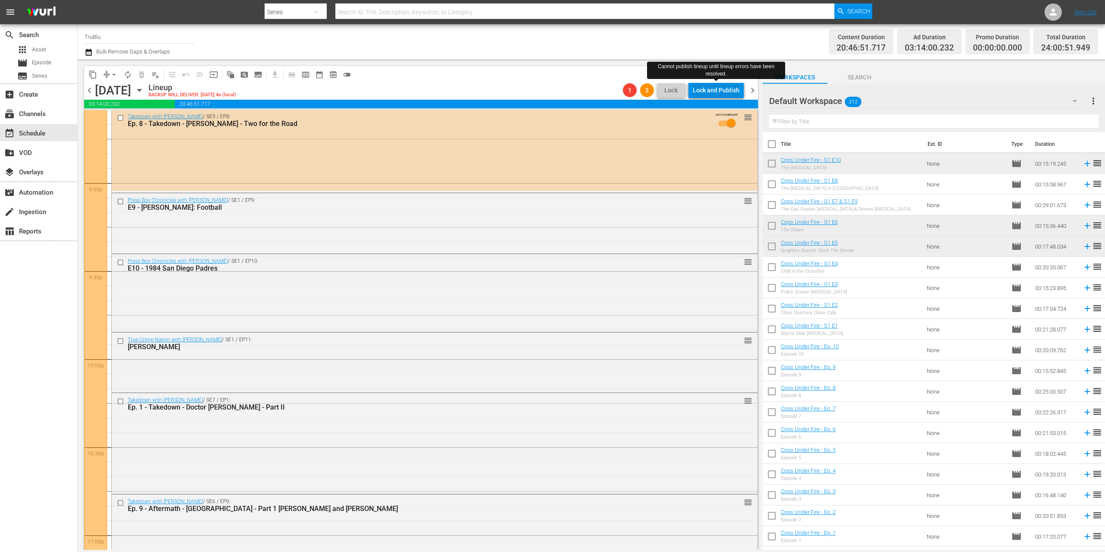
click at [710, 89] on div "Lock and Publish" at bounding box center [716, 90] width 47 height 16
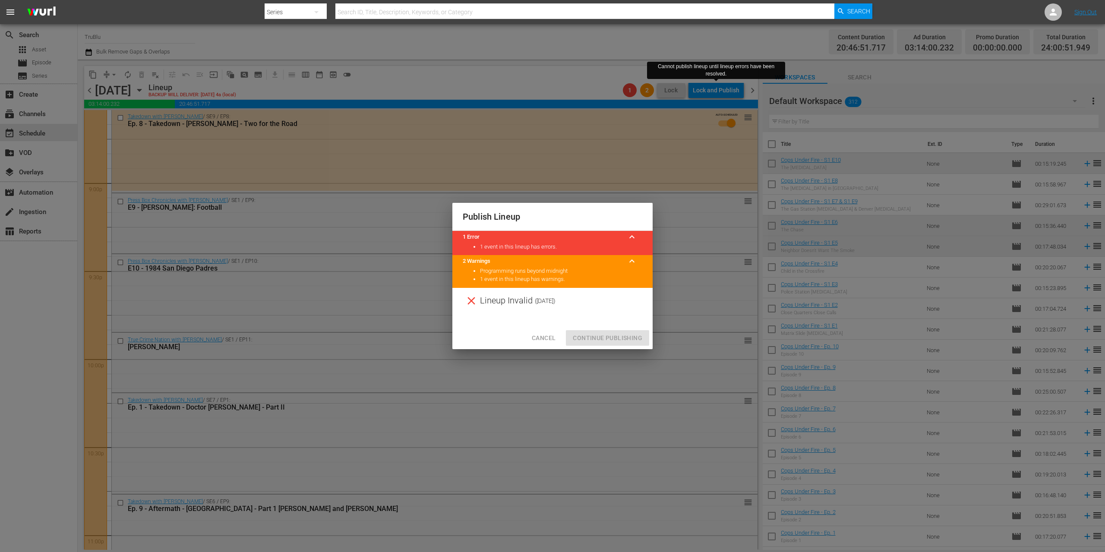
click at [549, 336] on span "Cancel" at bounding box center [544, 338] width 24 height 11
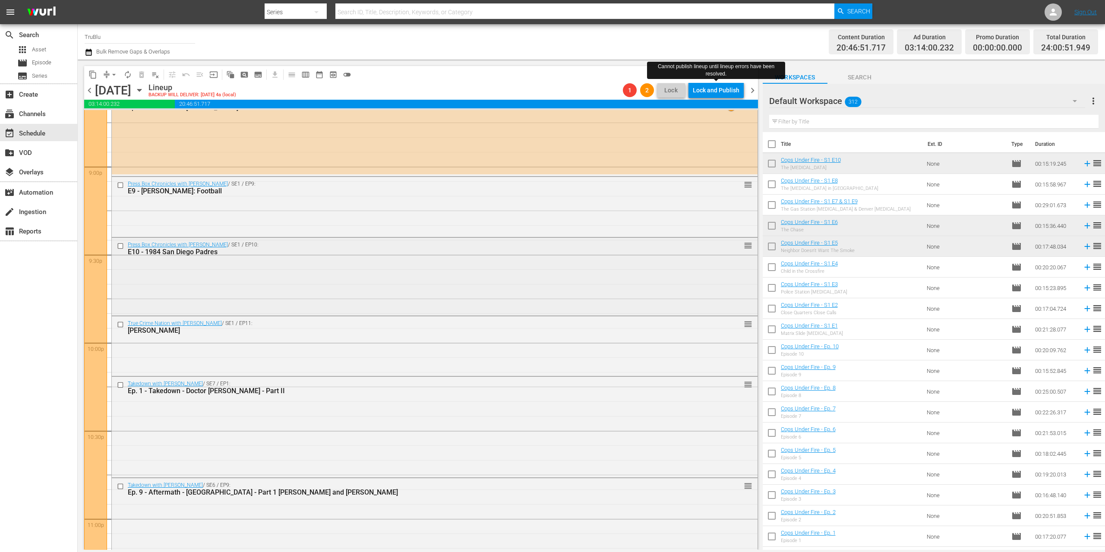
scroll to position [3824, 0]
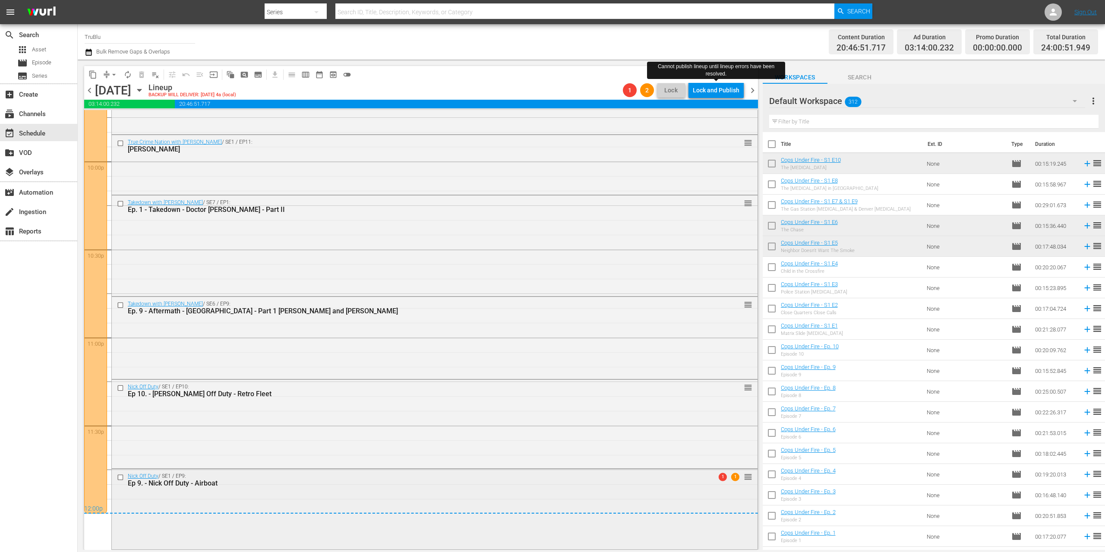
click at [632, 503] on div "Nick Off Duty / SE1 / EP9: Ep 9. - Nick Off Duty - Airboat 1 1 reorder" at bounding box center [435, 508] width 646 height 79
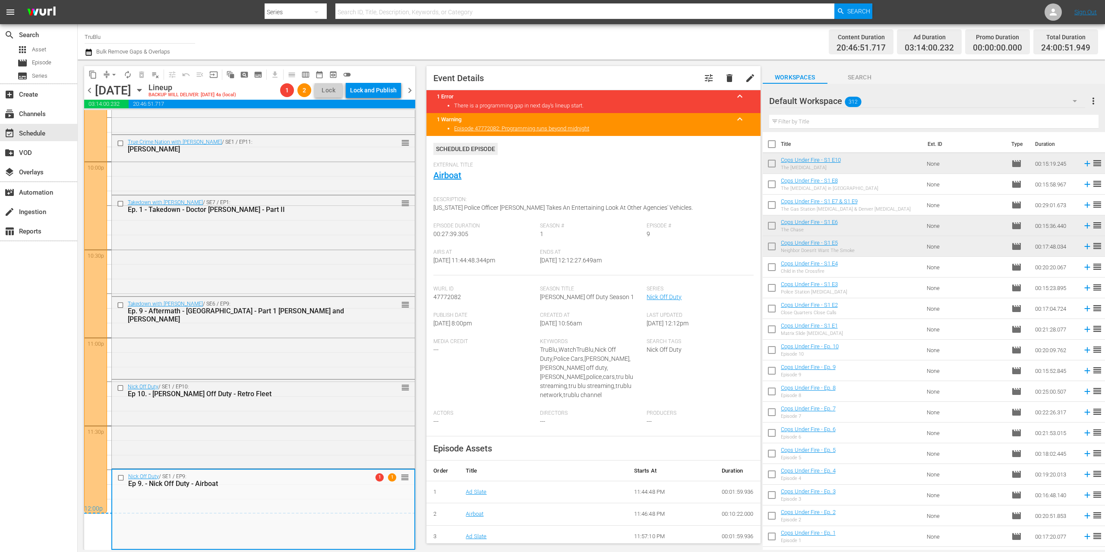
click at [409, 90] on span "chevron_right" at bounding box center [410, 90] width 11 height 11
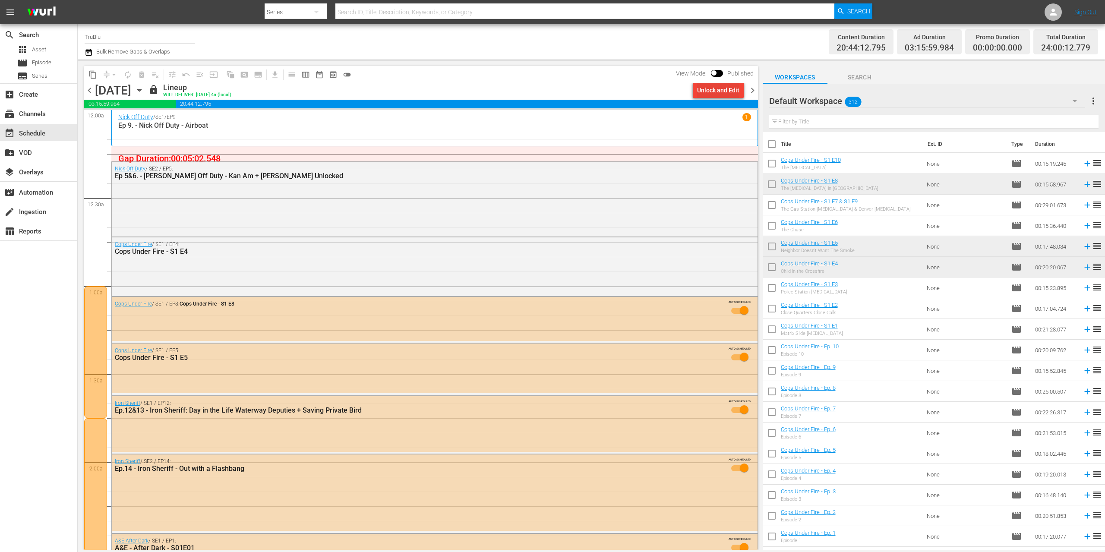
click at [712, 93] on div "Unlock and Edit" at bounding box center [718, 90] width 42 height 16
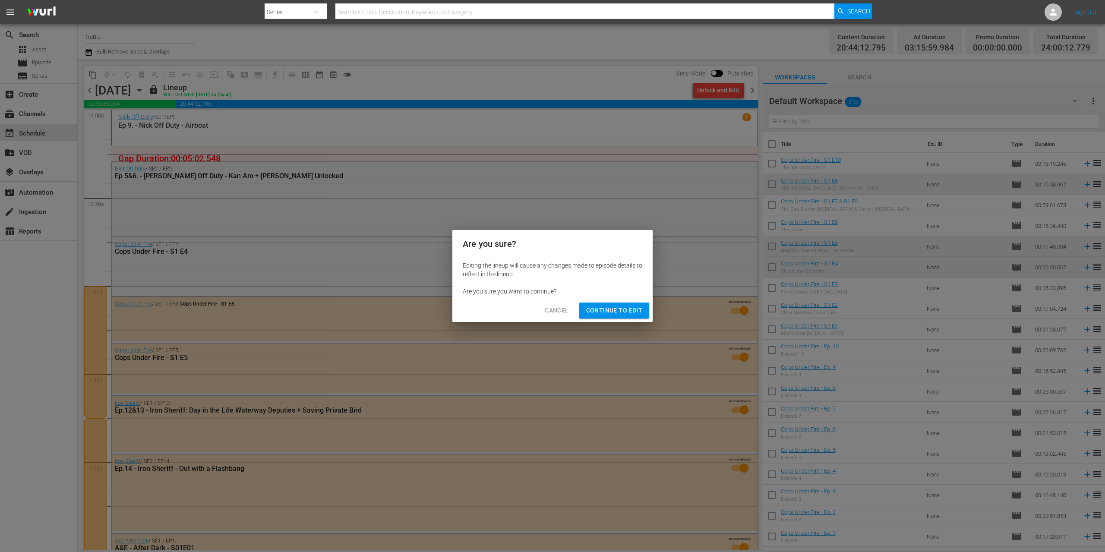
click at [605, 314] on span "Continue to Edit" at bounding box center [614, 310] width 56 height 11
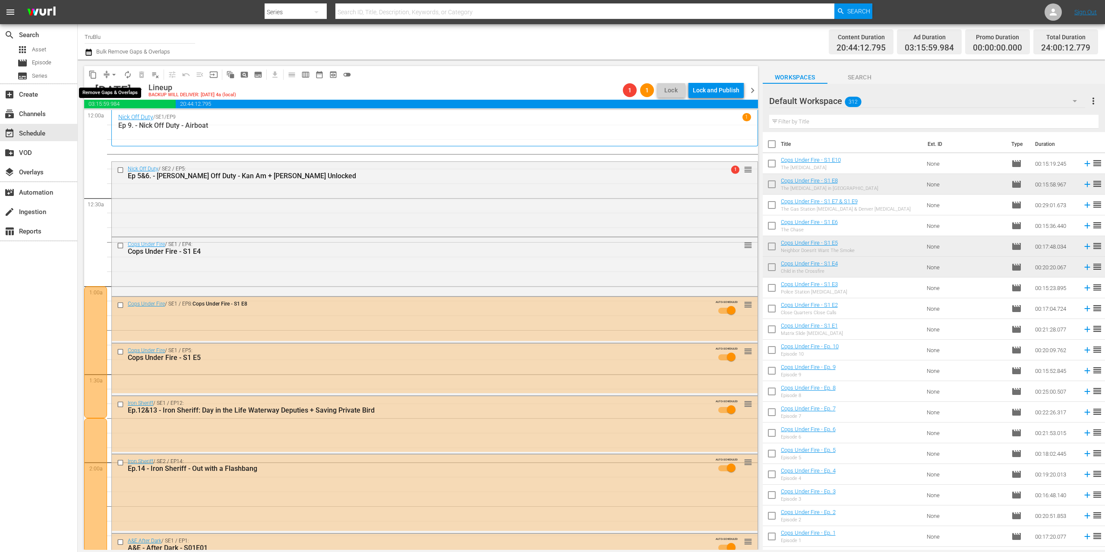
click at [107, 73] on span "compress" at bounding box center [106, 74] width 9 height 9
click at [109, 72] on button "arrow_drop_down" at bounding box center [114, 75] width 14 height 14
click at [118, 122] on li "Align to End of Previous Day" at bounding box center [114, 121] width 91 height 14
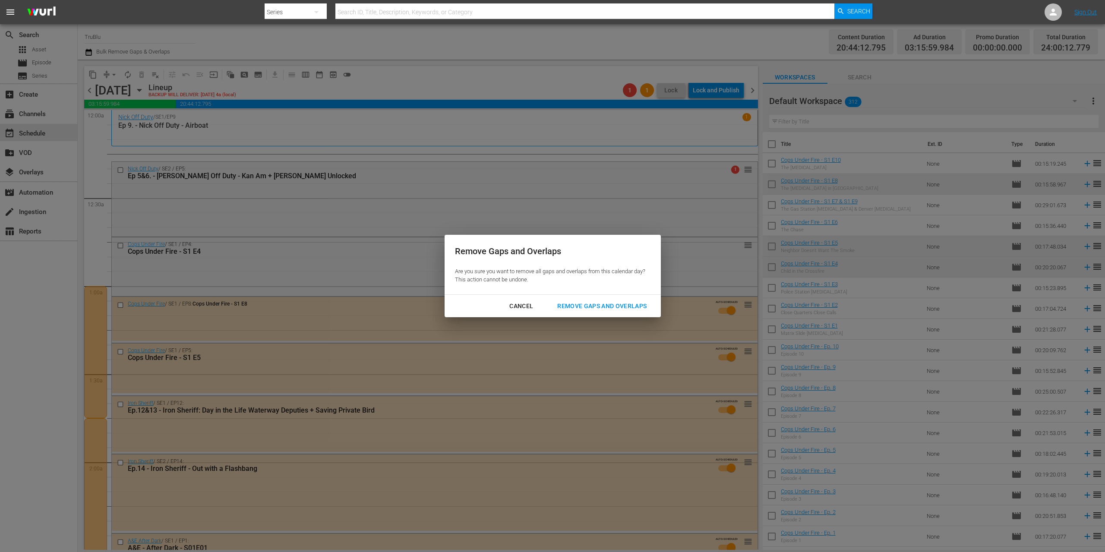
click at [598, 305] on div "Remove Gaps and Overlaps" at bounding box center [602, 306] width 103 height 11
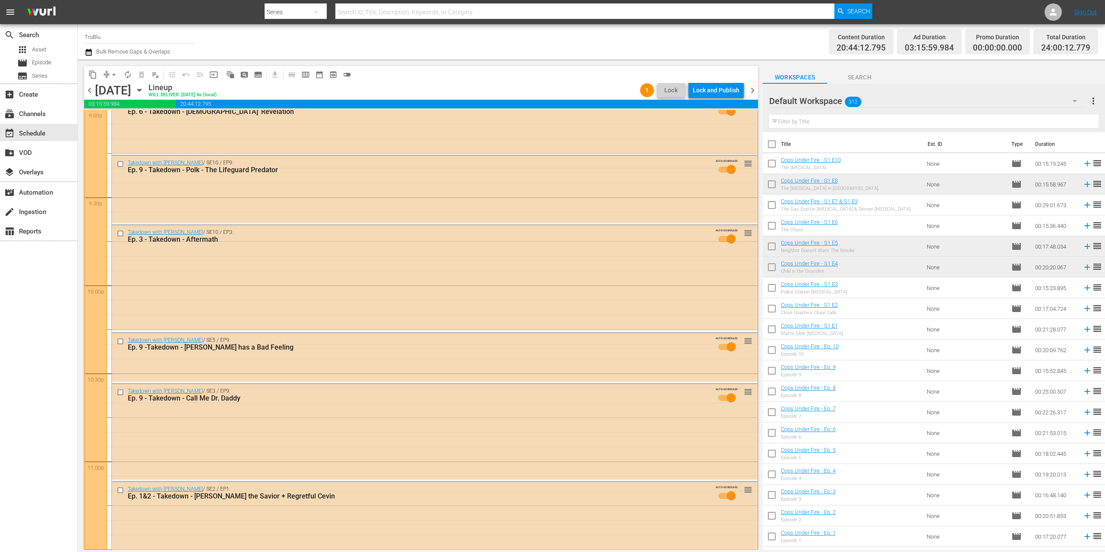
scroll to position [3691, 0]
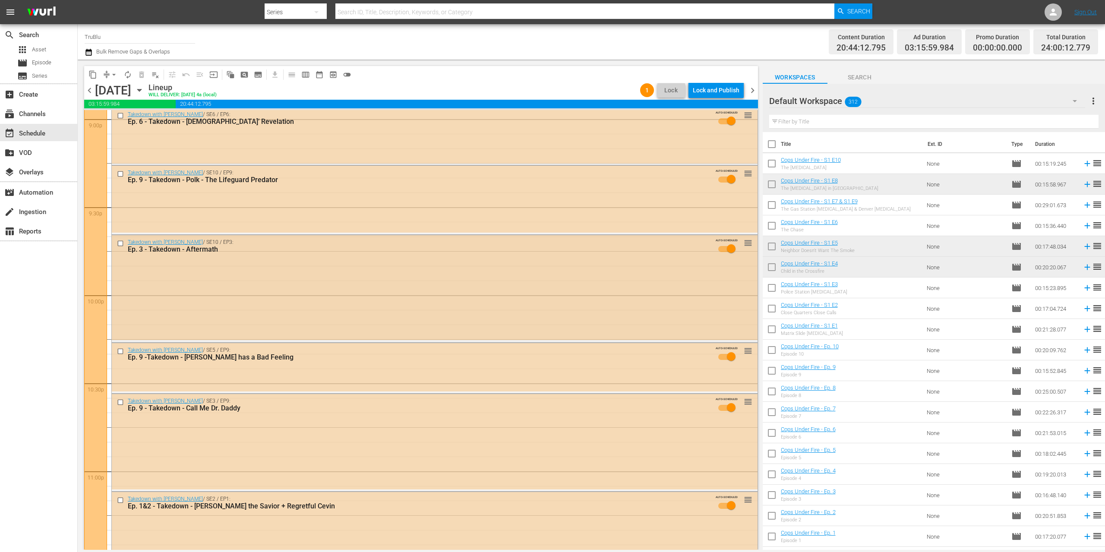
click at [679, 273] on div "Takedown with Chris Hansen / SE10 / EP3: Ep. 3 - Takedown - Aftermath AUTO-SCHE…" at bounding box center [435, 287] width 646 height 105
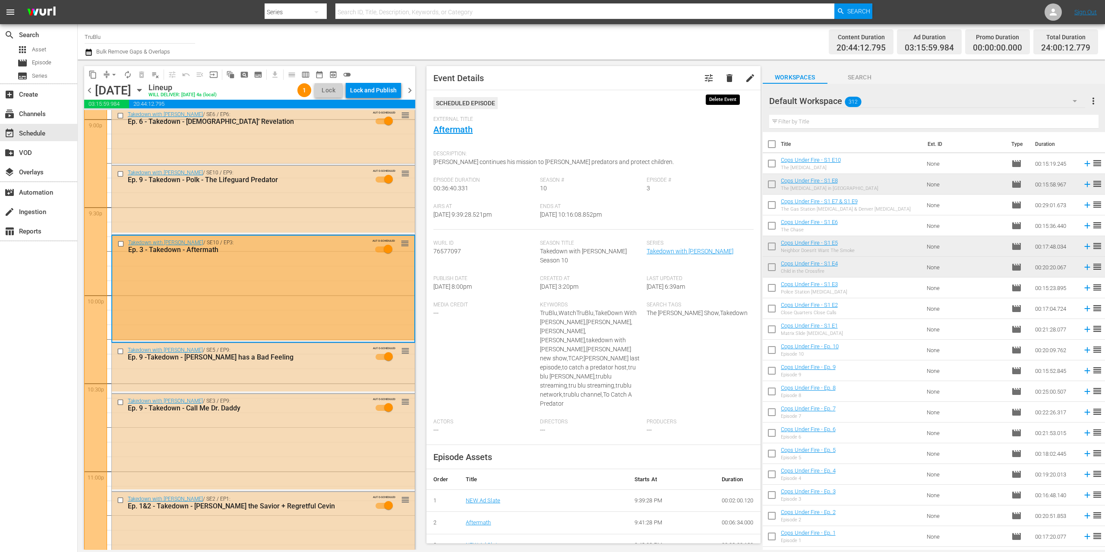
click at [725, 76] on span "delete" at bounding box center [730, 78] width 10 height 10
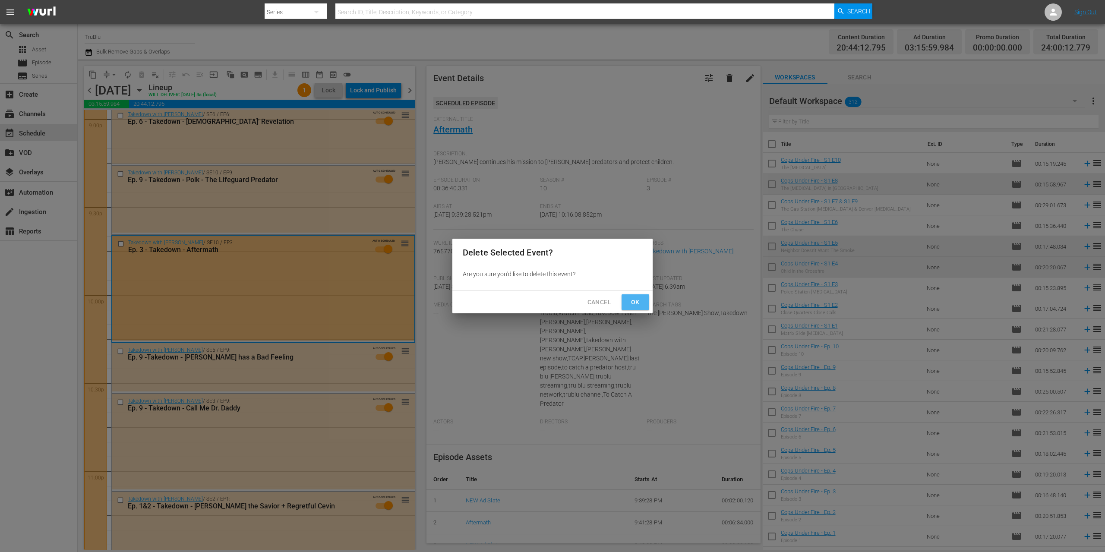
click at [636, 300] on span "Ok" at bounding box center [636, 302] width 14 height 11
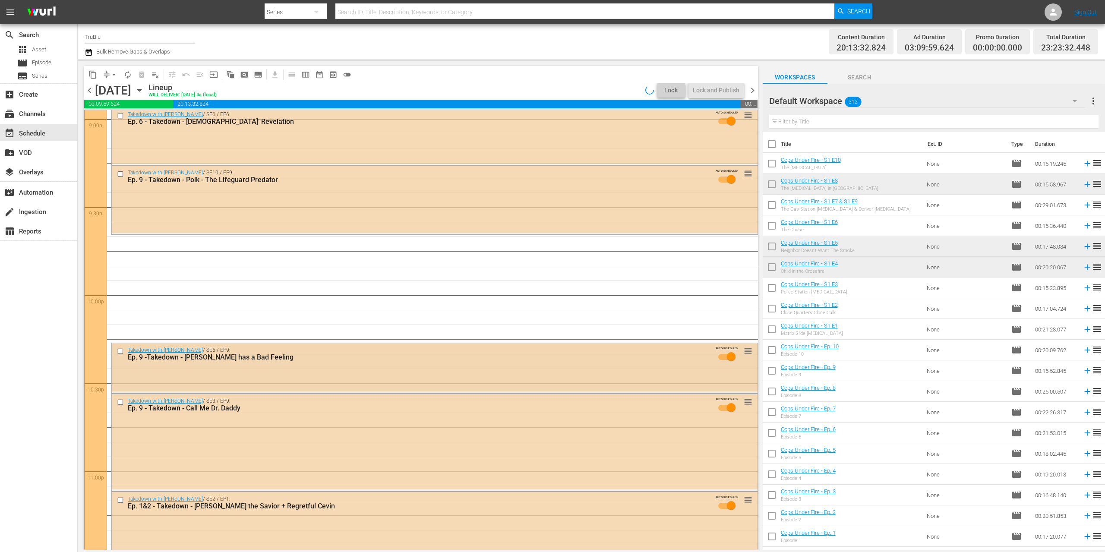
click at [587, 366] on div "Takedown with Chris Hansen / SE5 / EP9: Ep. 9 -Takedown - Marquette - Calvin ha…" at bounding box center [435, 356] width 646 height 26
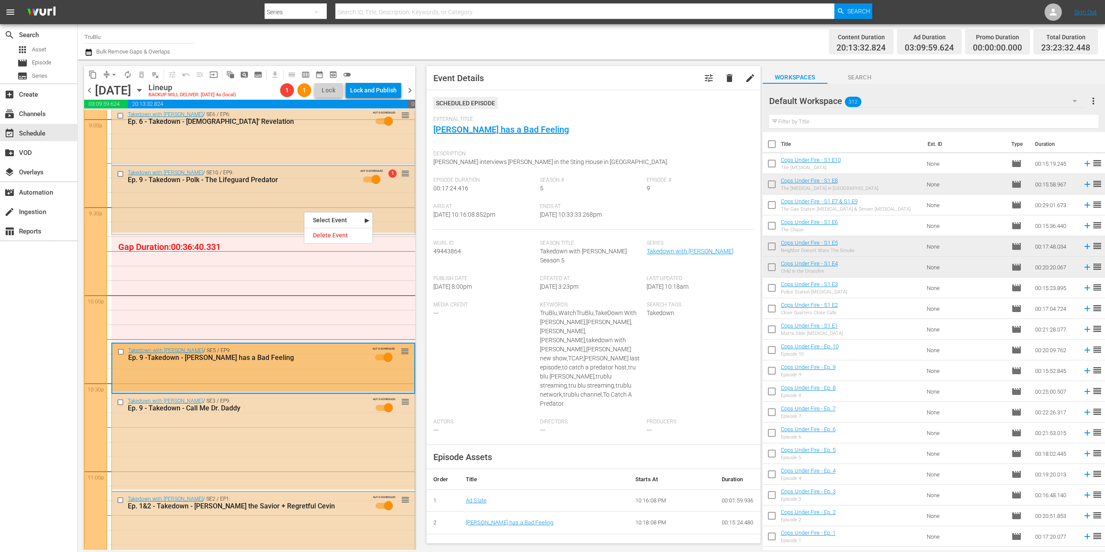
click at [291, 200] on div "Takedown with Chris Hansen / SE10 / EP9: Ep. 9 - Takedown - Polk - The Lifeguar…" at bounding box center [263, 199] width 303 height 67
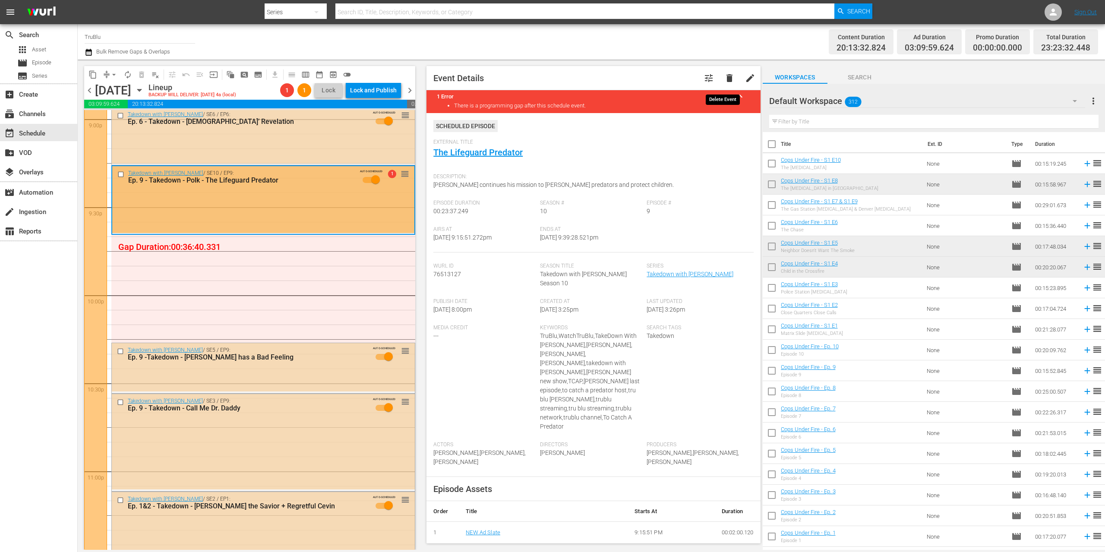
click at [726, 79] on span "delete" at bounding box center [730, 78] width 10 height 10
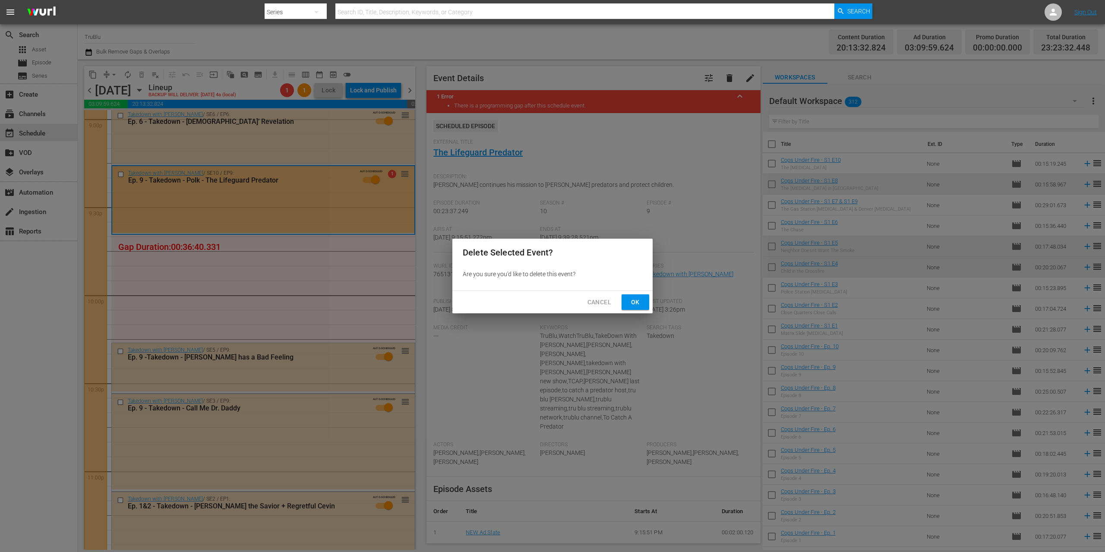
click at [631, 303] on span "Ok" at bounding box center [636, 302] width 14 height 11
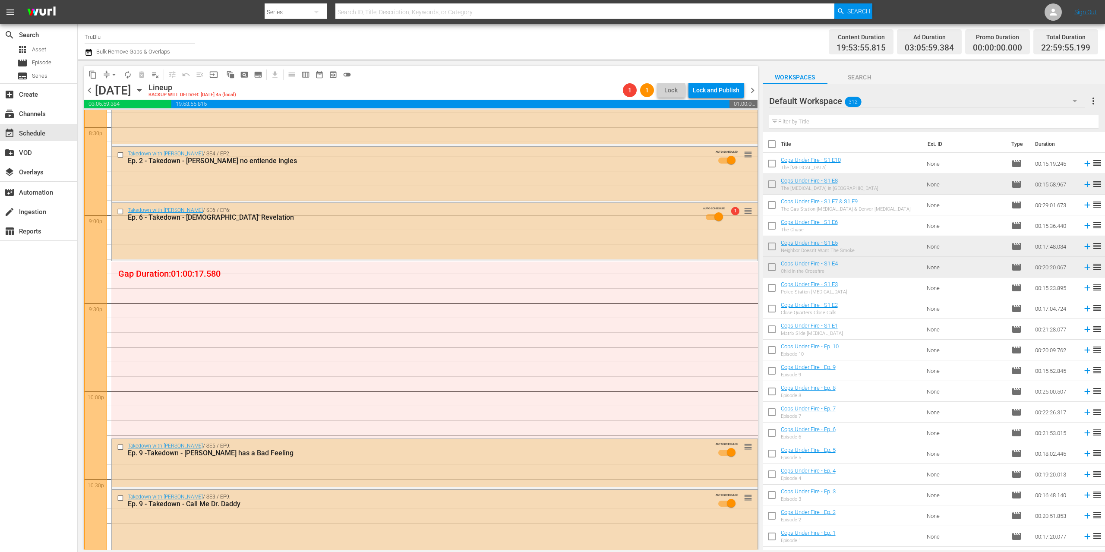
scroll to position [3596, 0]
click at [91, 90] on span "chevron_left" at bounding box center [89, 90] width 11 height 11
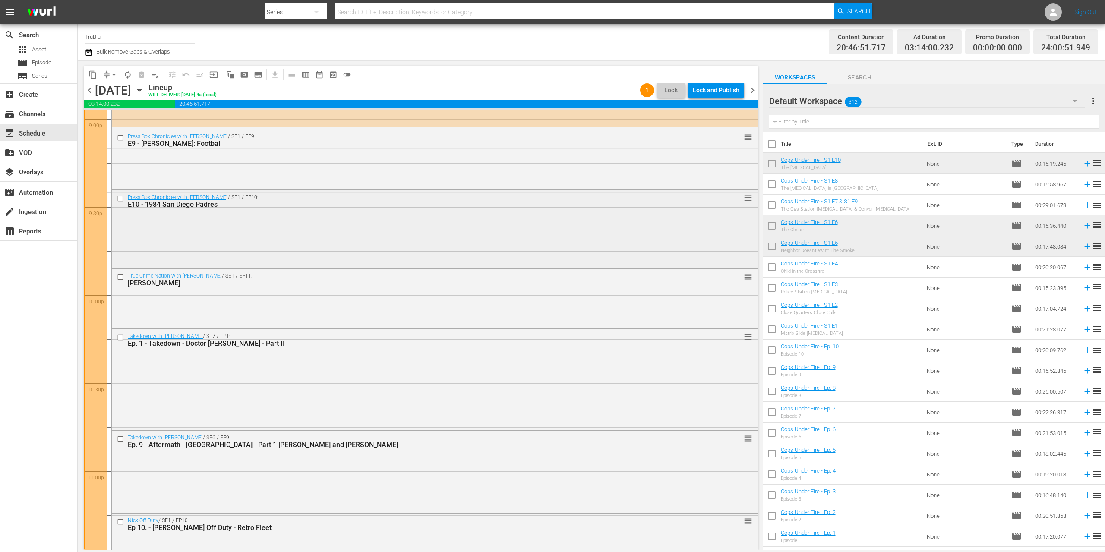
scroll to position [3676, 0]
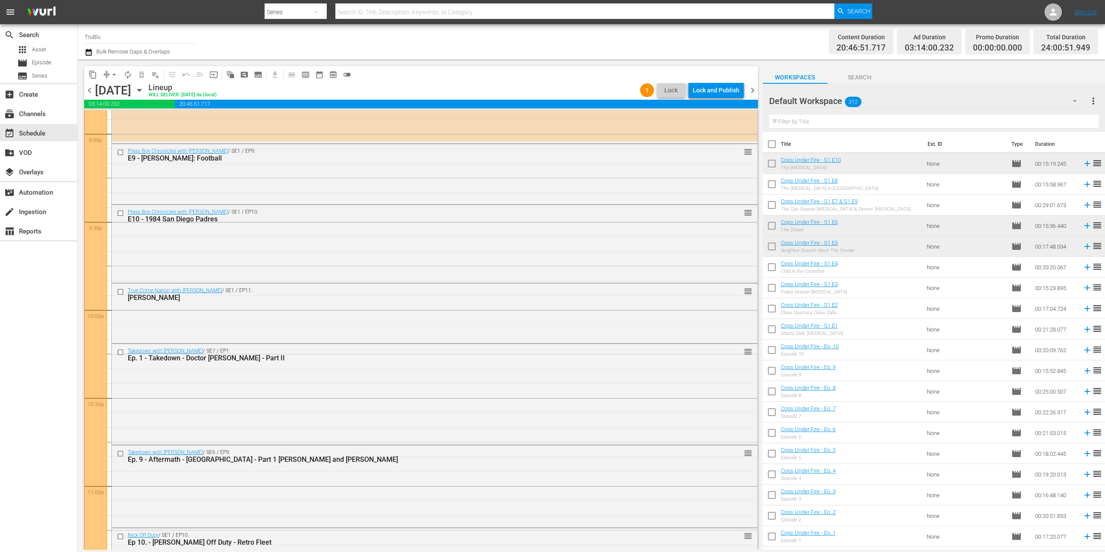
click at [751, 89] on span "chevron_right" at bounding box center [752, 90] width 11 height 11
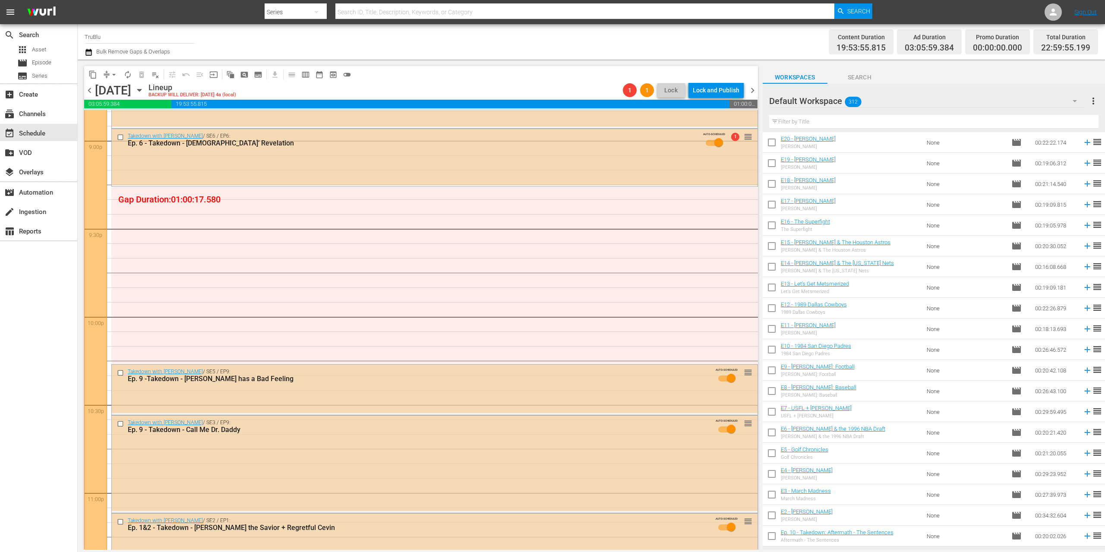
scroll to position [4372, 0]
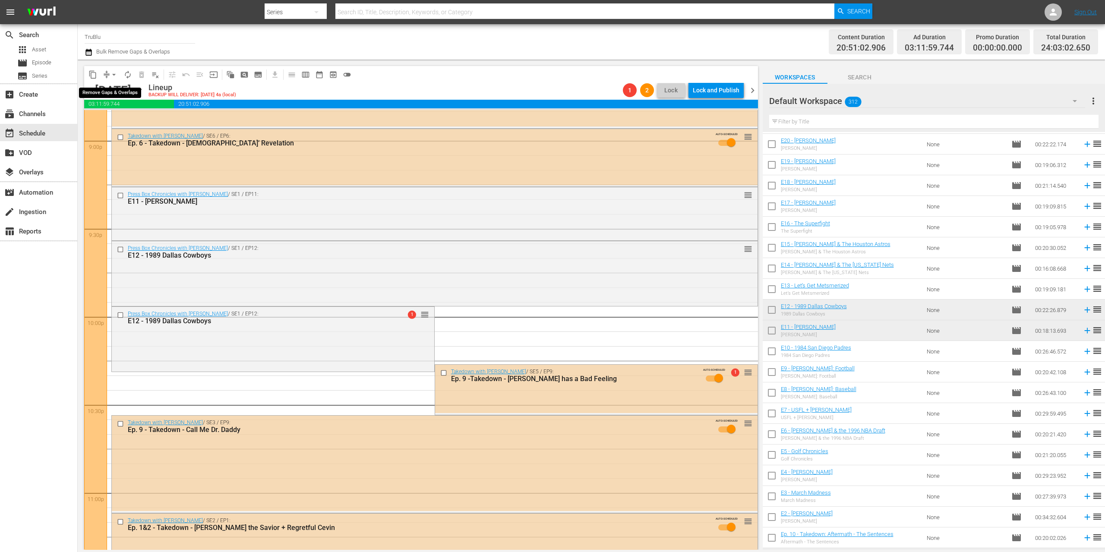
click at [113, 70] on span "arrow_drop_down" at bounding box center [114, 74] width 9 height 9
click at [143, 119] on li "Align to End of Previous Day" at bounding box center [114, 121] width 91 height 14
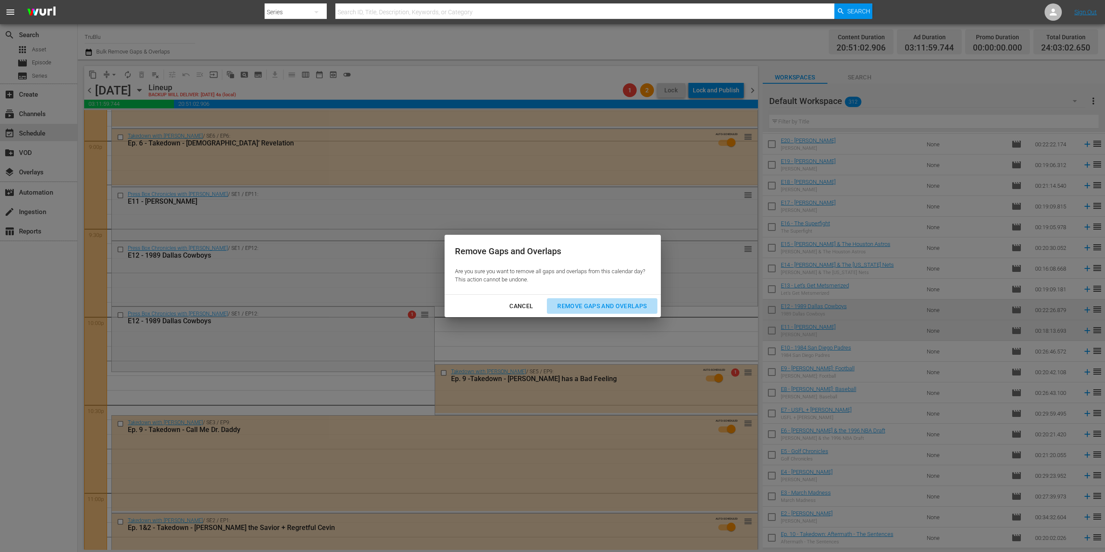
click at [619, 306] on div "Remove Gaps and Overlaps" at bounding box center [602, 306] width 103 height 11
